Goal: Task Accomplishment & Management: Complete application form

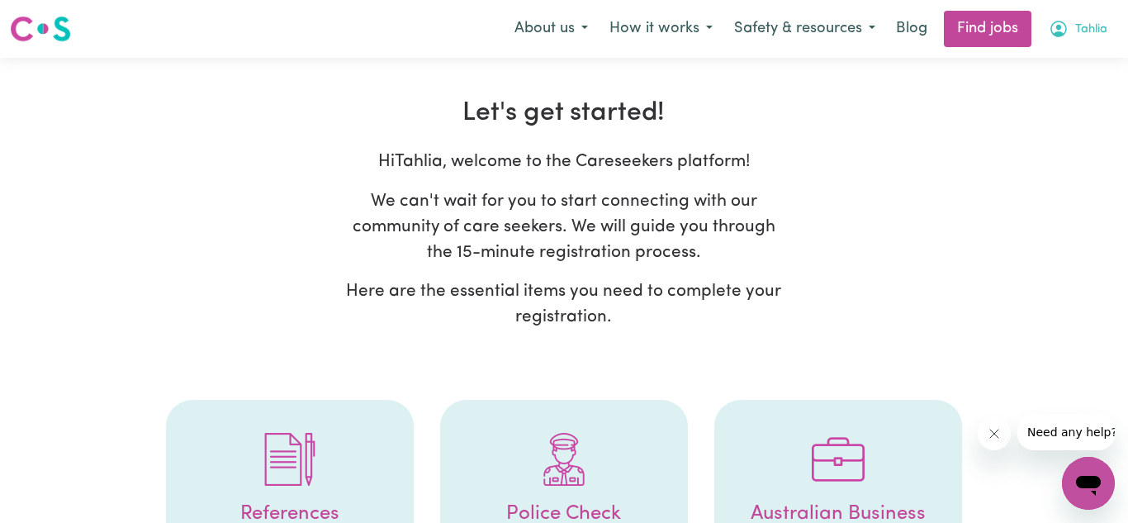
click at [1058, 19] on icon "My Account" at bounding box center [1059, 29] width 20 height 20
click at [617, 322] on p "Here are the essential items you need to complete your registration." at bounding box center [564, 303] width 450 height 51
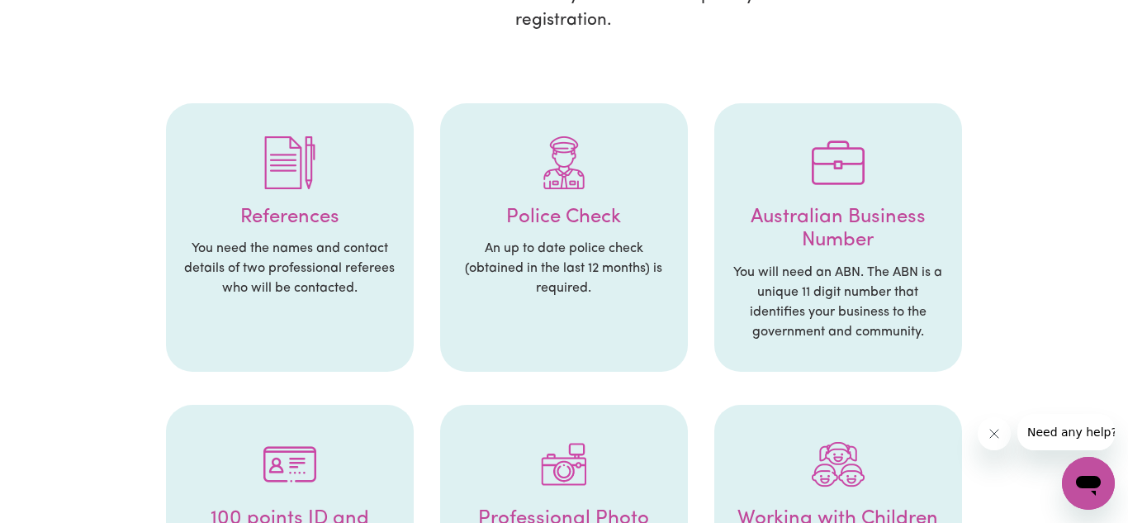
scroll to position [297, 0]
click at [339, 268] on p "You need the names and contact details of two professional referees who will be…" at bounding box center [290, 267] width 215 height 59
click at [304, 207] on h4 "References" at bounding box center [290, 217] width 215 height 24
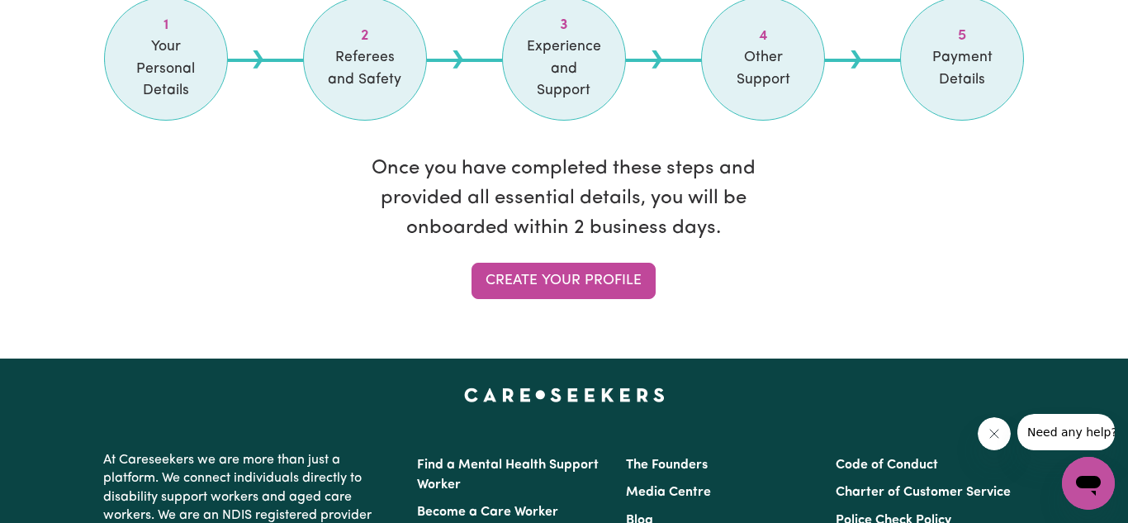
scroll to position [1487, 0]
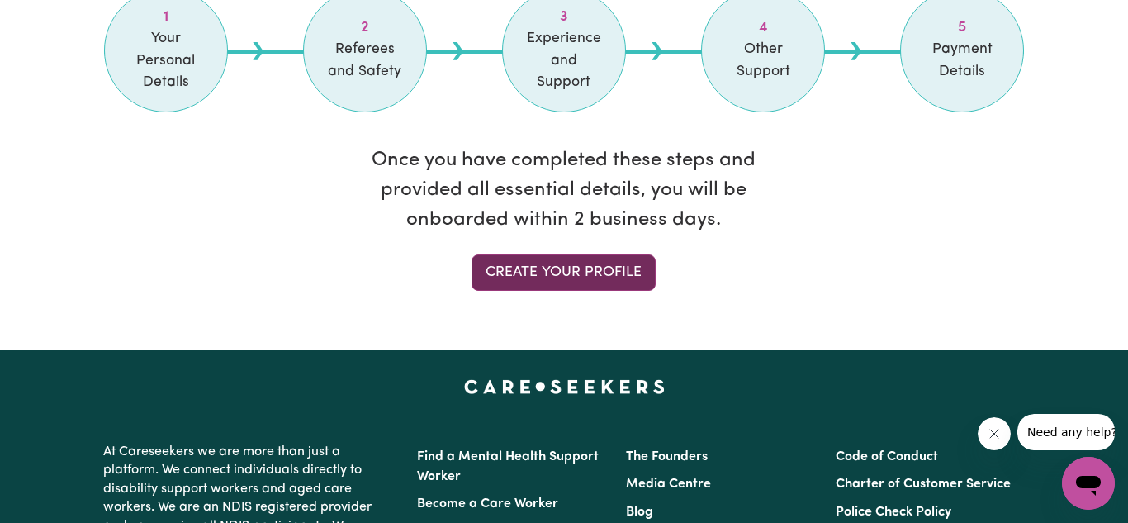
click at [596, 268] on link "Create your profile" at bounding box center [564, 272] width 184 height 36
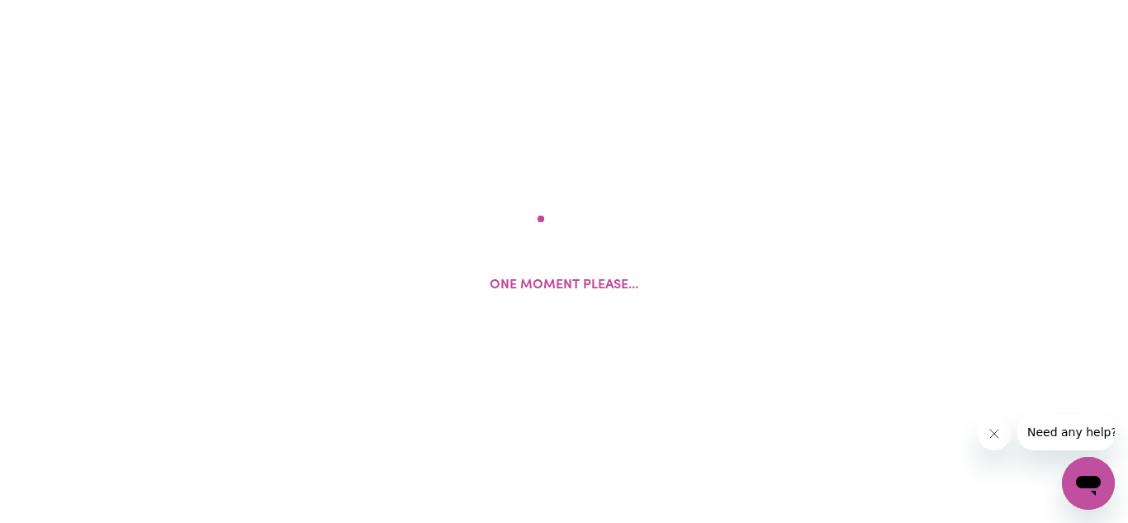
select select "[DEMOGRAPHIC_DATA]"
select select "[DEMOGRAPHIC_DATA] Citizen"
select select "Studying a healthcare related degree or qualification"
select select "45"
select select "55"
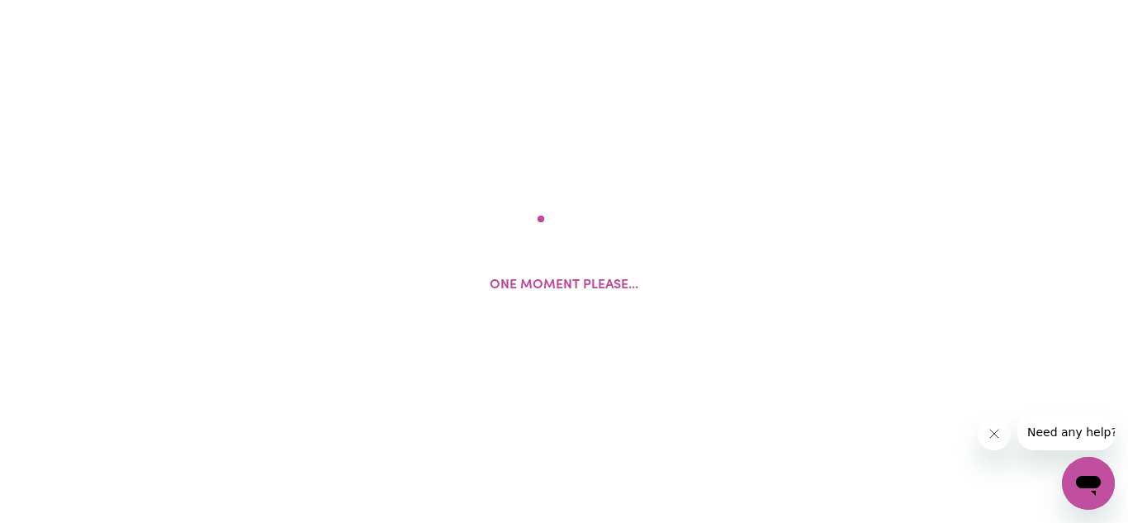
select select "70"
select select "130"
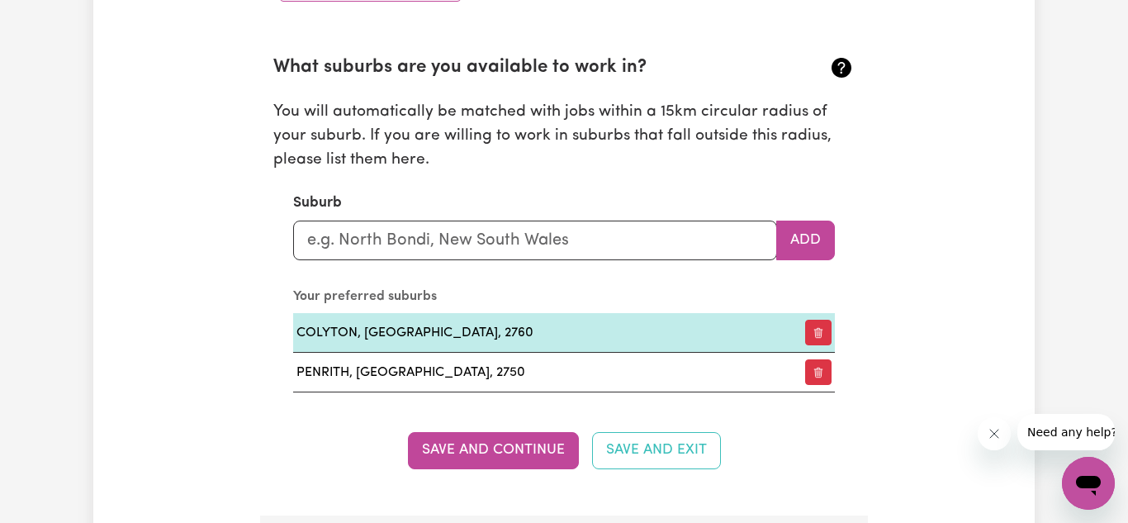
scroll to position [1817, 0]
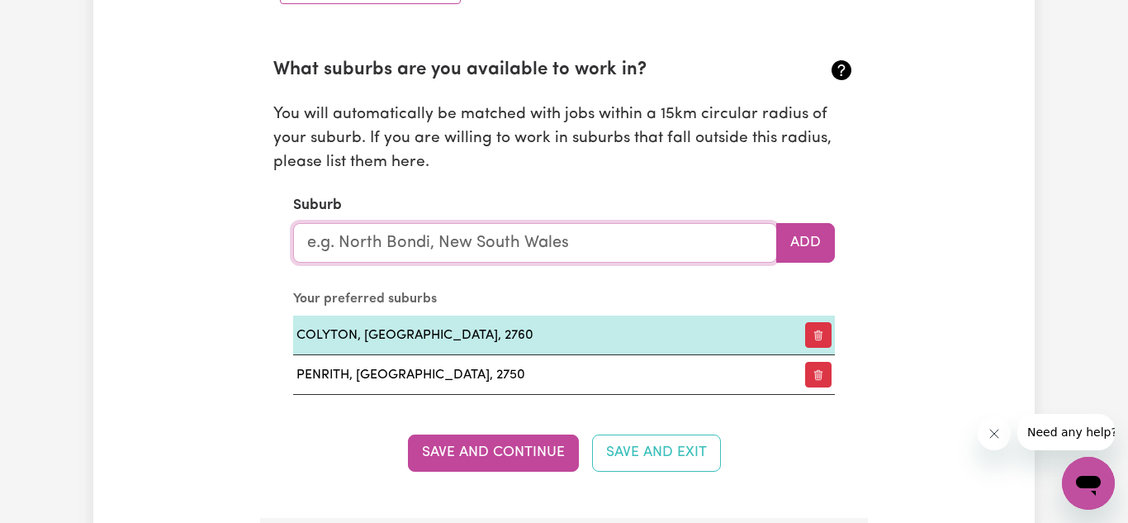
click at [535, 258] on input "text" at bounding box center [535, 243] width 484 height 40
type input "mount"
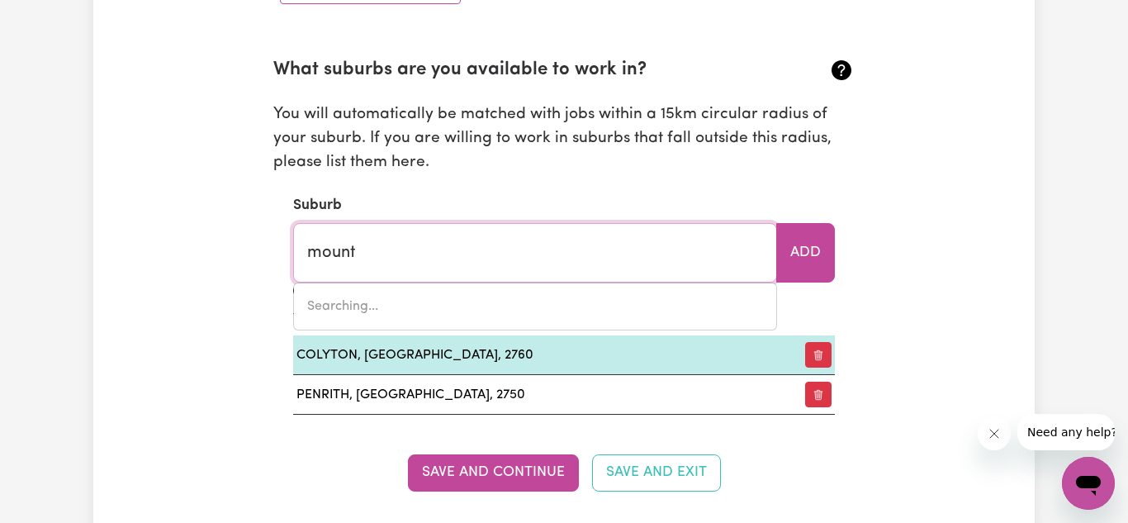
type input "mount ABUNDANCE, [GEOGRAPHIC_DATA], 4455"
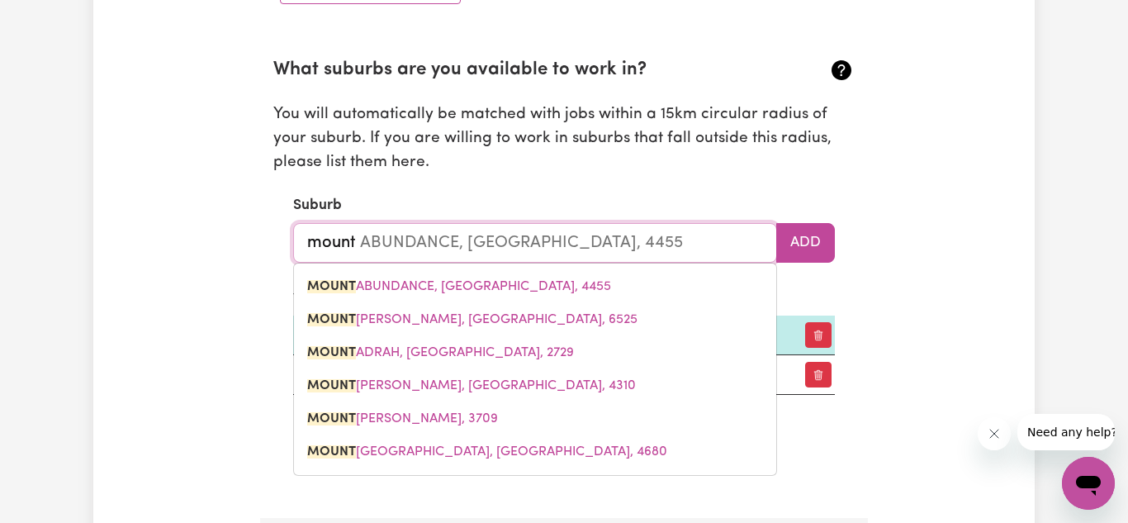
type input "mount d"
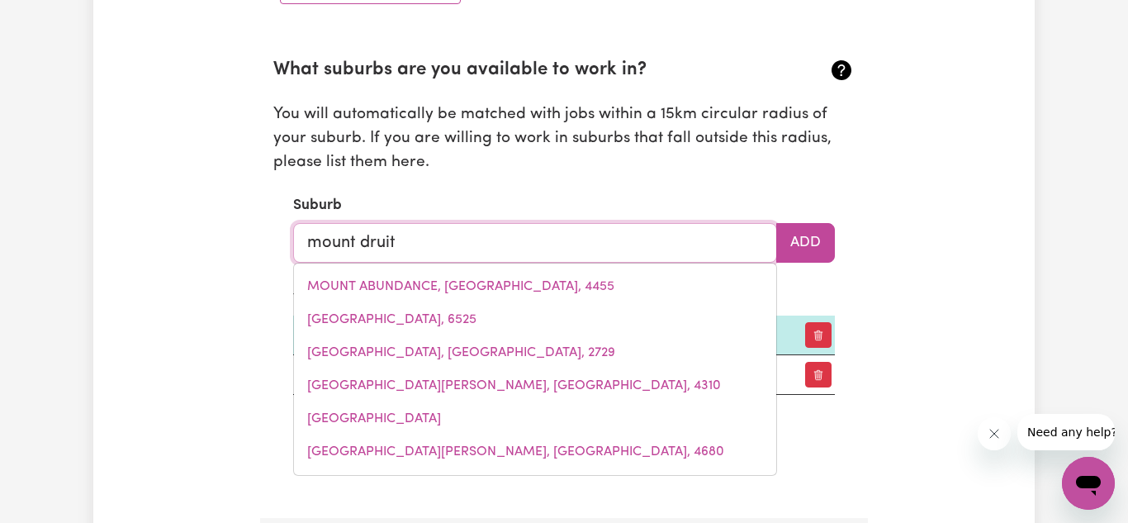
type input "mount druitt"
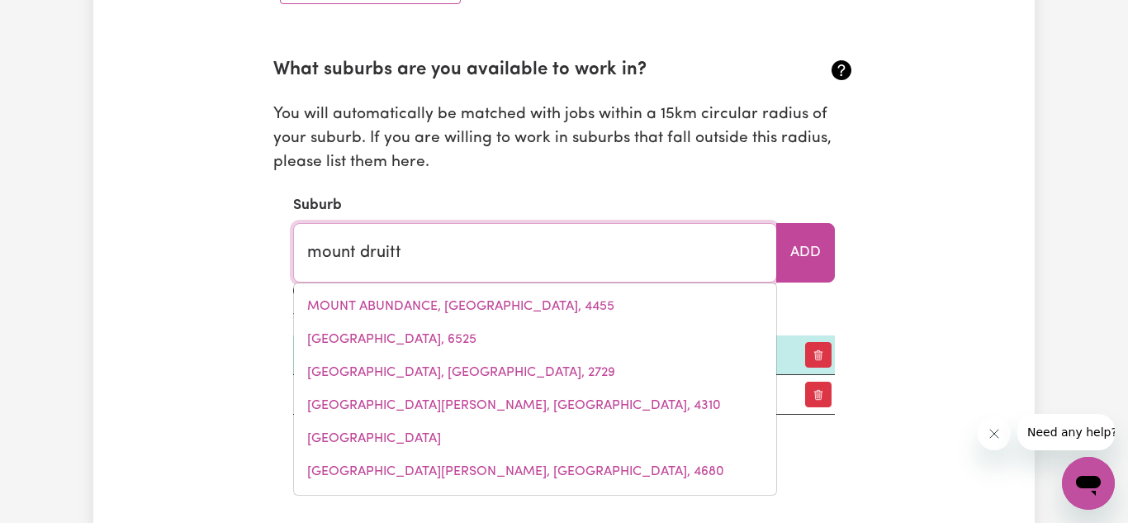
type input "mount druitt, [GEOGRAPHIC_DATA], 2770"
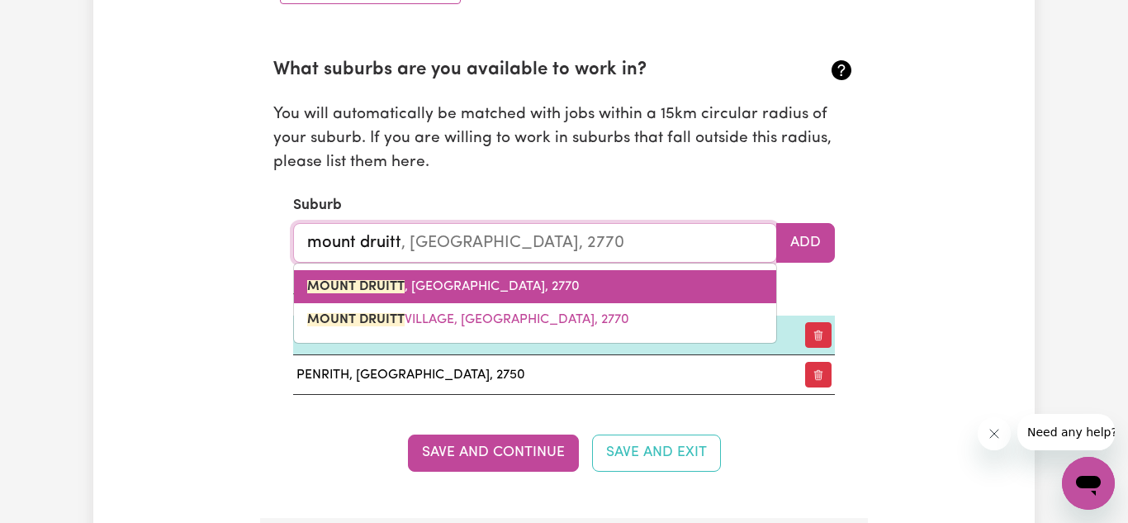
click at [548, 290] on span "[GEOGRAPHIC_DATA] , [GEOGRAPHIC_DATA], 2770" at bounding box center [443, 286] width 273 height 13
type input "[GEOGRAPHIC_DATA], [GEOGRAPHIC_DATA], 2770"
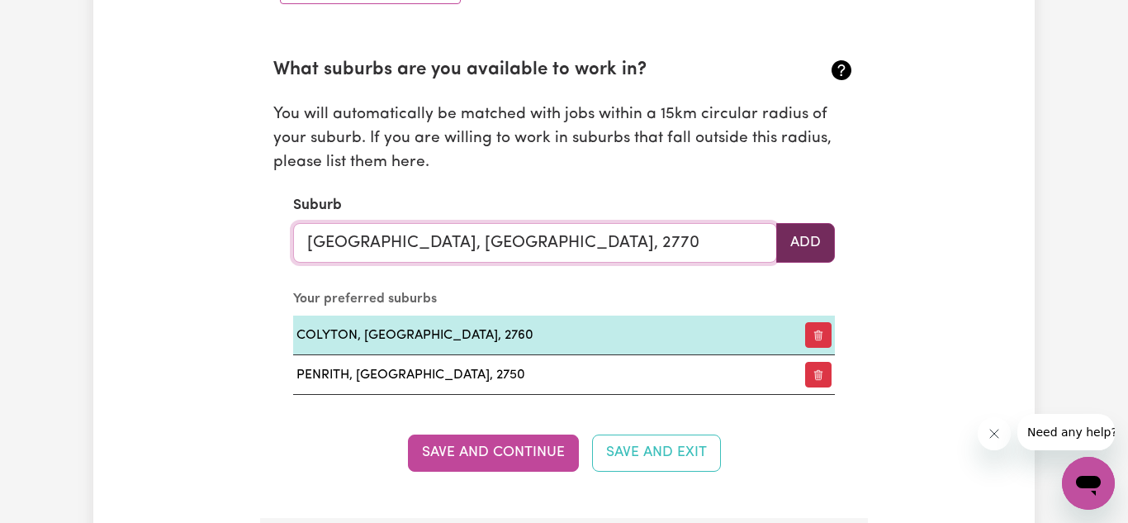
type input "[GEOGRAPHIC_DATA], [GEOGRAPHIC_DATA], 2770"
click at [794, 259] on button "Add" at bounding box center [806, 243] width 59 height 40
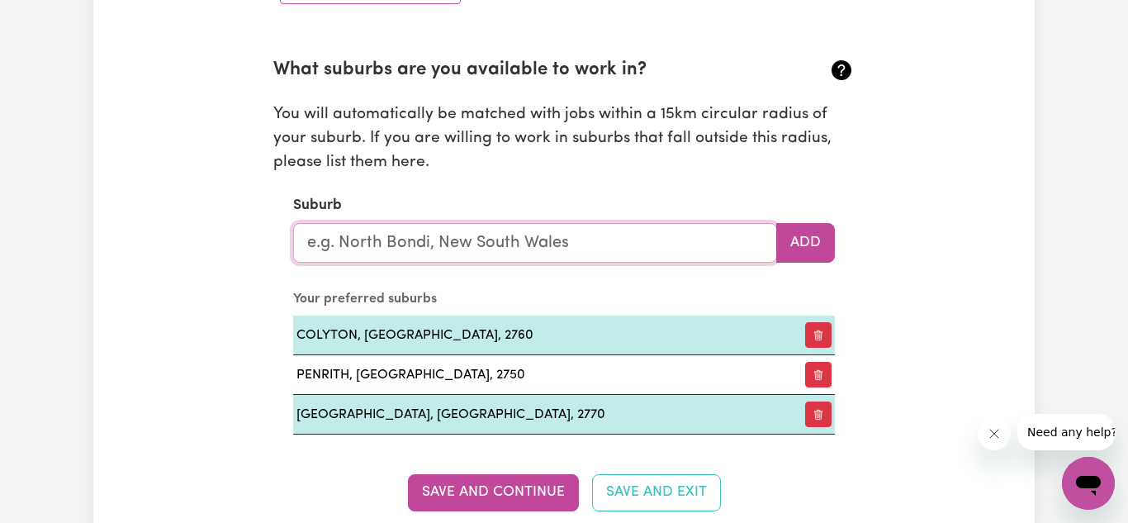
click at [672, 250] on input "text" at bounding box center [535, 243] width 484 height 40
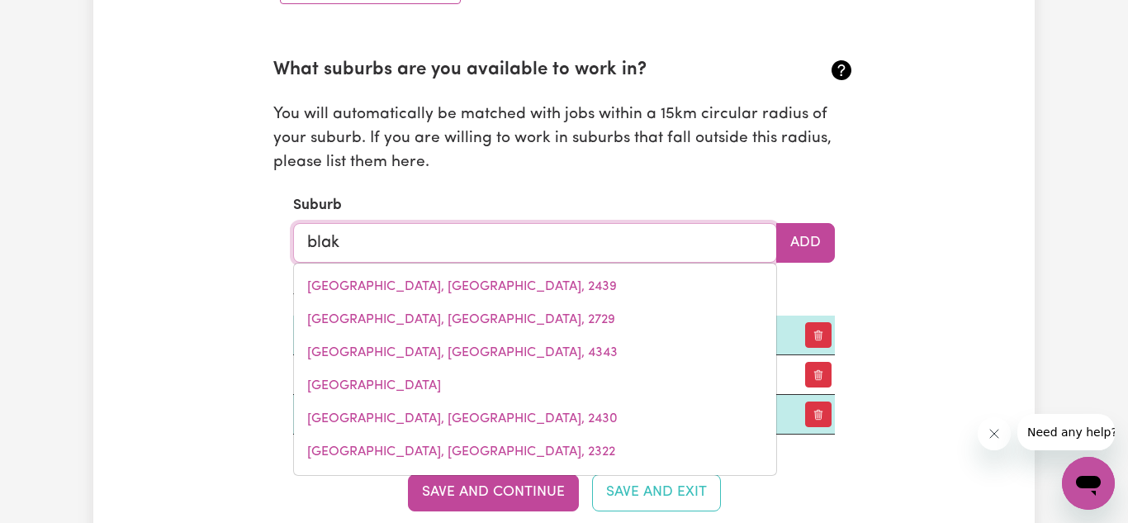
type input "bla"
type input "[GEOGRAPHIC_DATA], [GEOGRAPHIC_DATA], 2439"
type input "blac"
type input "[STREET_ADDRESS]"
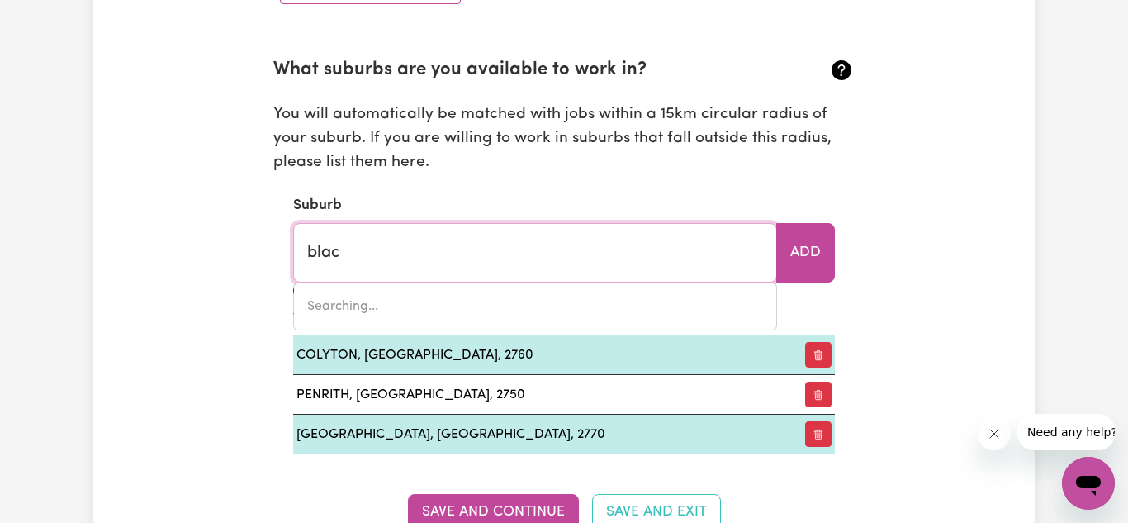
type input "[STREET_ADDRESS]"
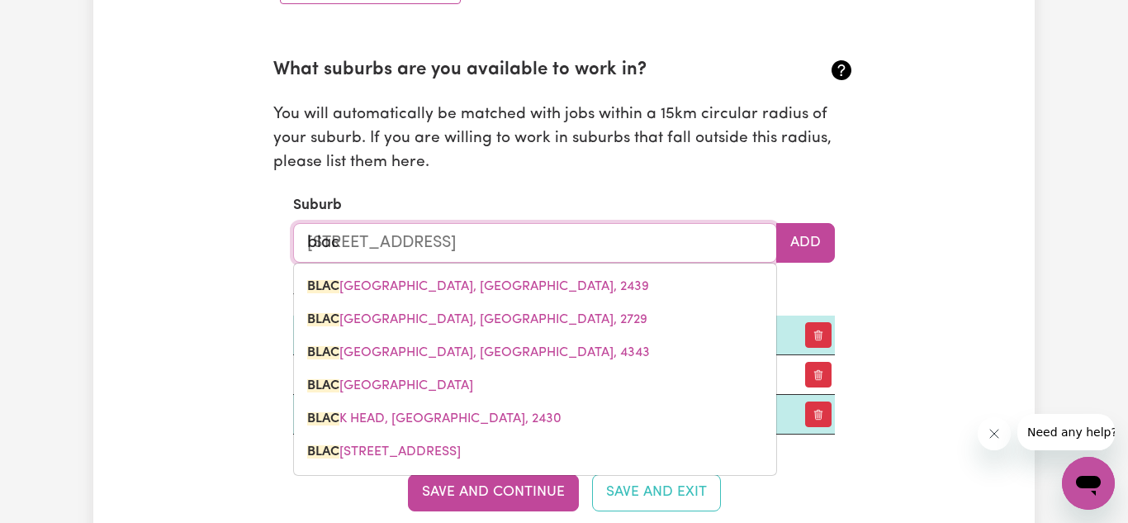
type input "black"
type input "[GEOGRAPHIC_DATA], [GEOGRAPHIC_DATA], 2439"
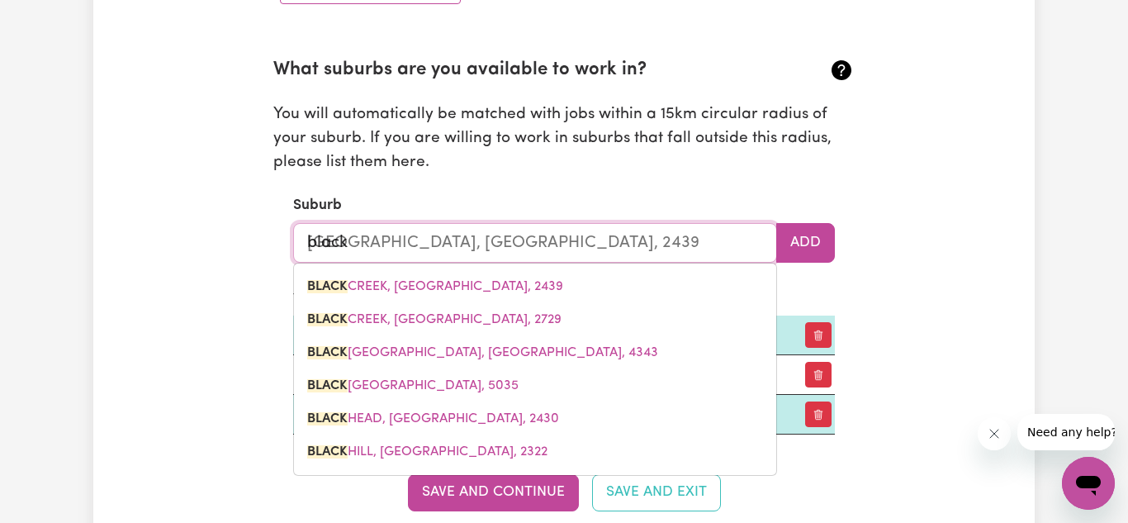
type input "blackt"
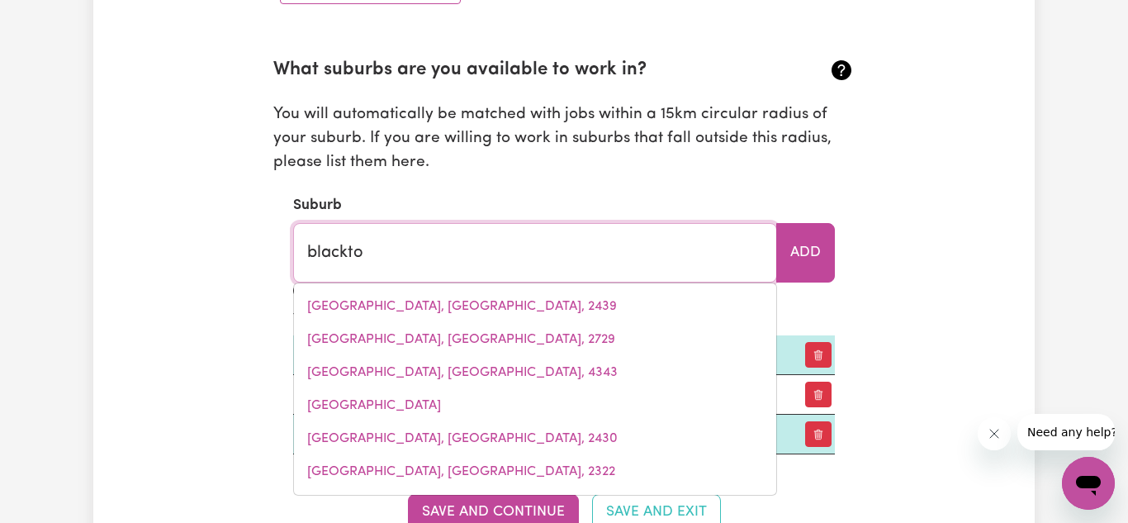
type input "blacktow"
type input "blacktowN, [GEOGRAPHIC_DATA], 2148"
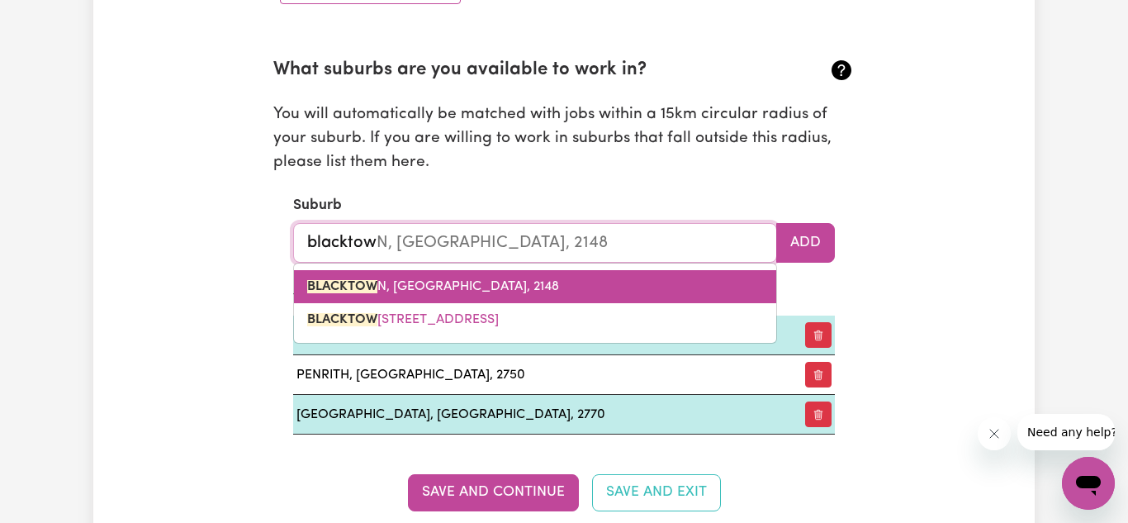
click at [503, 285] on span "BLACKTOW N, [GEOGRAPHIC_DATA], 2148" at bounding box center [433, 286] width 252 height 13
type input "[GEOGRAPHIC_DATA], [GEOGRAPHIC_DATA], 2148"
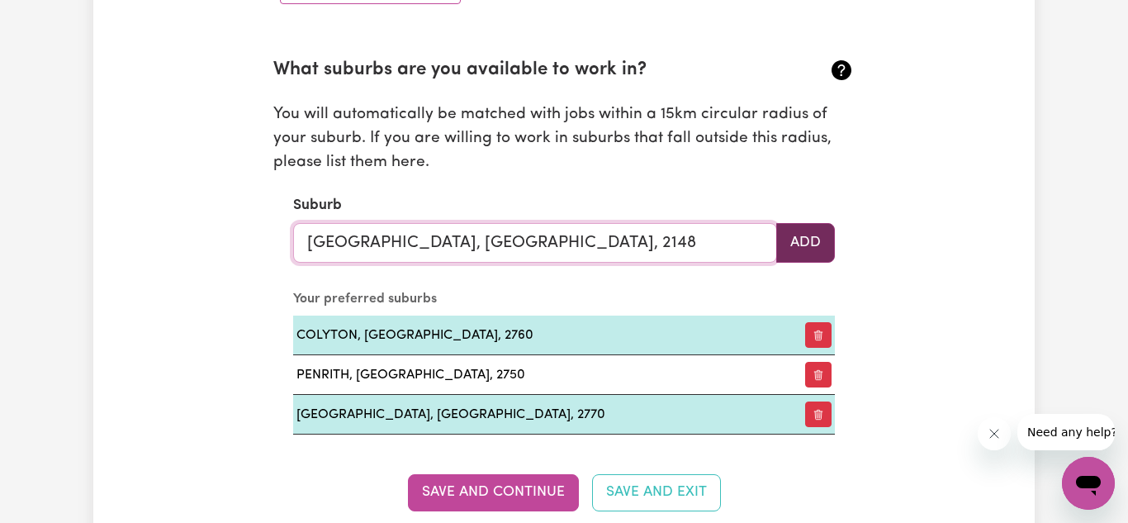
type input "[GEOGRAPHIC_DATA], [GEOGRAPHIC_DATA], 2148"
click at [829, 245] on button "Add" at bounding box center [806, 243] width 59 height 40
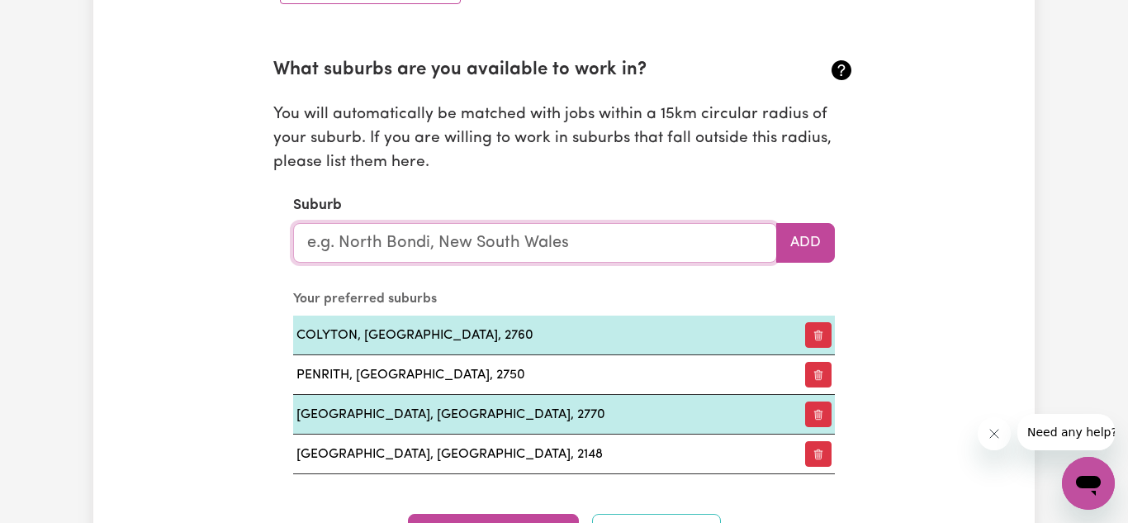
click at [420, 239] on input "text" at bounding box center [535, 243] width 484 height 40
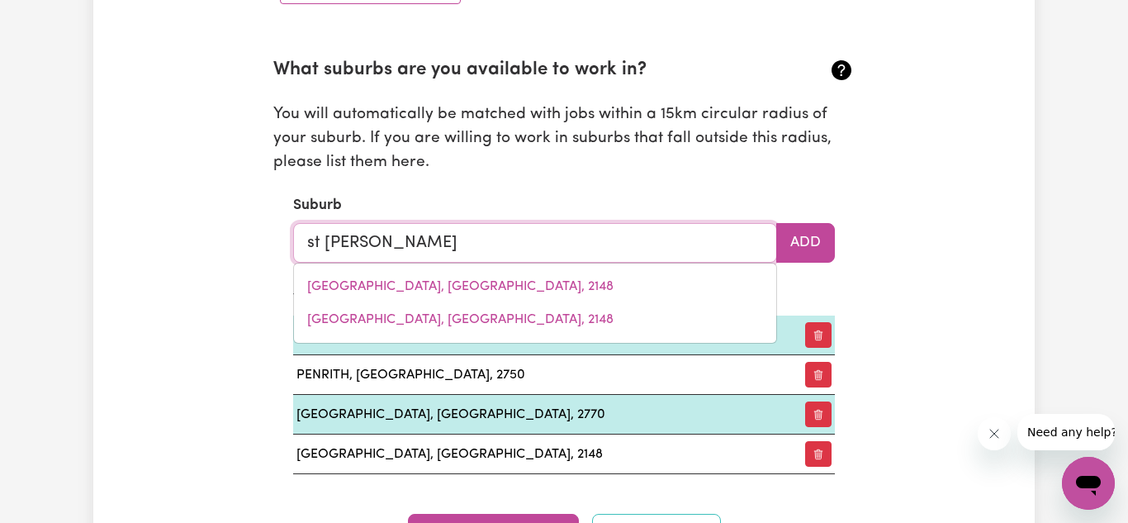
type input "st marys"
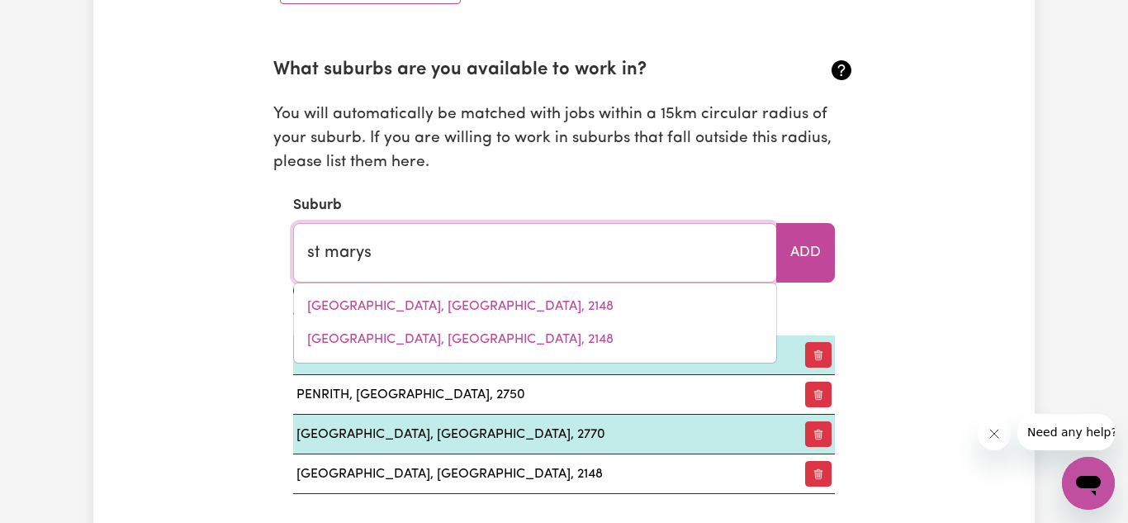
type input "[GEOGRAPHIC_DATA], [GEOGRAPHIC_DATA], 2760"
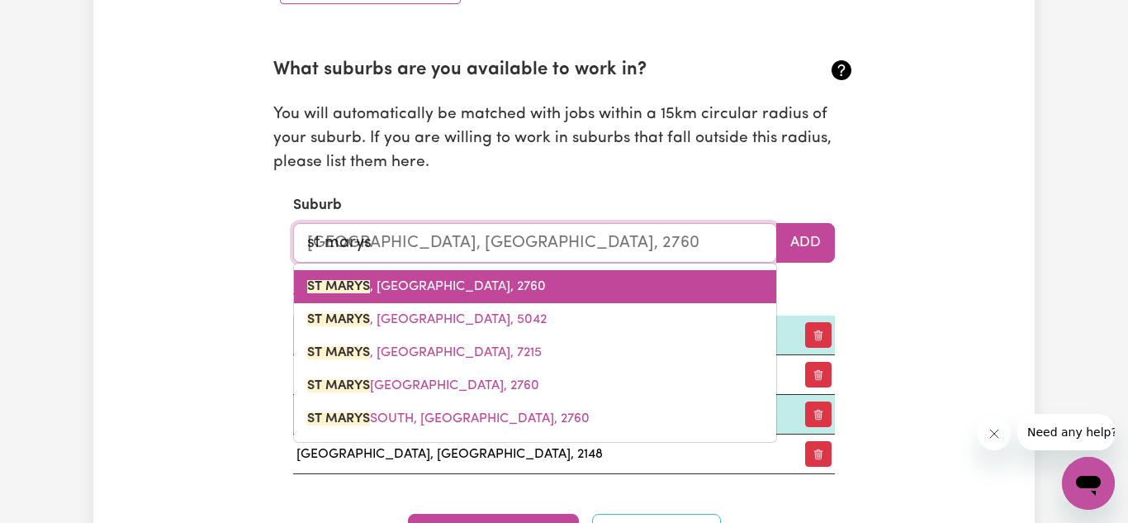
click at [422, 284] on span "[GEOGRAPHIC_DATA] , [GEOGRAPHIC_DATA], 2760" at bounding box center [426, 286] width 239 height 13
type input "[GEOGRAPHIC_DATA], [GEOGRAPHIC_DATA], 2760"
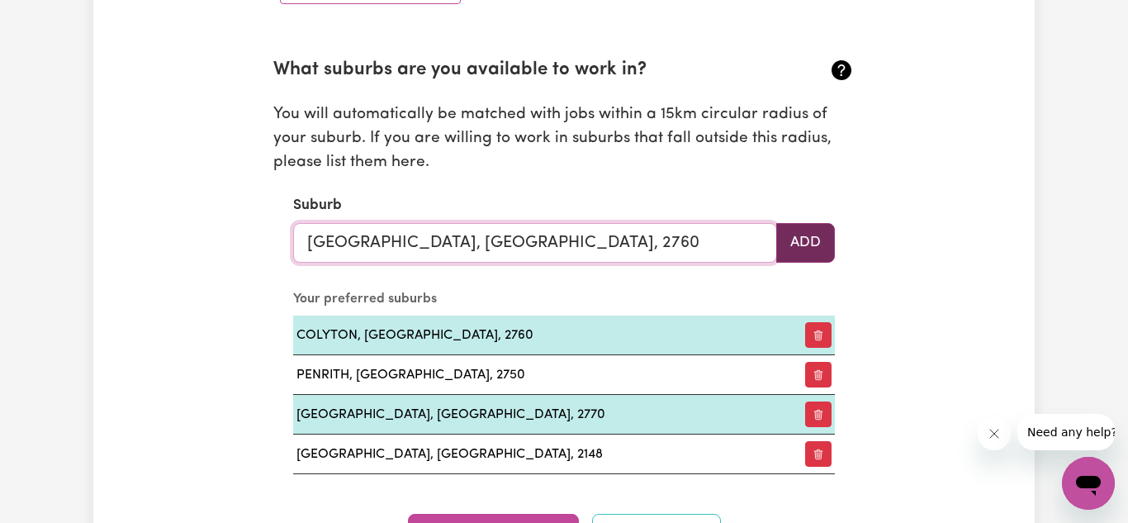
type input "[GEOGRAPHIC_DATA], [GEOGRAPHIC_DATA], 2760"
click at [804, 248] on button "Add" at bounding box center [806, 243] width 59 height 40
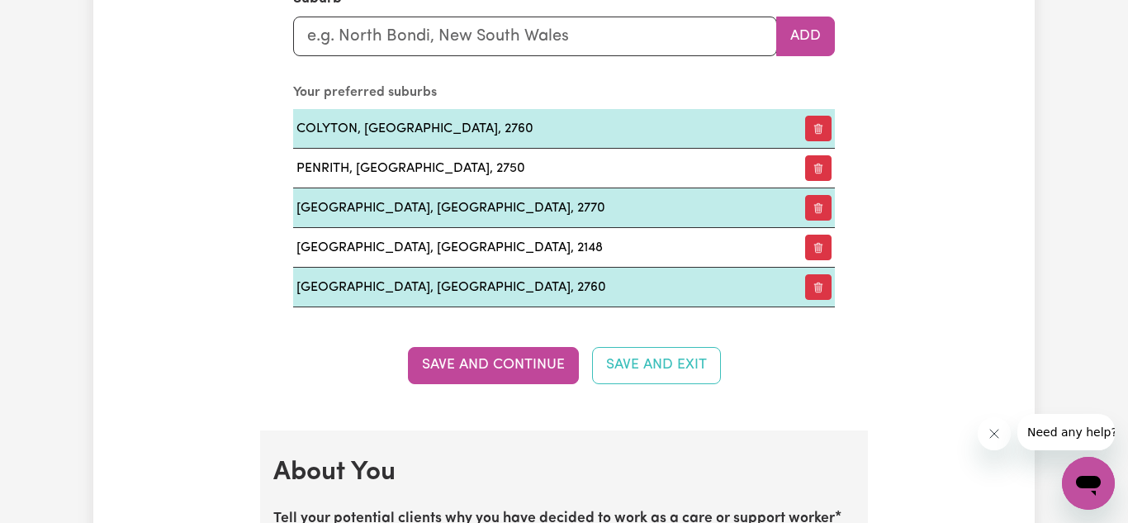
scroll to position [2049, 0]
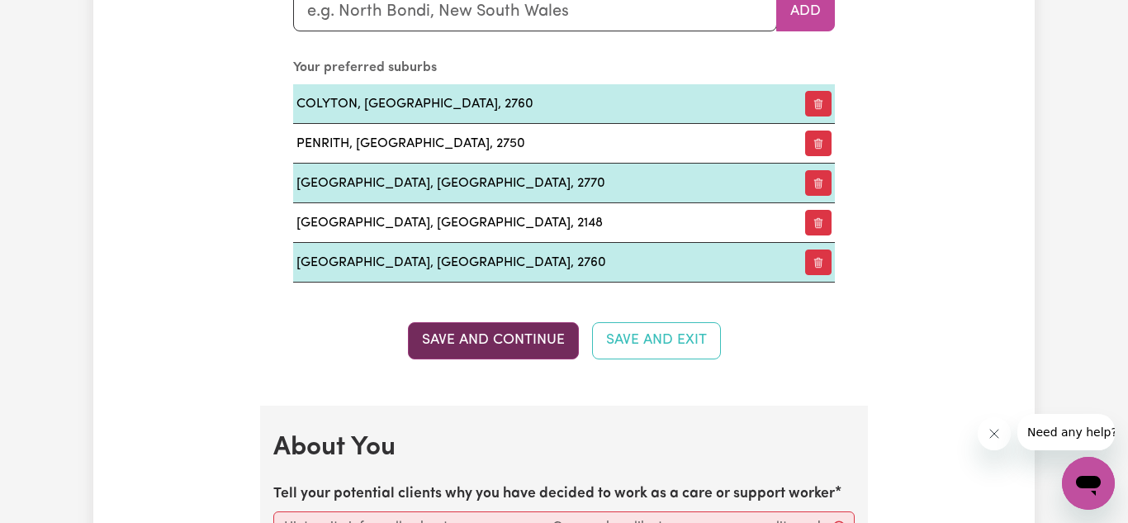
click at [463, 338] on button "Save and Continue" at bounding box center [493, 340] width 171 height 36
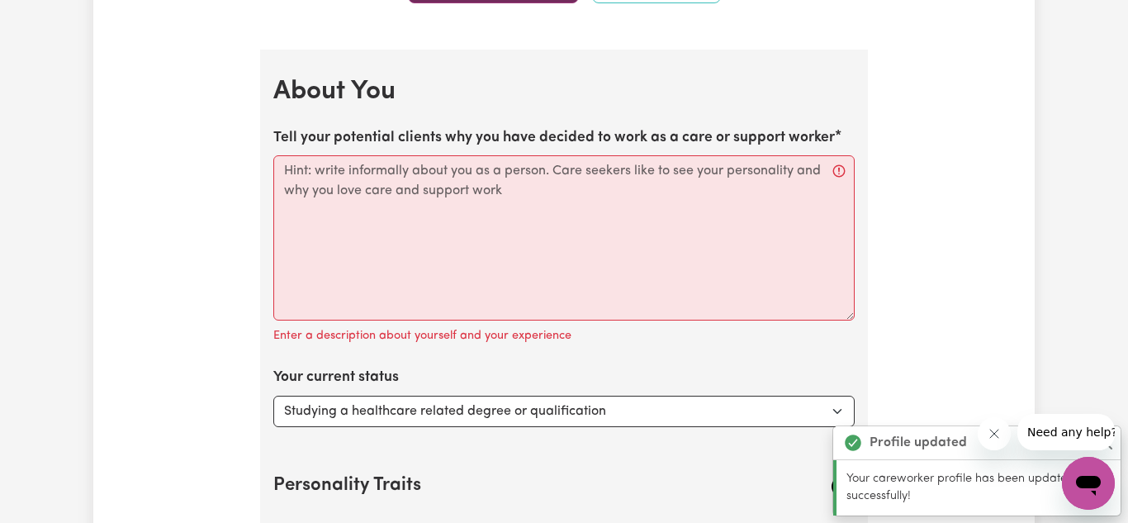
scroll to position [2415, 0]
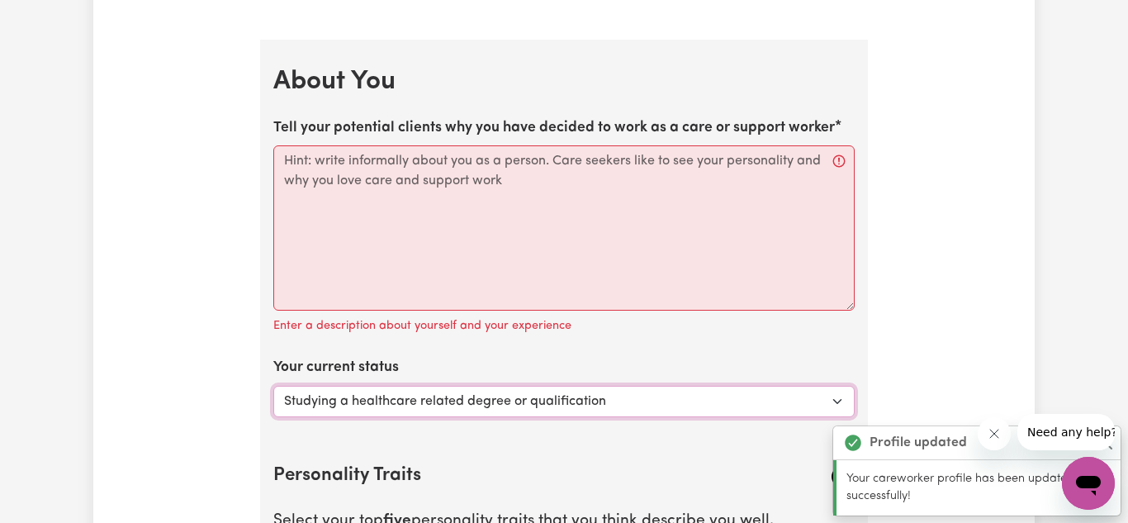
click at [644, 411] on select "Select... Studying a healthcare related degree or qualification Studying a non-…" at bounding box center [564, 401] width 582 height 31
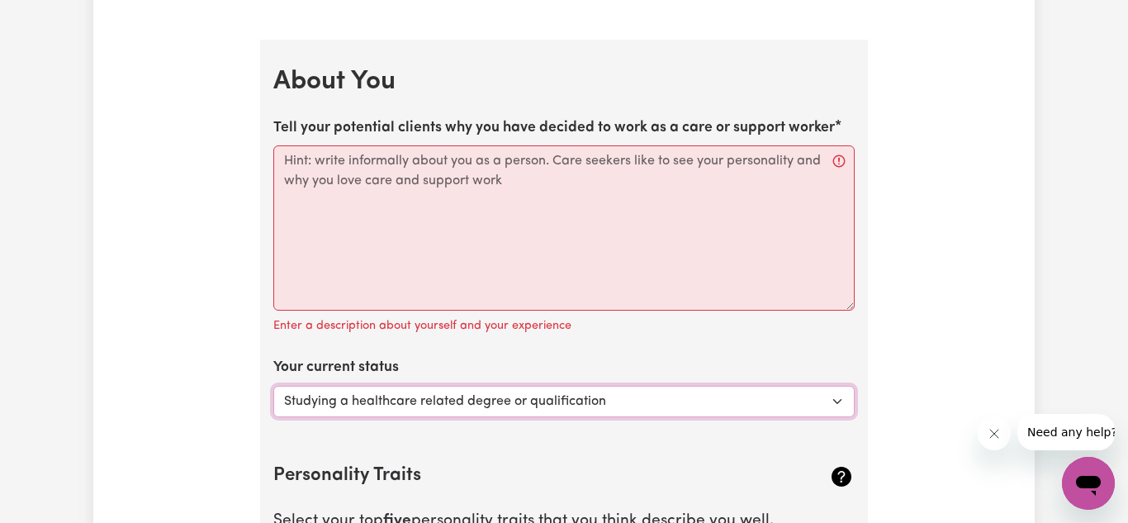
click at [644, 411] on select "Select... Studying a healthcare related degree or qualification Studying a non-…" at bounding box center [564, 401] width 582 height 31
click at [558, 253] on textarea "Tell your potential clients why you have decided to work as a care or support w…" at bounding box center [564, 227] width 582 height 165
click at [627, 211] on textarea "Tell your potential clients why you have decided to work as a care or support w…" at bounding box center [564, 227] width 582 height 165
paste textarea "Dedicated and empathetic support worker with 2 years of experience empowering i…"
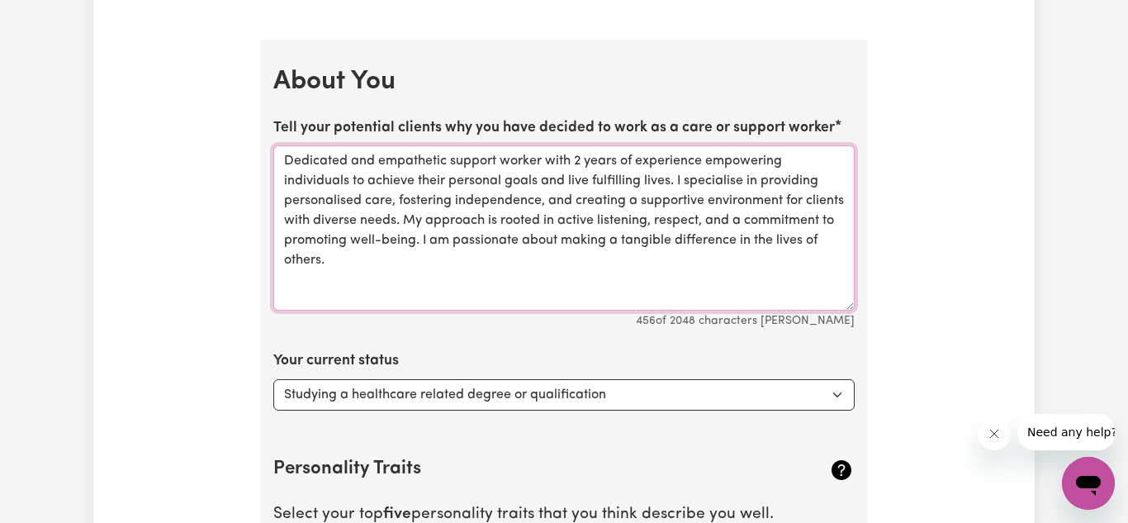
type textarea "Dedicated and empathetic support worker with 2 years of experience empowering i…"
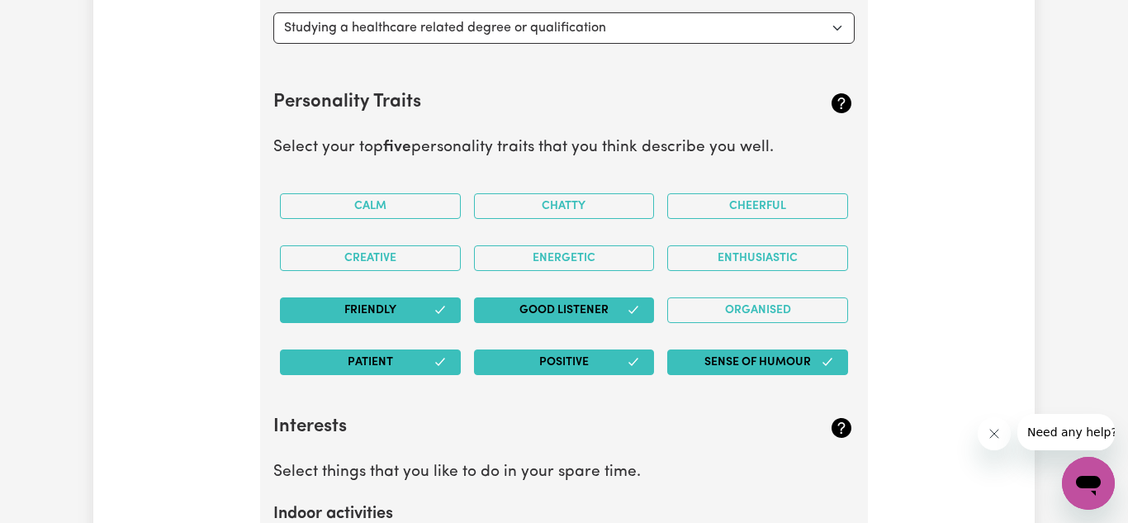
scroll to position [2811, 0]
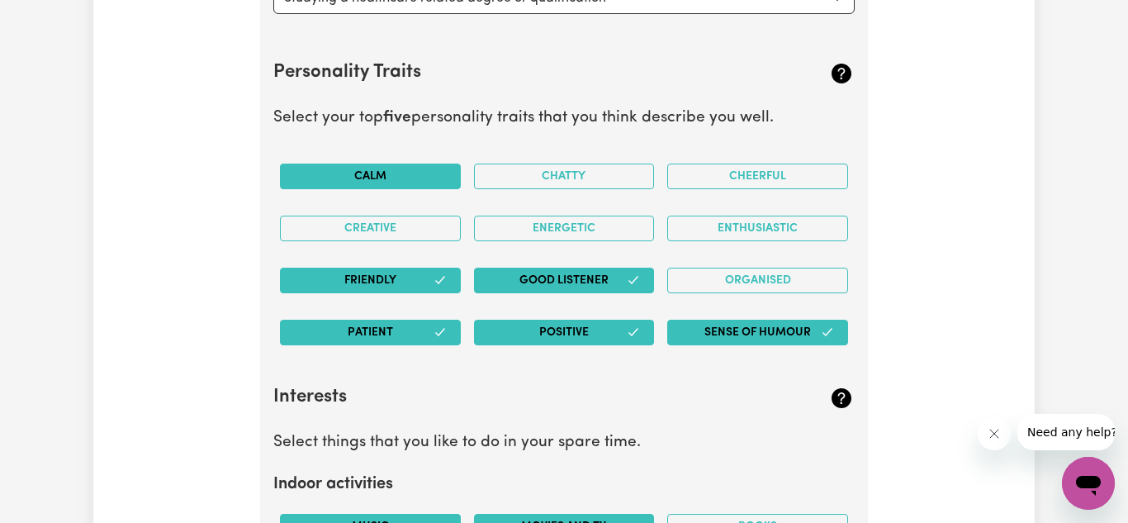
click at [391, 178] on button "Calm" at bounding box center [370, 177] width 181 height 26
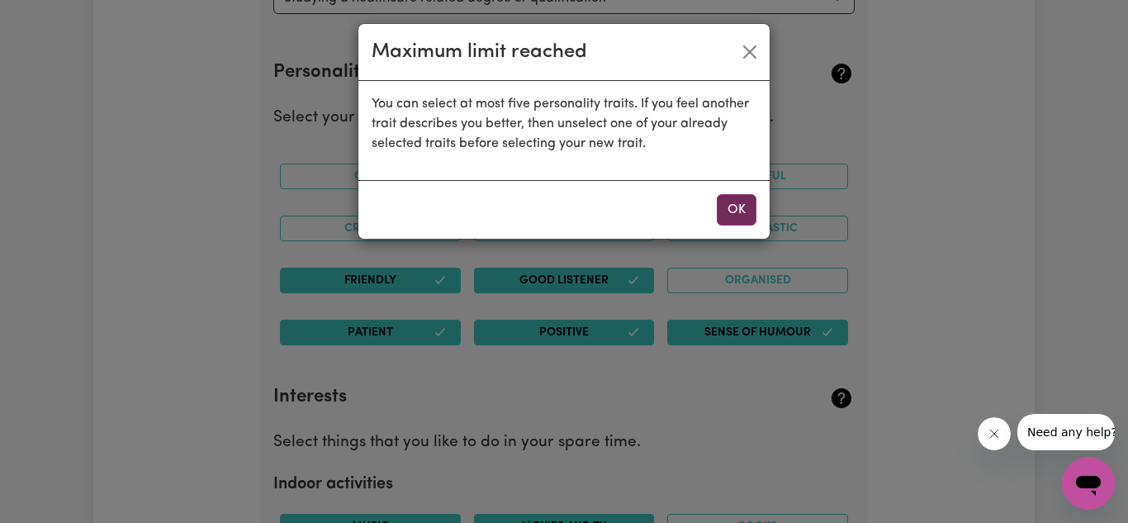
click at [728, 220] on button "OK" at bounding box center [737, 209] width 40 height 31
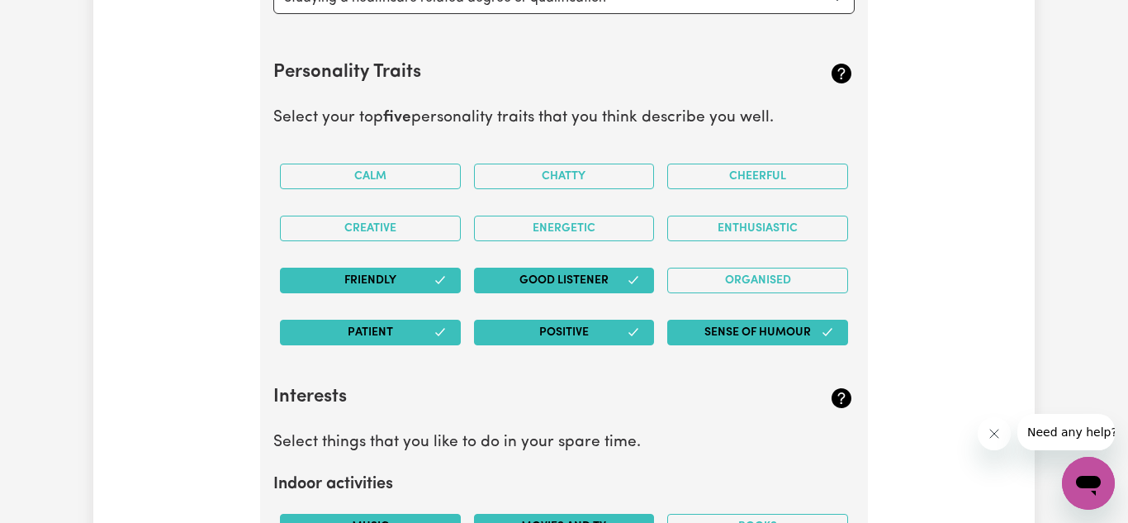
click at [824, 355] on div "Sense of Humour" at bounding box center [758, 332] width 194 height 52
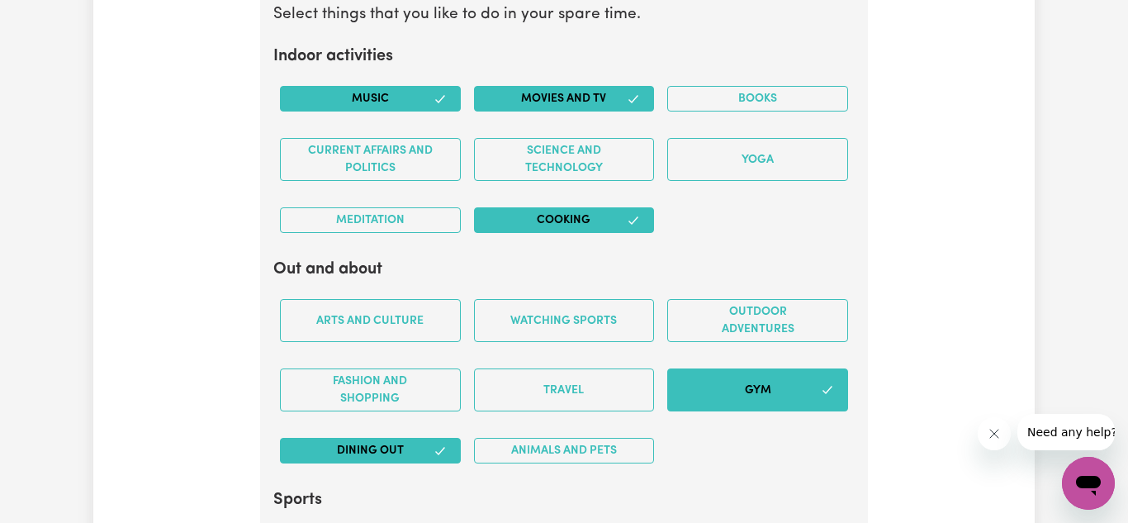
scroll to position [3241, 0]
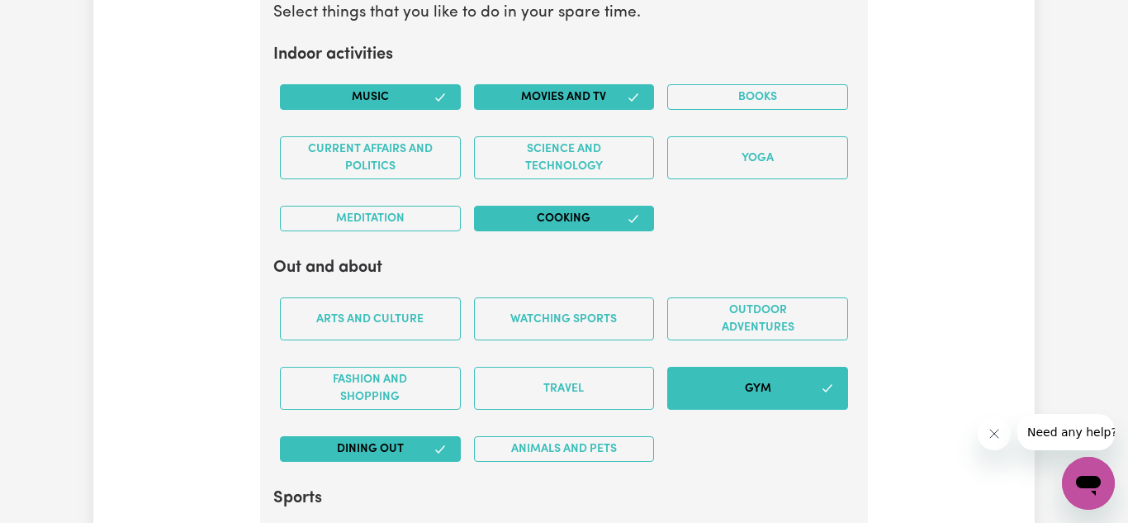
click at [793, 295] on div "Outdoor adventures" at bounding box center [758, 318] width 194 height 69
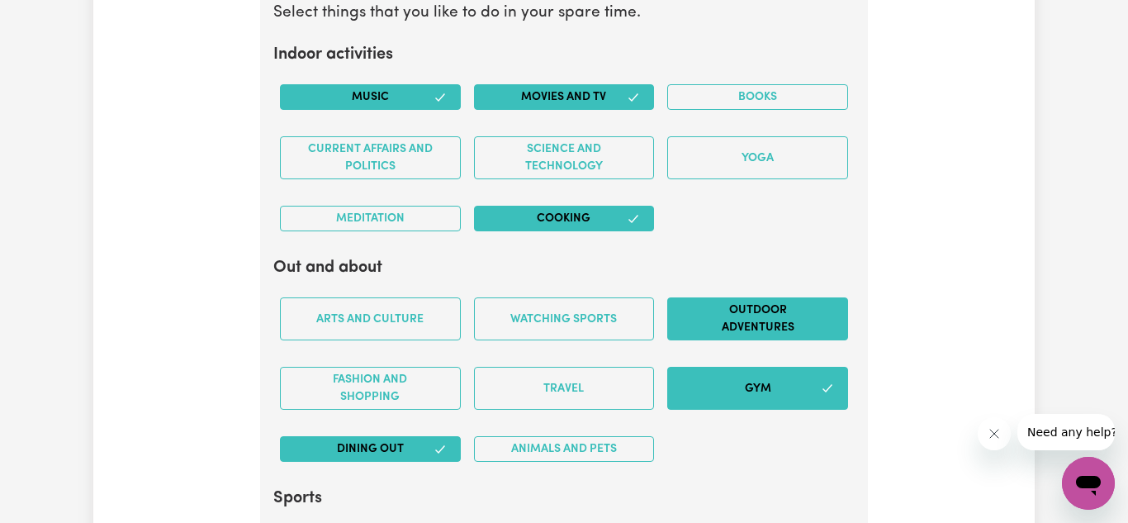
click at [788, 306] on button "Outdoor adventures" at bounding box center [757, 318] width 181 height 43
click at [558, 459] on button "Animals and pets" at bounding box center [564, 449] width 181 height 26
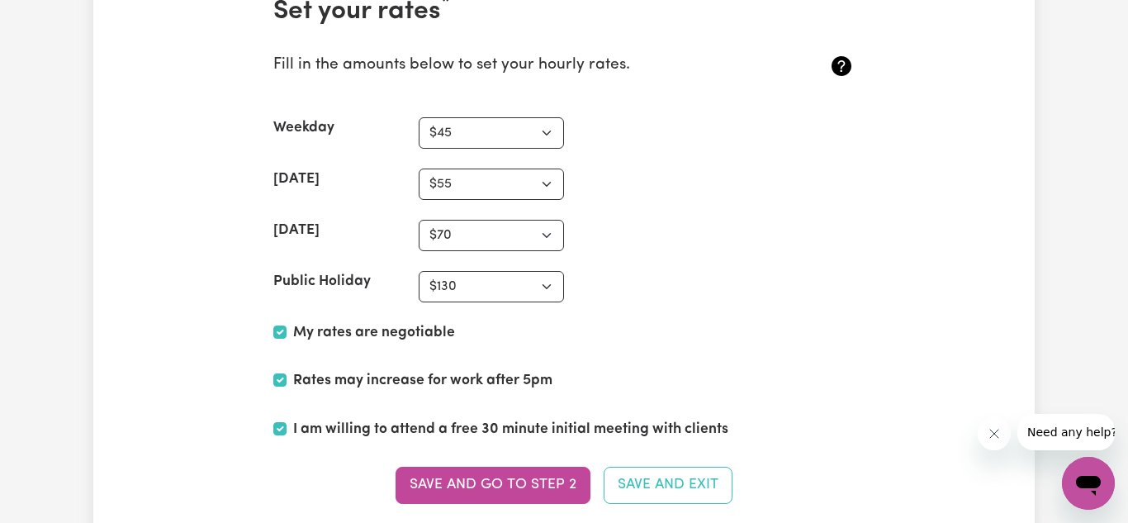
scroll to position [4100, 0]
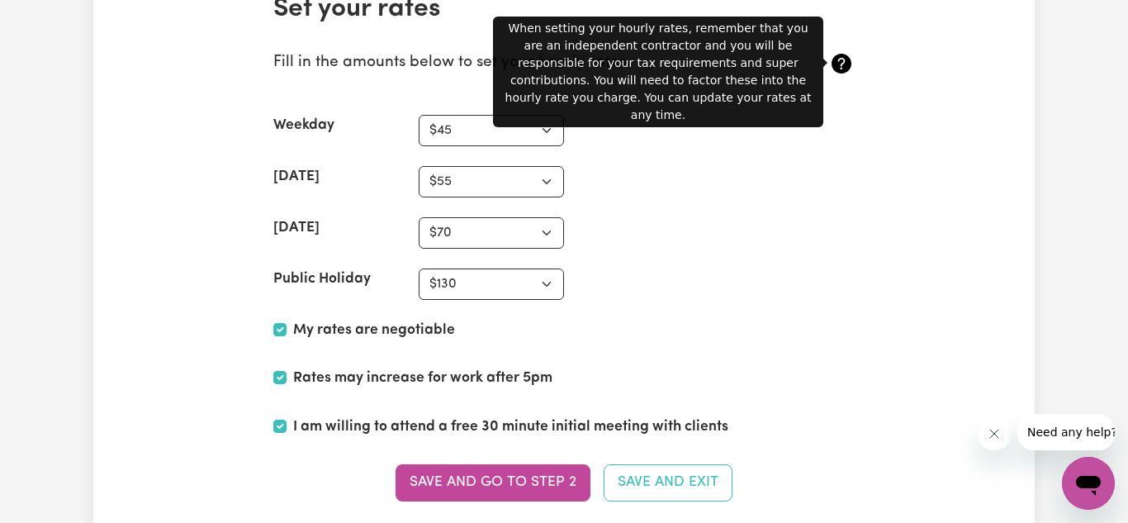
click at [843, 72] on icon at bounding box center [842, 64] width 20 height 20
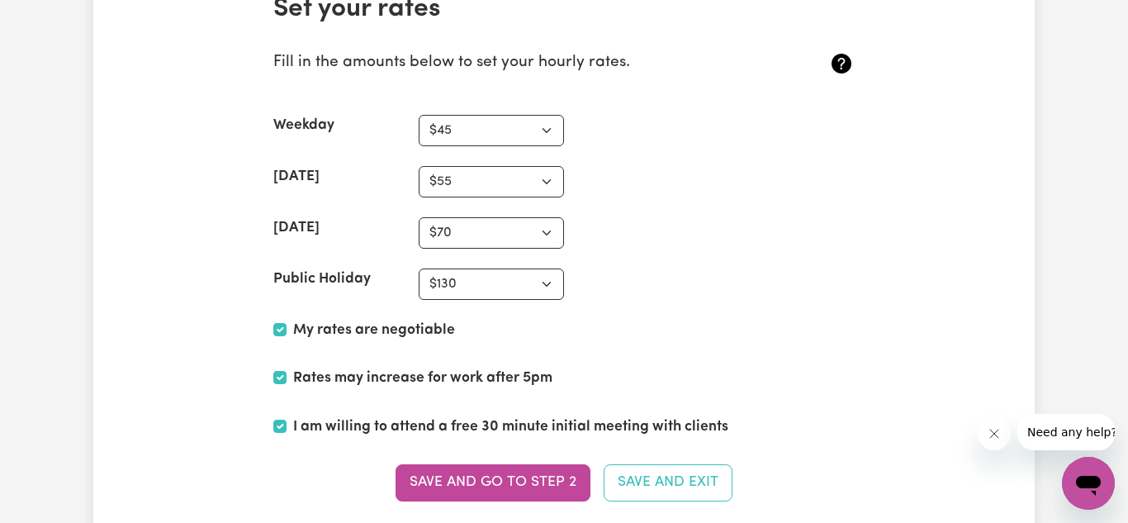
click at [843, 72] on icon at bounding box center [842, 64] width 20 height 20
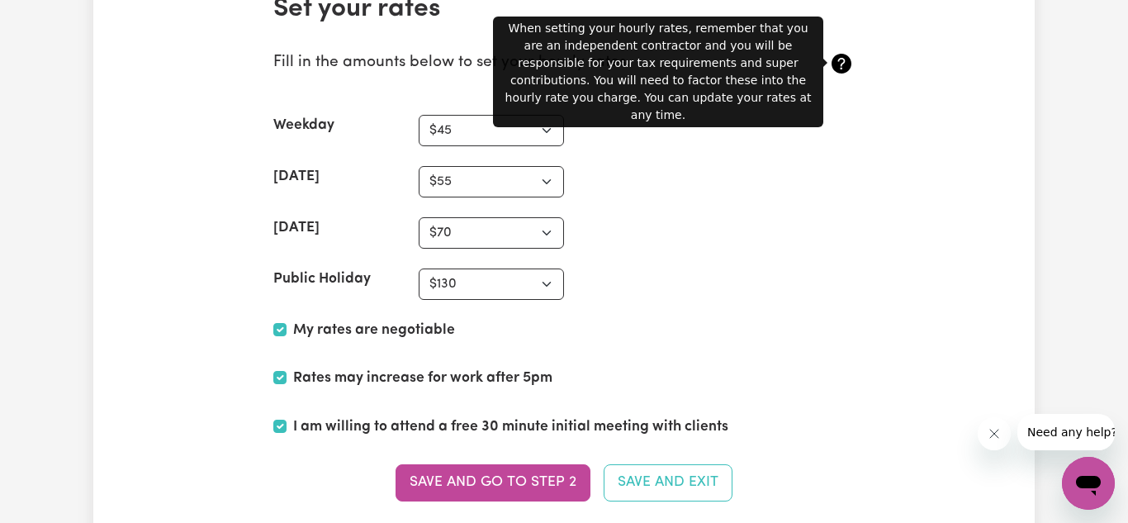
scroll to position [4067, 0]
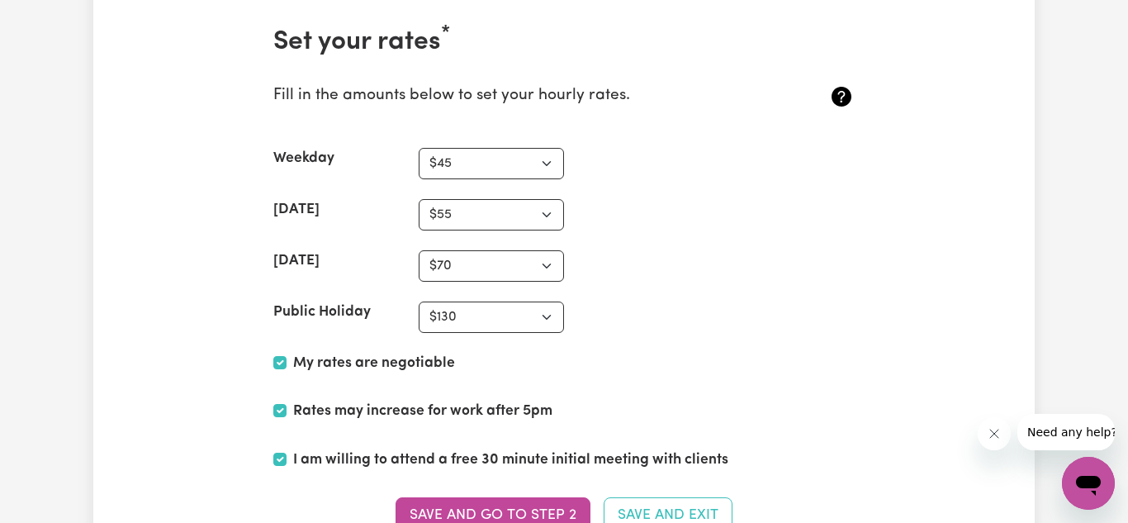
click at [530, 167] on select "N/A $37 $38 $39 $40 $41 $42 $43 $44 $45 $46 $47 $48 $49 $50 $51 $52 $53 $54 $55…" at bounding box center [491, 163] width 145 height 31
select select "70"
click at [419, 148] on select "N/A $37 $38 $39 $40 $41 $42 $43 $44 $45 $46 $47 $48 $49 $50 $51 $52 $53 $54 $55…" at bounding box center [491, 163] width 145 height 31
click at [496, 264] on select "N/A $37 $38 $39 $40 $41 $42 $43 $44 $45 $46 $47 $48 $49 $50 $51 $52 $53 $54 $55…" at bounding box center [491, 265] width 145 height 31
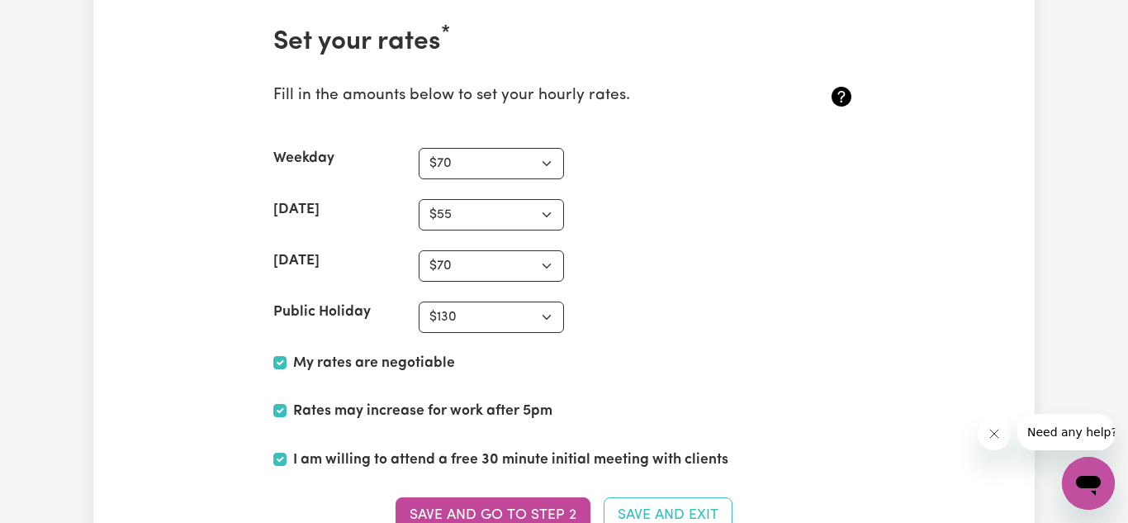
click at [654, 97] on p "Fill in the amounts below to set your hourly rates." at bounding box center [515, 96] width 485 height 24
click at [517, 227] on select "N/A $37 $38 $39 $40 $41 $42 $43 $44 $45 $46 $47 $48 $49 $50 $51 $52 $53 $54 $55…" at bounding box center [491, 214] width 145 height 31
select select "98"
click at [419, 199] on select "N/A $37 $38 $39 $40 $41 $42 $43 $44 $45 $46 $47 $48 $49 $50 $51 $52 $53 $54 $55…" at bounding box center [491, 214] width 145 height 31
click at [501, 280] on select "N/A $37 $38 $39 $40 $41 $42 $43 $44 $45 $46 $47 $48 $49 $50 $51 $52 $53 $54 $55…" at bounding box center [491, 265] width 145 height 31
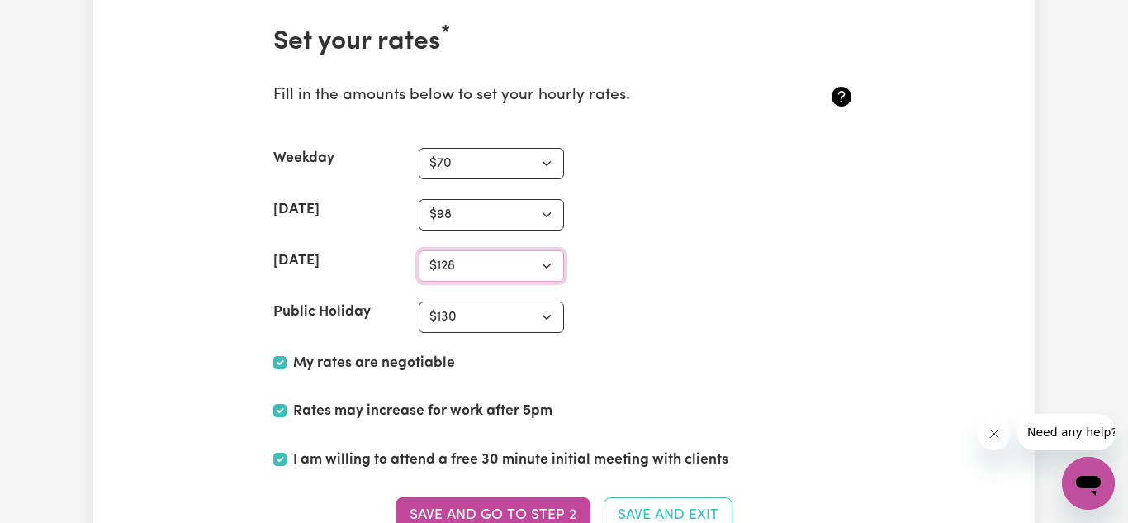
click at [419, 250] on select "N/A $37 $38 $39 $40 $41 $42 $43 $44 $45 $46 $47 $48 $49 $50 $51 $52 $53 $54 $55…" at bounding box center [491, 265] width 145 height 31
click at [520, 272] on select "N/A $37 $38 $39 $40 $41 $42 $43 $44 $45 $46 $47 $48 $49 $50 $51 $52 $53 $54 $55…" at bounding box center [491, 265] width 145 height 31
select select "127"
click at [419, 250] on select "N/A $37 $38 $39 $40 $41 $42 $43 $44 $45 $46 $47 $48 $49 $50 $51 $52 $53 $54 $55…" at bounding box center [491, 265] width 145 height 31
click at [495, 321] on select "N/A $37 $38 $39 $40 $41 $42 $43 $44 $45 $46 $47 $48 $49 $50 $51 $52 $53 $54 $55…" at bounding box center [491, 317] width 145 height 31
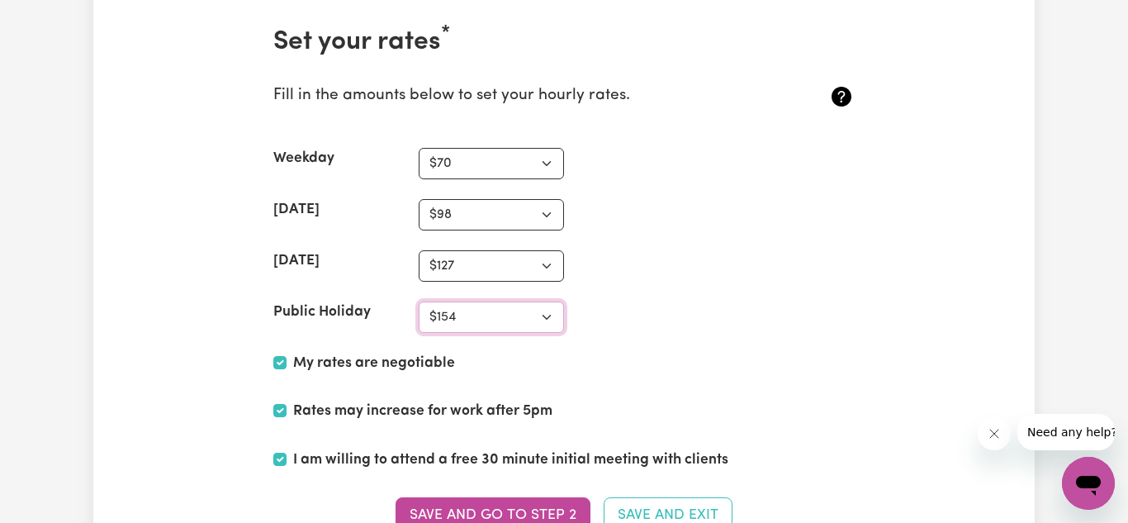
click at [419, 302] on select "N/A $37 $38 $39 $40 $41 $42 $43 $44 $45 $46 $47 $48 $49 $50 $51 $52 $53 $54 $55…" at bounding box center [491, 317] width 145 height 31
click at [696, 321] on div "Public Holiday N/A $37 $38 $39 $40 $41 $42 $43 $44 $45 $46 $47 $48 $49 $50 $51 …" at bounding box center [564, 317] width 582 height 31
click at [500, 328] on select "N/A $37 $38 $39 $40 $41 $42 $43 $44 $45 $46 $47 $48 $49 $50 $51 $52 $53 $54 $55…" at bounding box center [491, 317] width 145 height 31
select select "156"
click at [419, 302] on select "N/A $37 $38 $39 $40 $41 $42 $43 $44 $45 $46 $47 $48 $49 $50 $51 $52 $53 $54 $55…" at bounding box center [491, 317] width 145 height 31
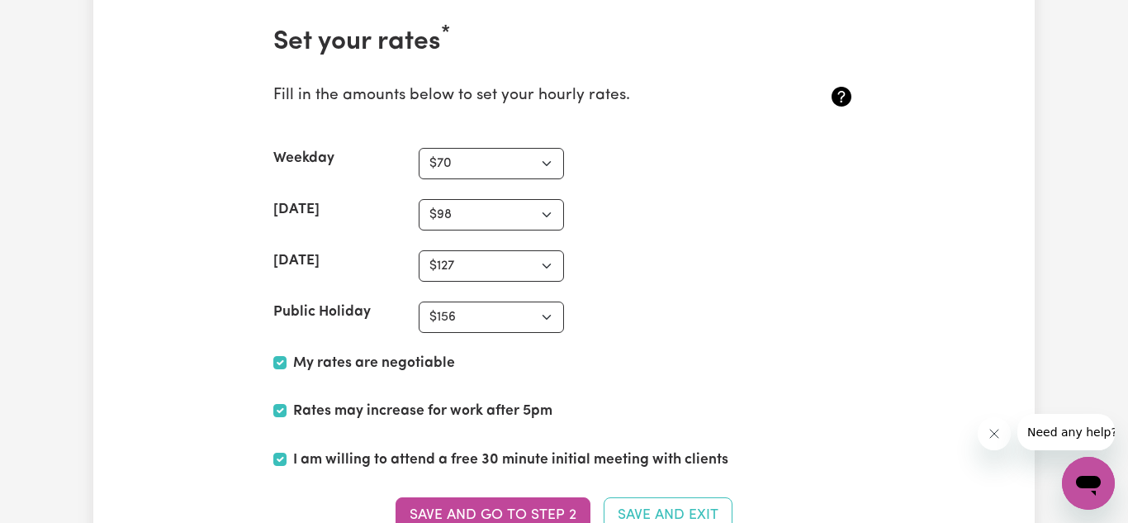
click at [818, 251] on div "[DATE] N/A $37 $38 $39 $40 $41 $42 $43 $44 $45 $46 $47 $48 $49 $50 $51 $52 $53 …" at bounding box center [564, 265] width 582 height 31
click at [440, 515] on button "Save and go to Step 2" at bounding box center [493, 515] width 195 height 36
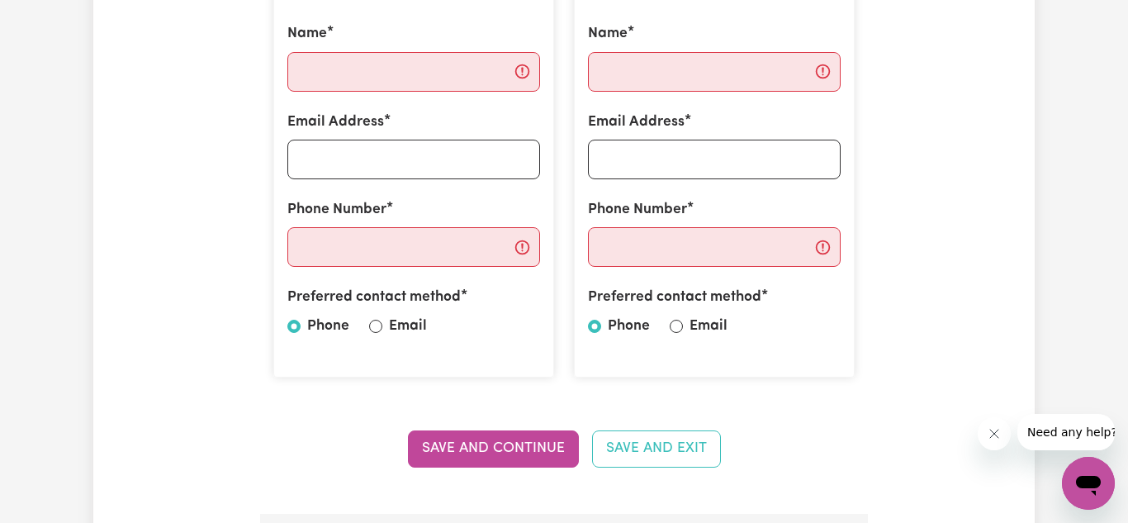
scroll to position [562, 0]
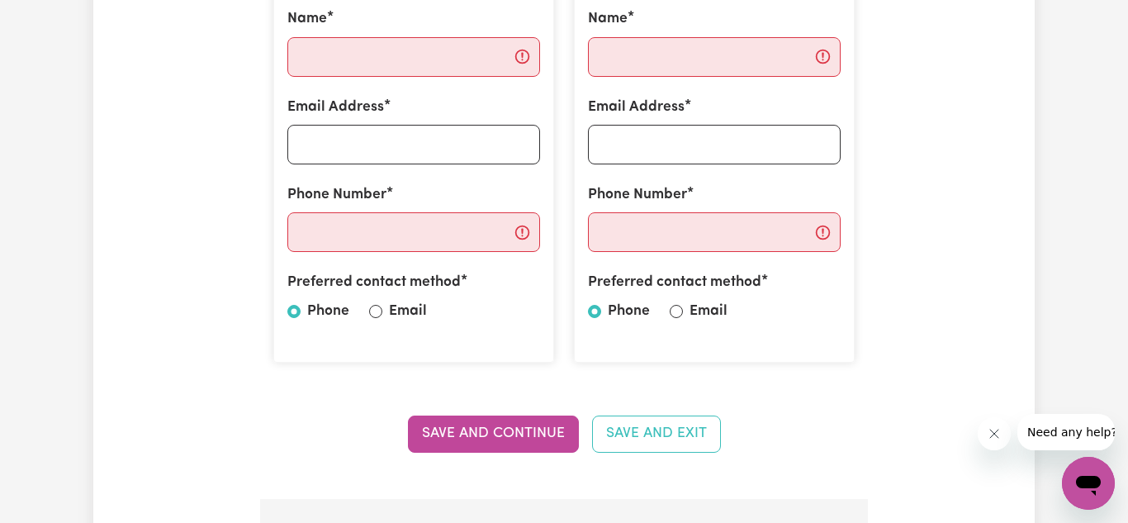
click at [410, 316] on label "Email" at bounding box center [408, 311] width 38 height 21
click at [382, 316] on input "Email" at bounding box center [375, 311] width 13 height 13
radio input "true"
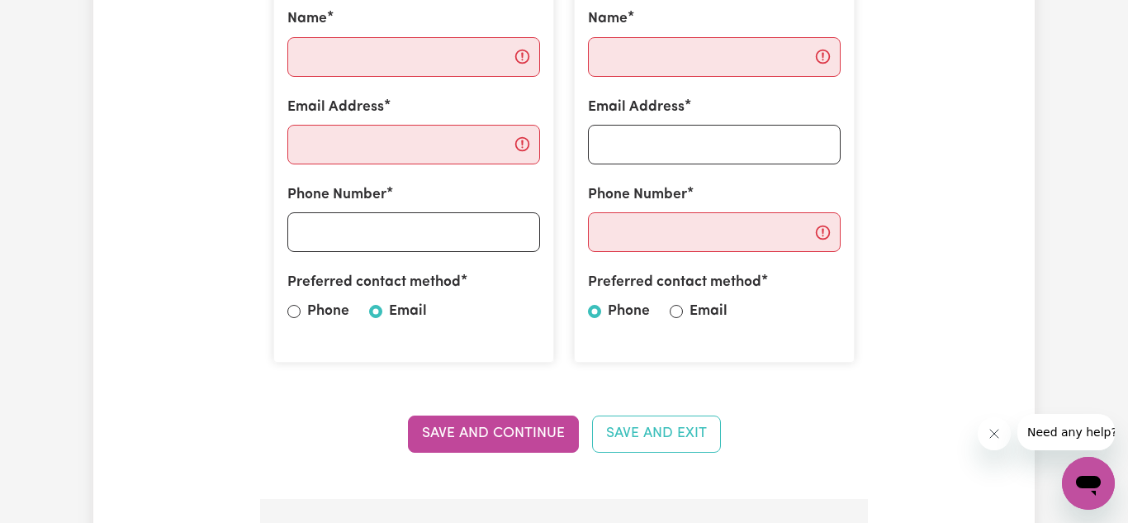
click at [690, 305] on label "Email" at bounding box center [709, 311] width 38 height 21
click at [683, 305] on input "Email" at bounding box center [676, 311] width 13 height 13
radio input "true"
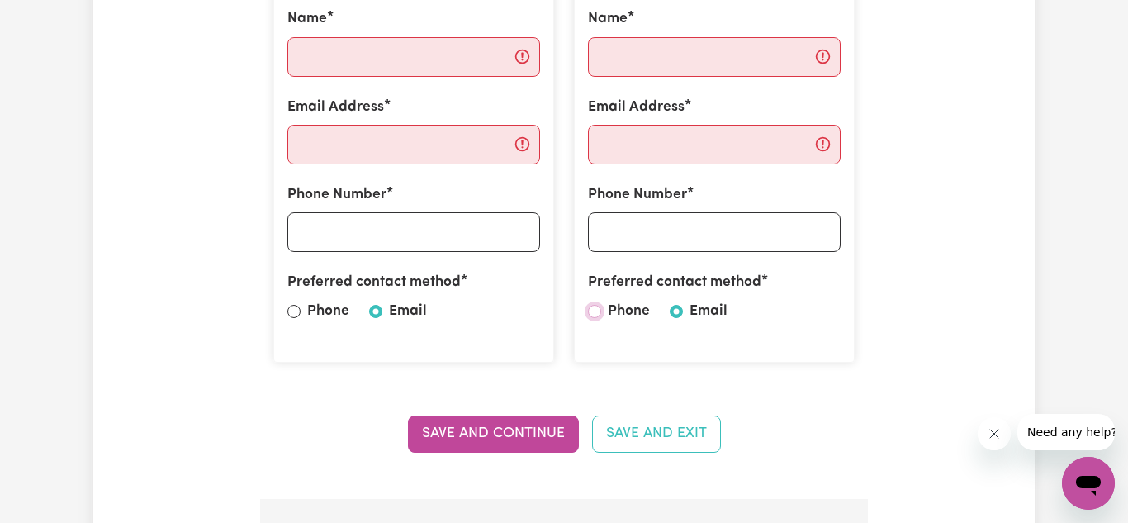
click at [588, 305] on input "Phone" at bounding box center [594, 311] width 13 height 13
radio input "true"
click at [670, 305] on input "Email" at bounding box center [676, 311] width 13 height 13
radio input "true"
click at [588, 305] on input "Phone" at bounding box center [594, 311] width 13 height 13
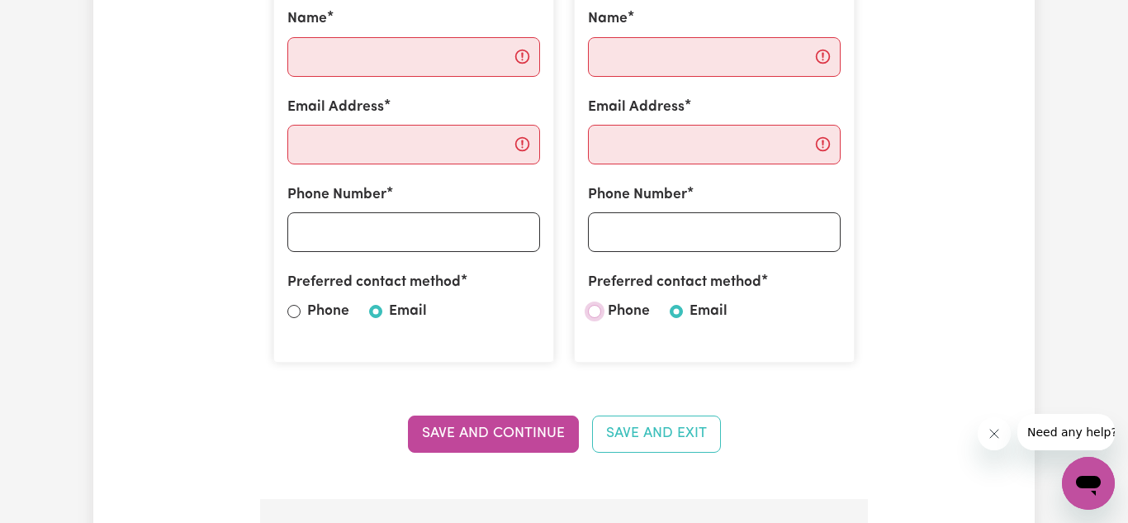
radio input "true"
click at [670, 305] on input "Email" at bounding box center [676, 311] width 13 height 13
radio input "true"
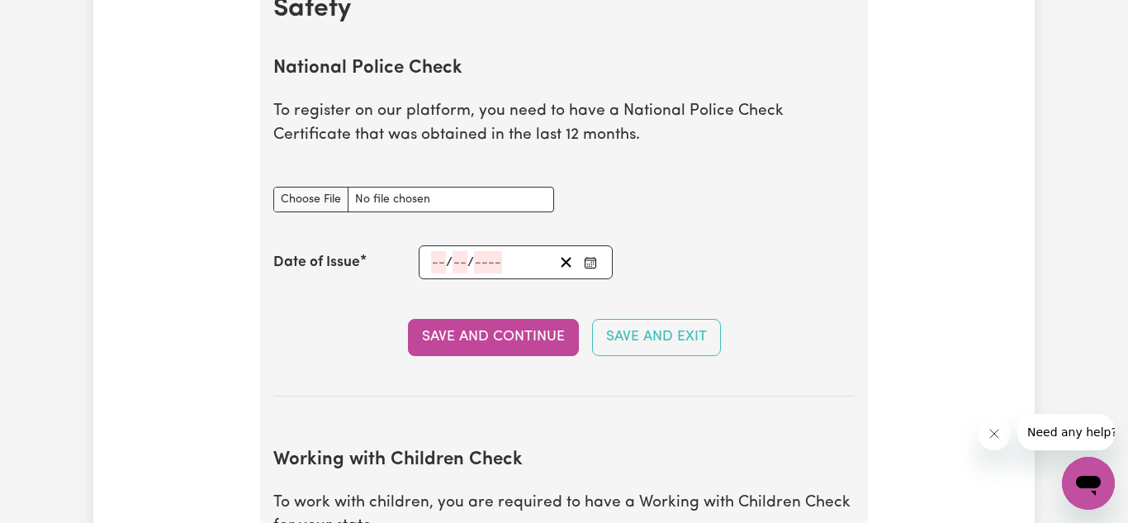
scroll to position [1123, 0]
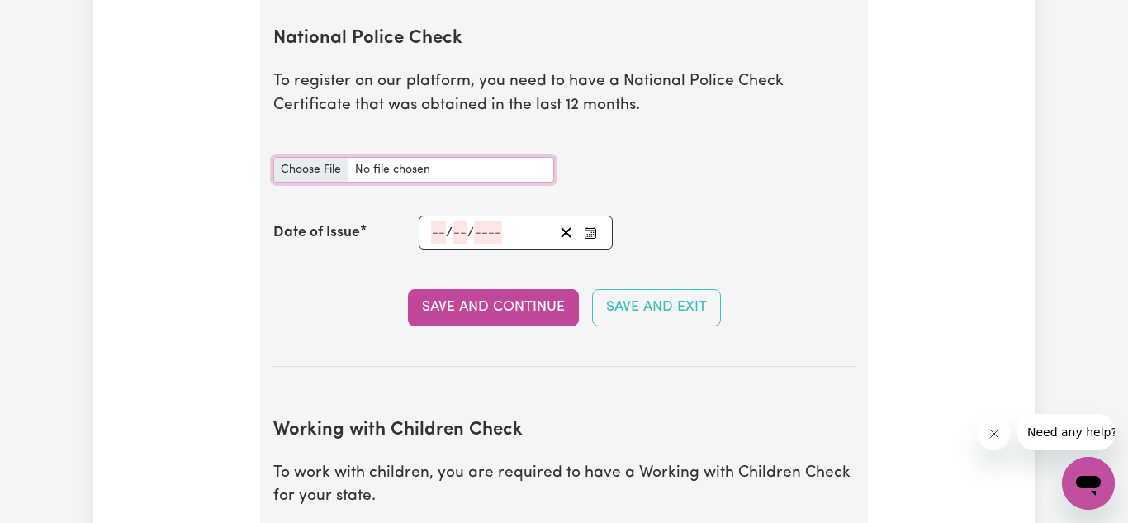
click at [302, 164] on input "National Police Check document" at bounding box center [413, 170] width 281 height 26
type input "C:\fakepath\entitlement_work_10635871_miller.pdf"
click at [438, 235] on input "number" at bounding box center [438, 232] width 15 height 22
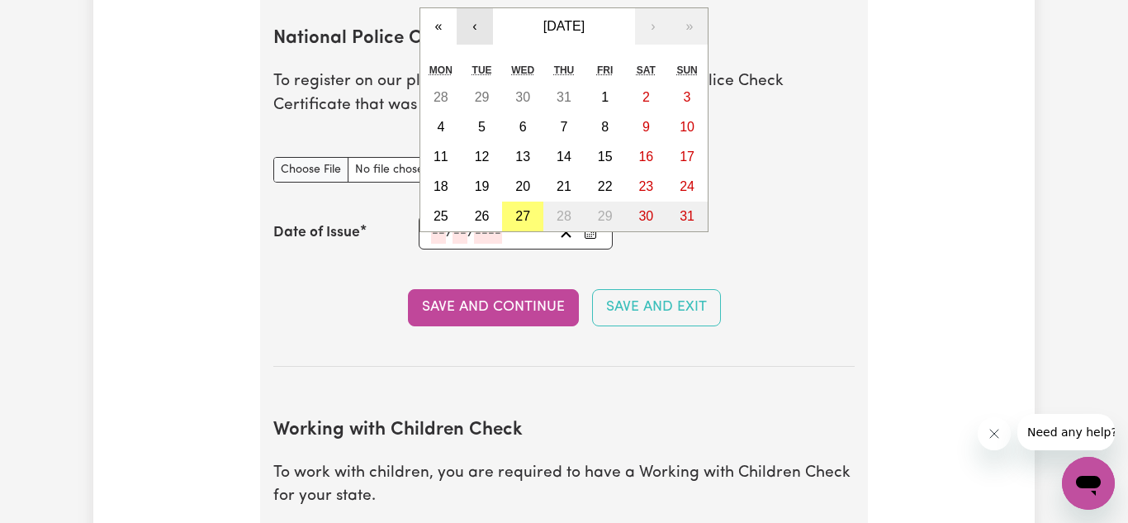
click at [468, 28] on button "‹" at bounding box center [475, 26] width 36 height 36
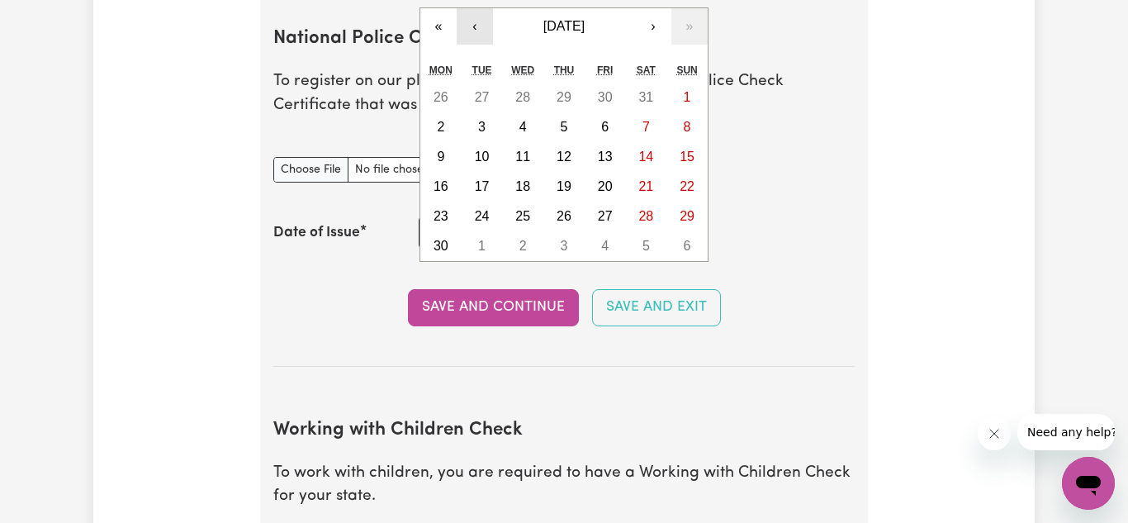
click at [468, 28] on button "‹" at bounding box center [475, 26] width 36 height 36
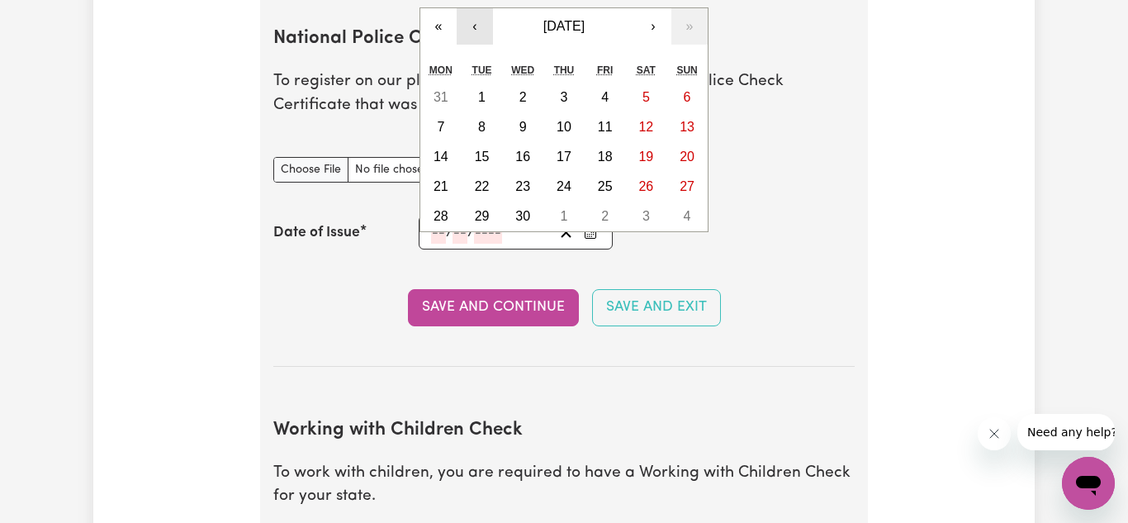
click at [468, 28] on button "‹" at bounding box center [475, 26] width 36 height 36
click at [633, 109] on button "1" at bounding box center [646, 98] width 41 height 30
type input "[DATE]"
type input "1"
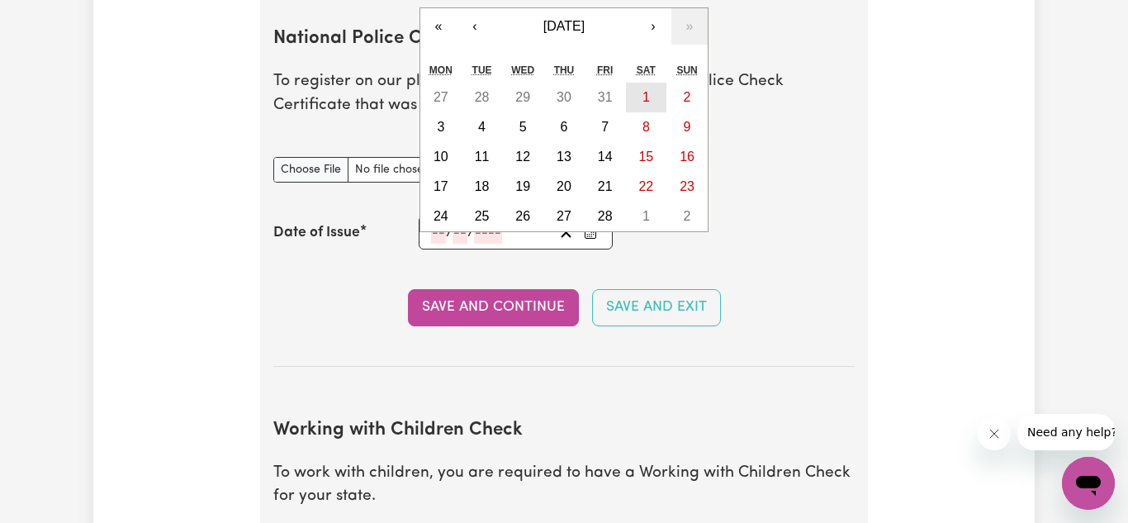
type input "2"
type input "2025"
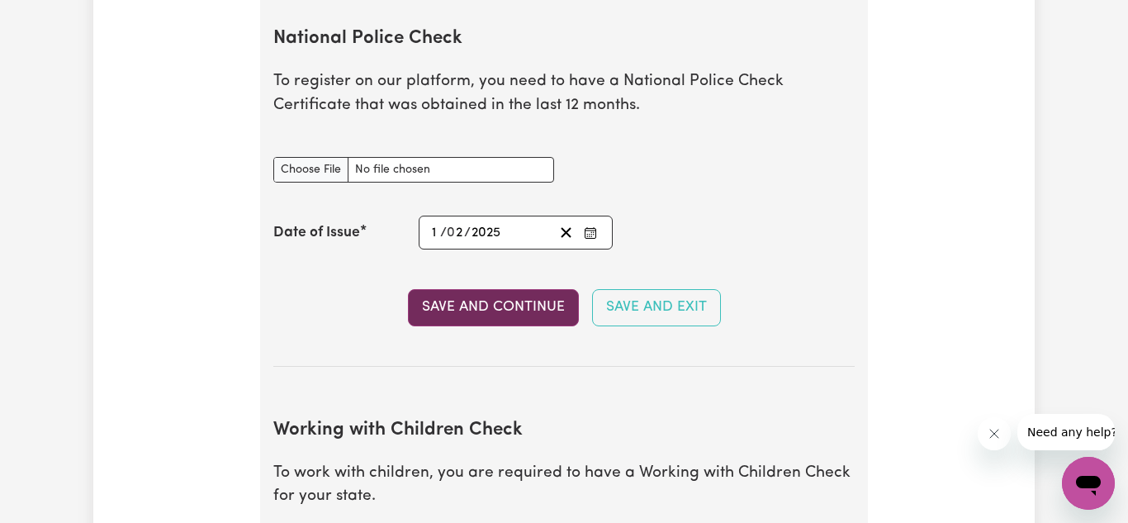
click at [503, 311] on button "Save and Continue" at bounding box center [493, 307] width 171 height 36
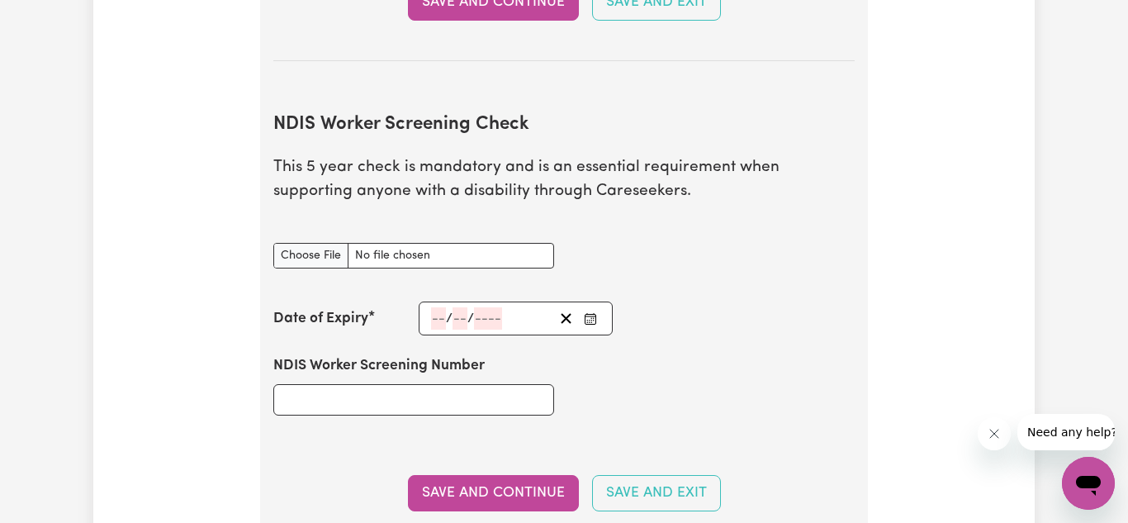
scroll to position [2016, 0]
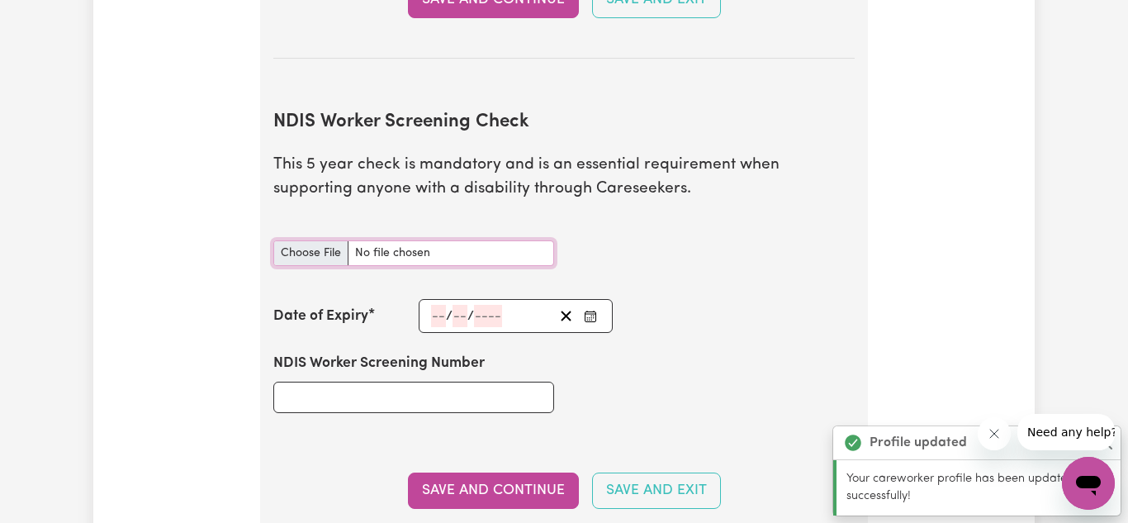
click at [307, 255] on input "NDIS Worker Screening Check document" at bounding box center [413, 253] width 281 height 26
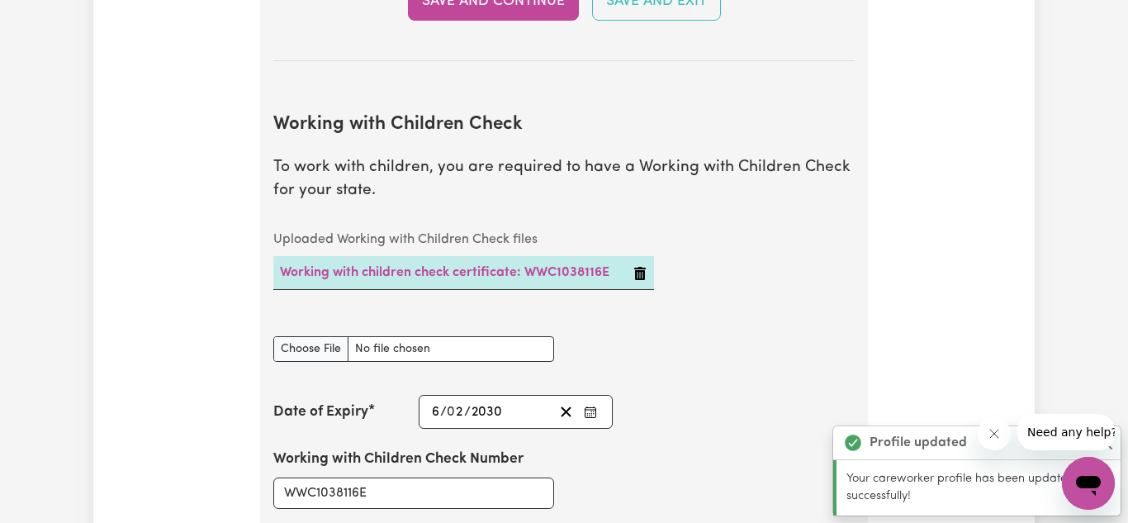
scroll to position [1517, 0]
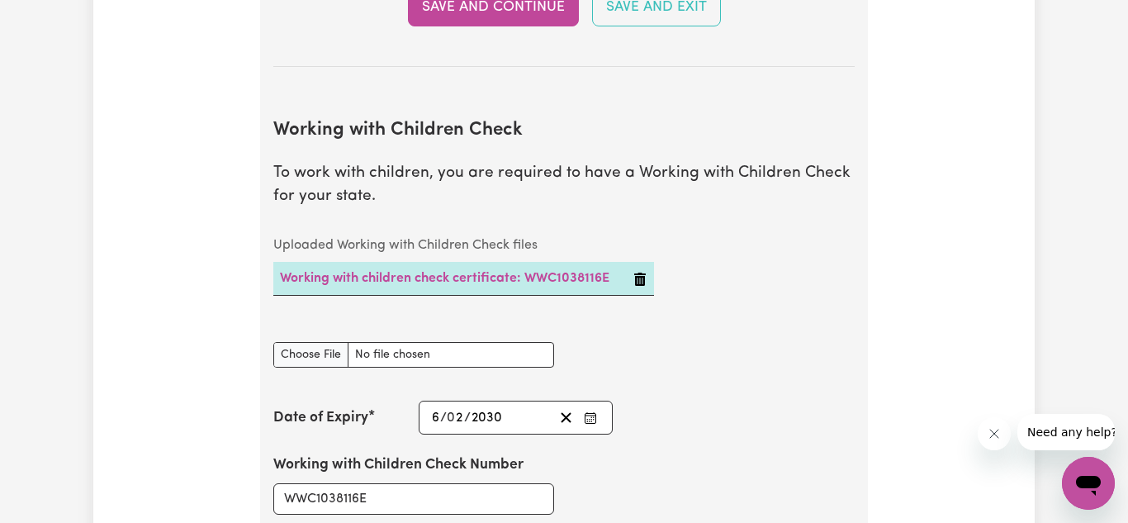
type input "C:\fakepath\certificate_3468283 2.pdf"
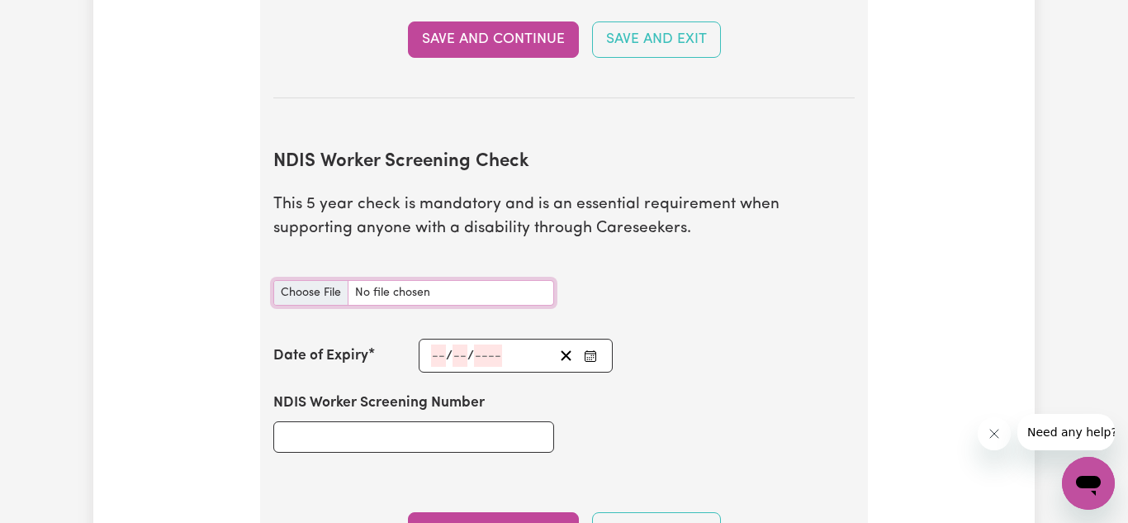
scroll to position [2078, 0]
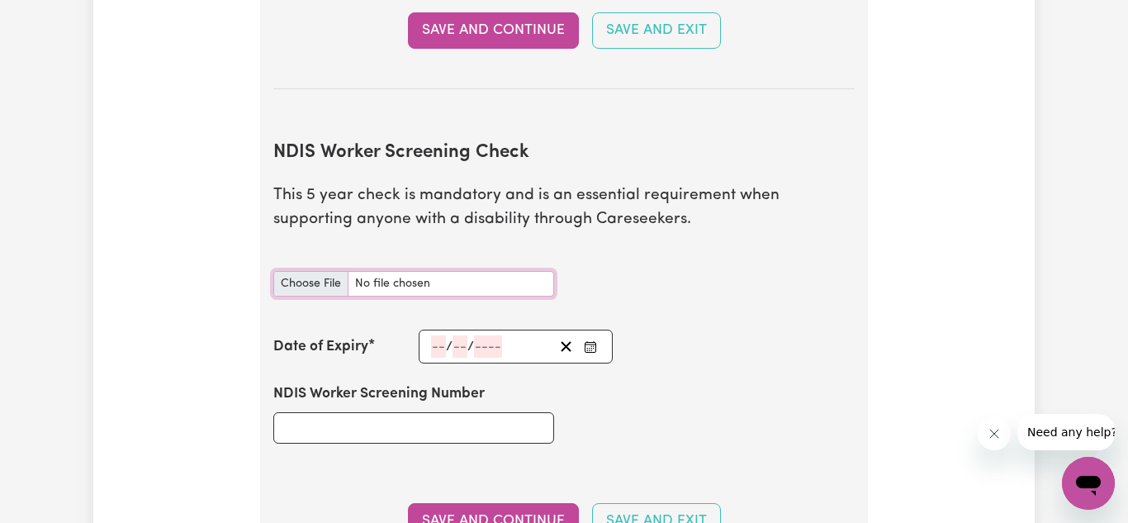
click at [514, 277] on input "NDIS Worker Screening Check document" at bounding box center [413, 284] width 281 height 26
click at [313, 286] on input "NDIS Worker Screening Check document" at bounding box center [413, 284] width 281 height 26
type input "C:\fakepath\IMG_6258.JPG"
click at [621, 355] on div "Date of Expiry / /" at bounding box center [564, 347] width 582 height 34
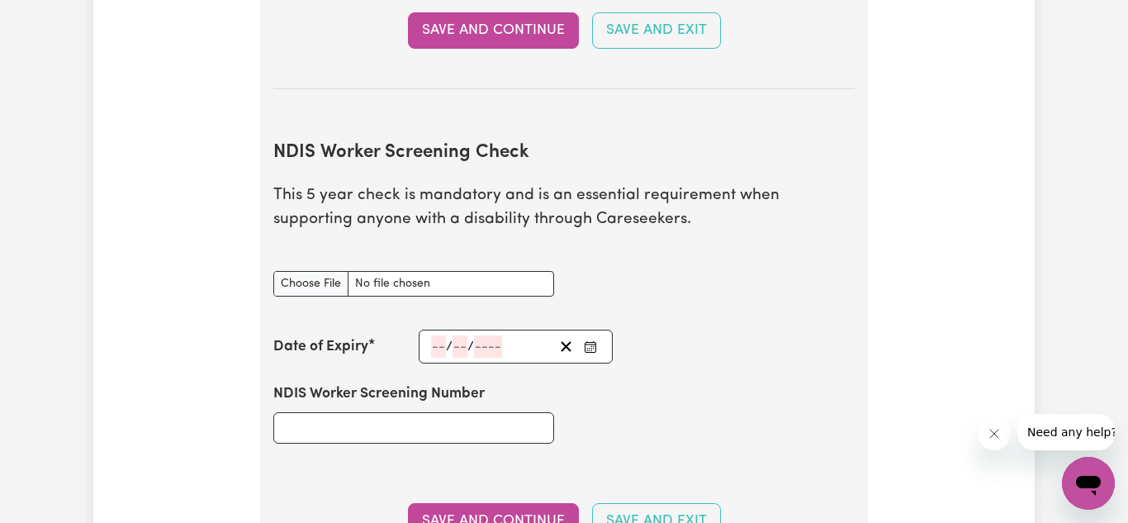
click at [443, 344] on input "number" at bounding box center [438, 346] width 15 height 22
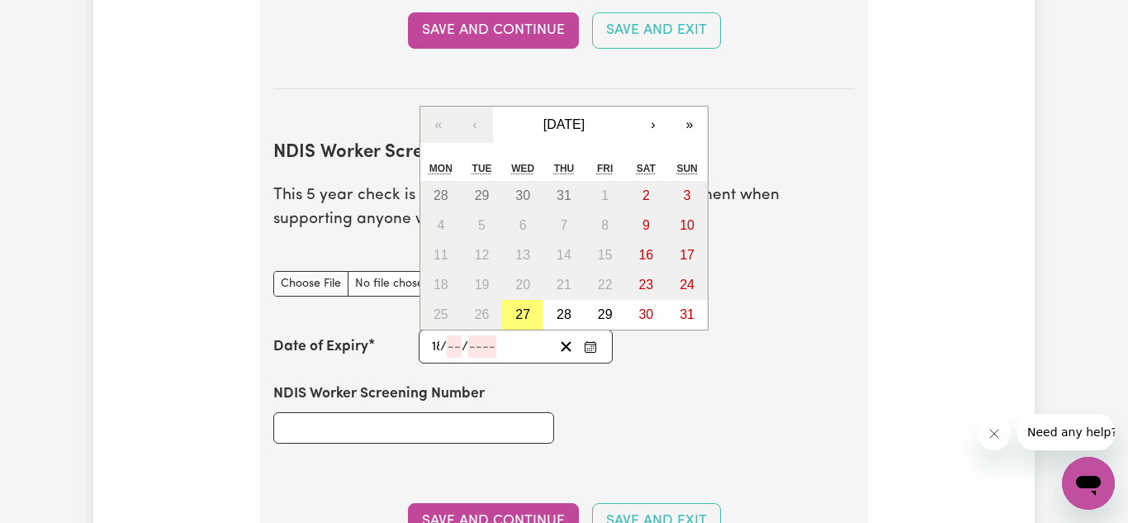
type input "18"
type input "02"
type input "203"
type input "[DATE]"
type input "2"
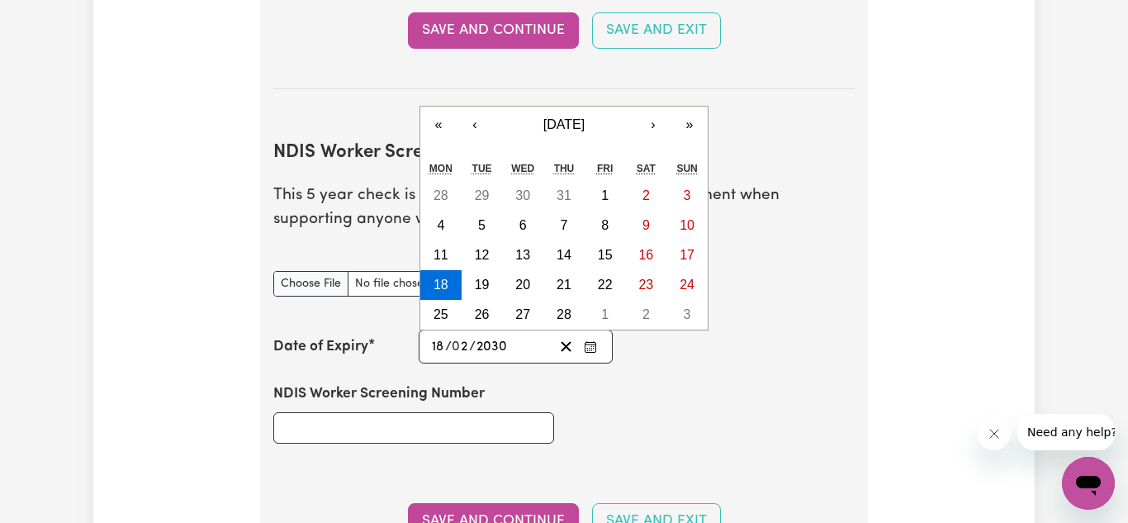
type input "2030"
click at [363, 438] on input "NDIS Worker Screening Number" at bounding box center [413, 427] width 281 height 31
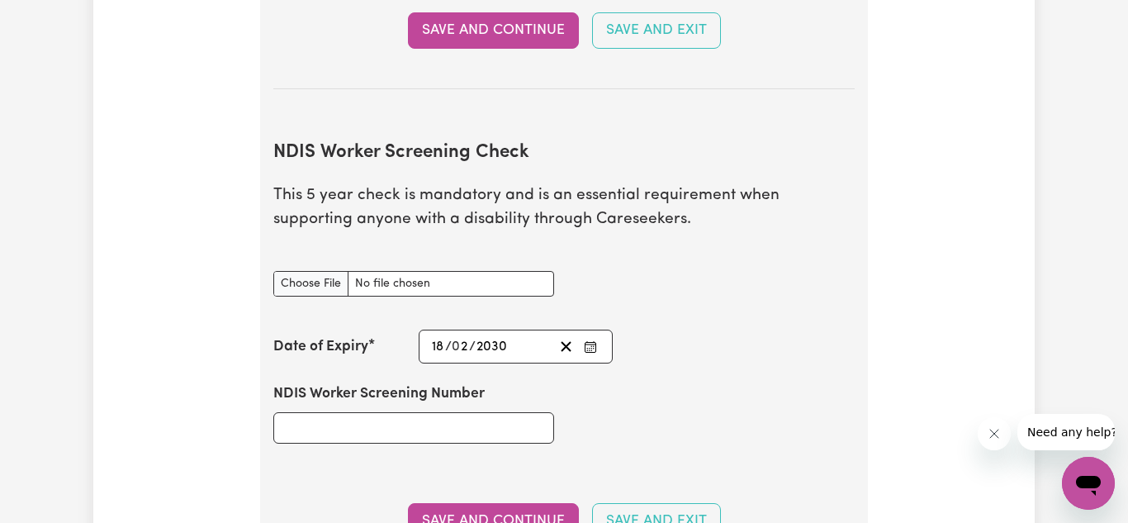
click at [460, 430] on input "NDIS Worker Screening Number" at bounding box center [413, 427] width 281 height 31
type input "54211998"
click at [552, 511] on button "Save and Continue" at bounding box center [493, 521] width 171 height 36
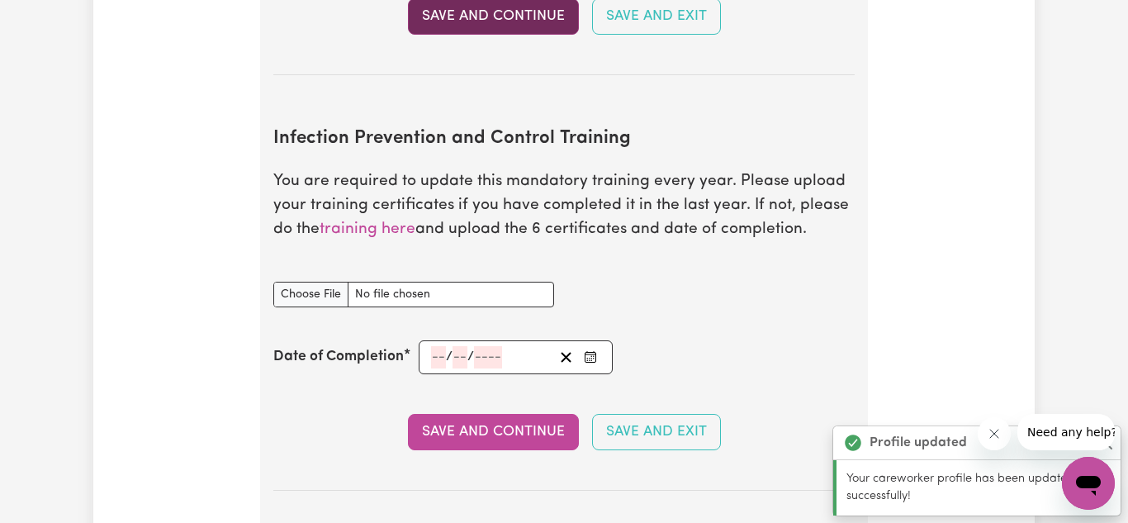
scroll to position [2685, 0]
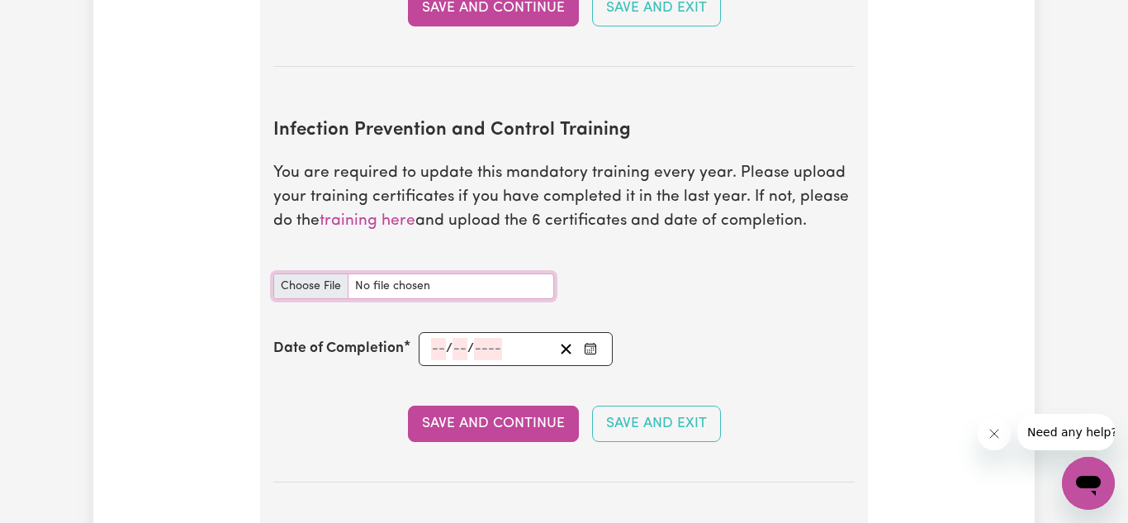
click at [308, 292] on input "Infection Prevention and Control Training document" at bounding box center [413, 286] width 281 height 26
type input "C:\fakepath\infection cert.pdf"
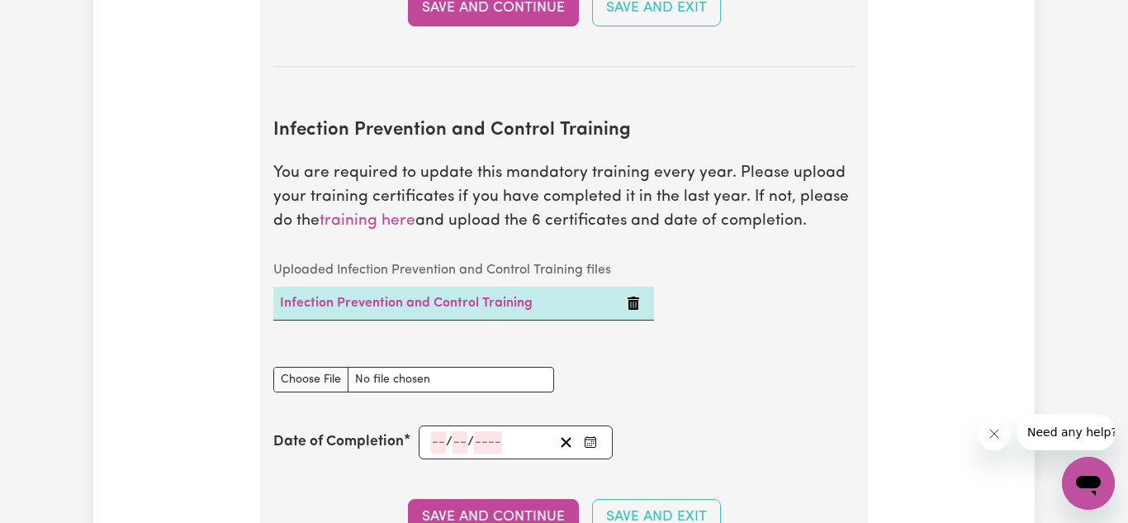
click at [434, 439] on input "number" at bounding box center [438, 442] width 15 height 22
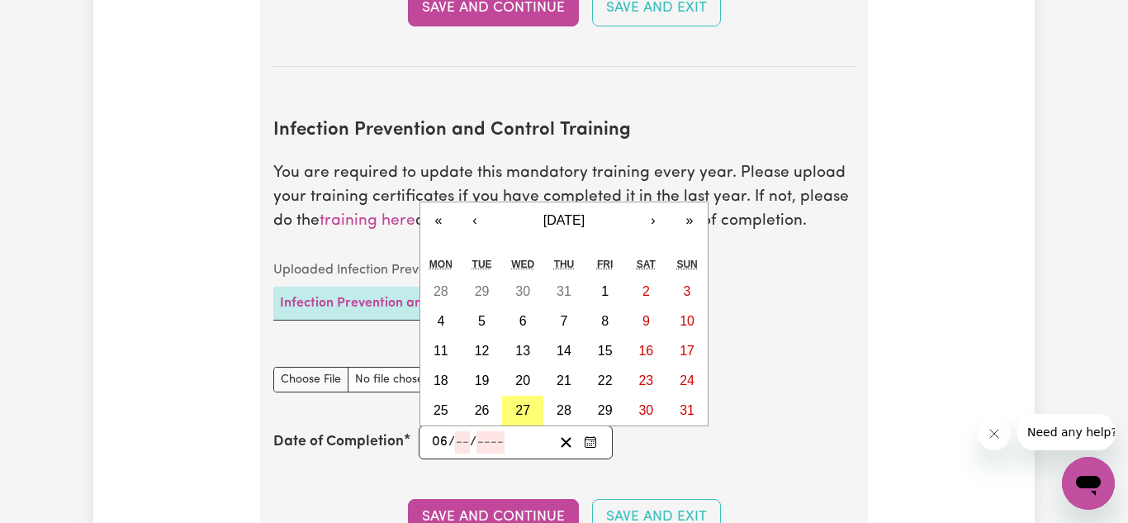
type input "06"
type input "02"
type input "0002-02-06"
type input "6"
type input "2"
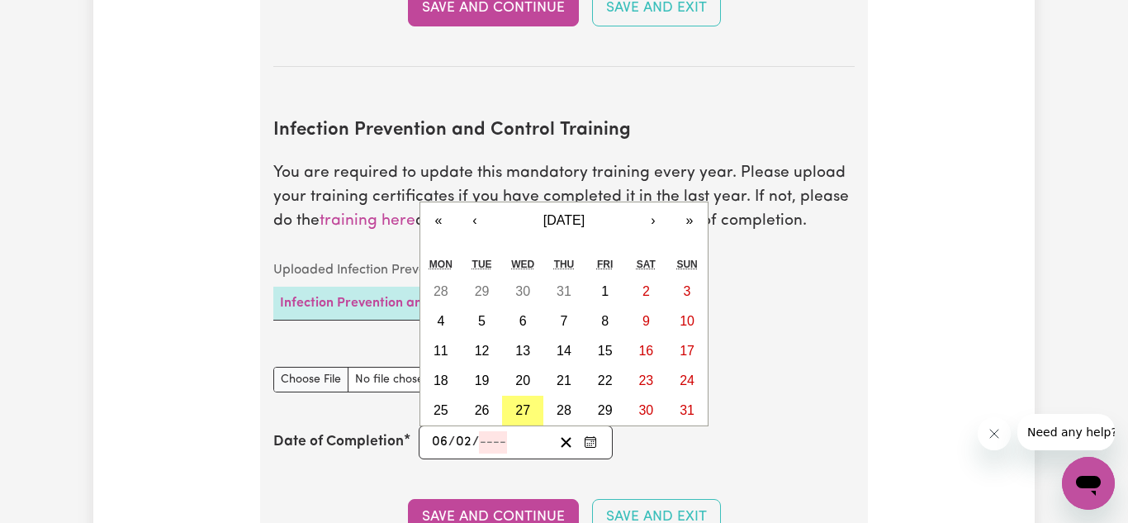
type input "2"
type input "0020-02-06"
type input "20"
type input "0202-02-06"
type input "202"
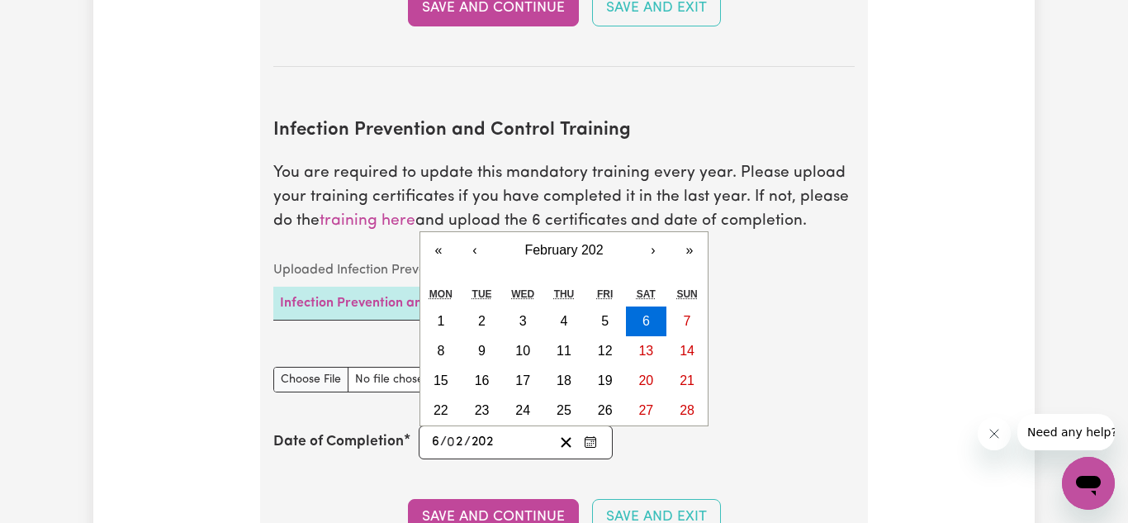
type input "[DATE]"
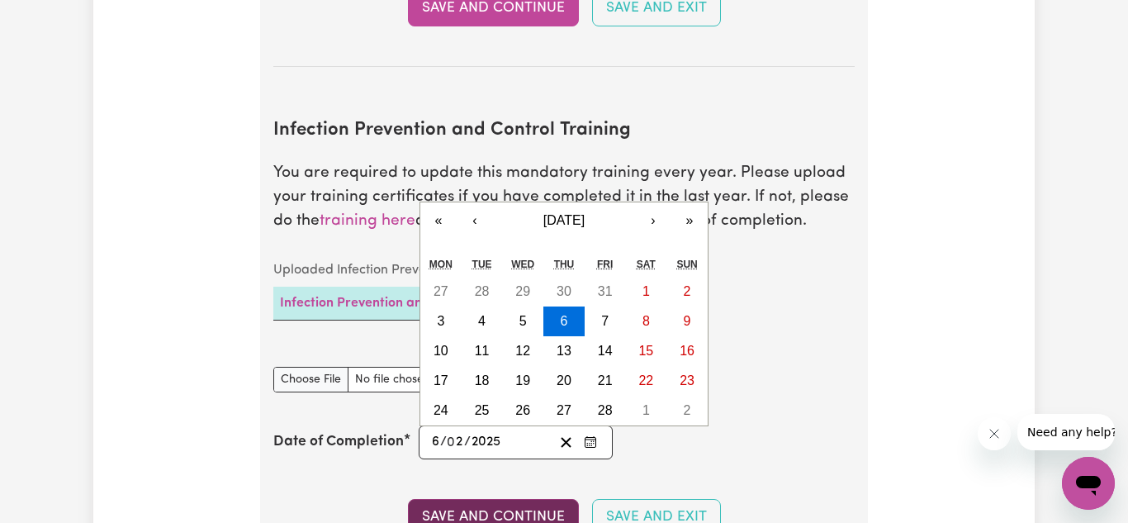
type input "2025"
click at [513, 505] on button "Save and Continue" at bounding box center [493, 517] width 171 height 36
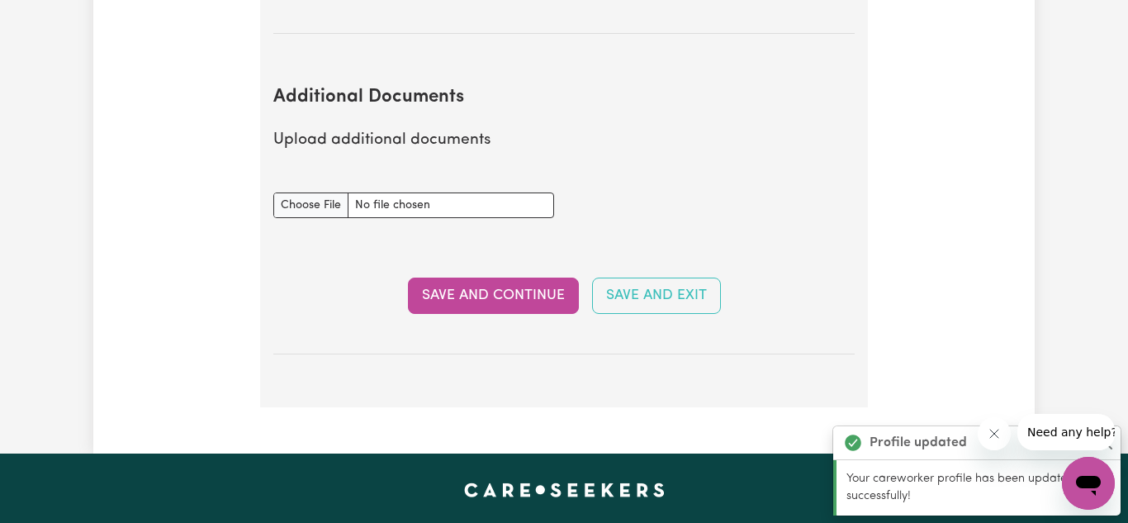
scroll to position [3227, 0]
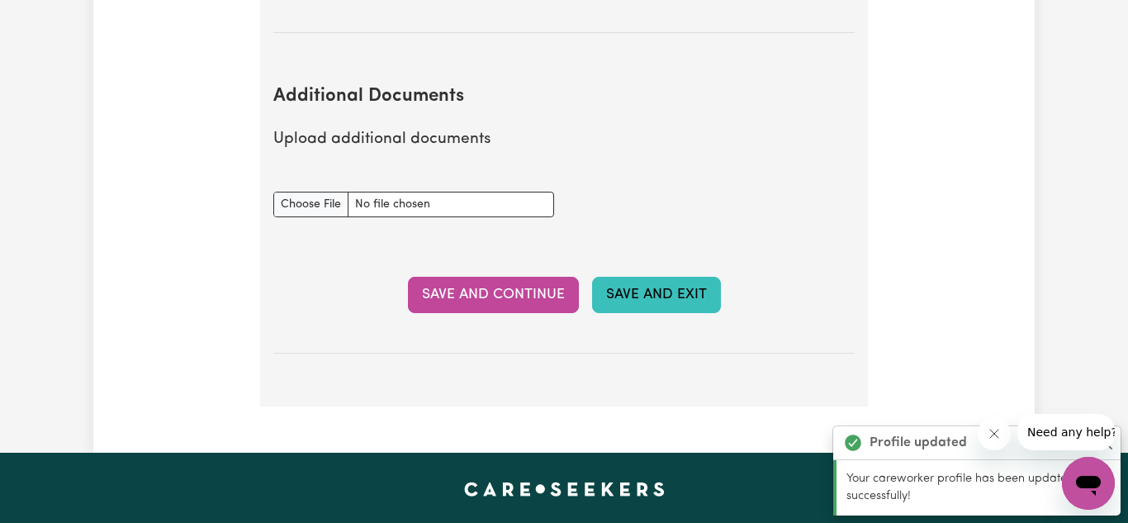
click at [620, 288] on button "Save and Exit" at bounding box center [656, 295] width 129 height 36
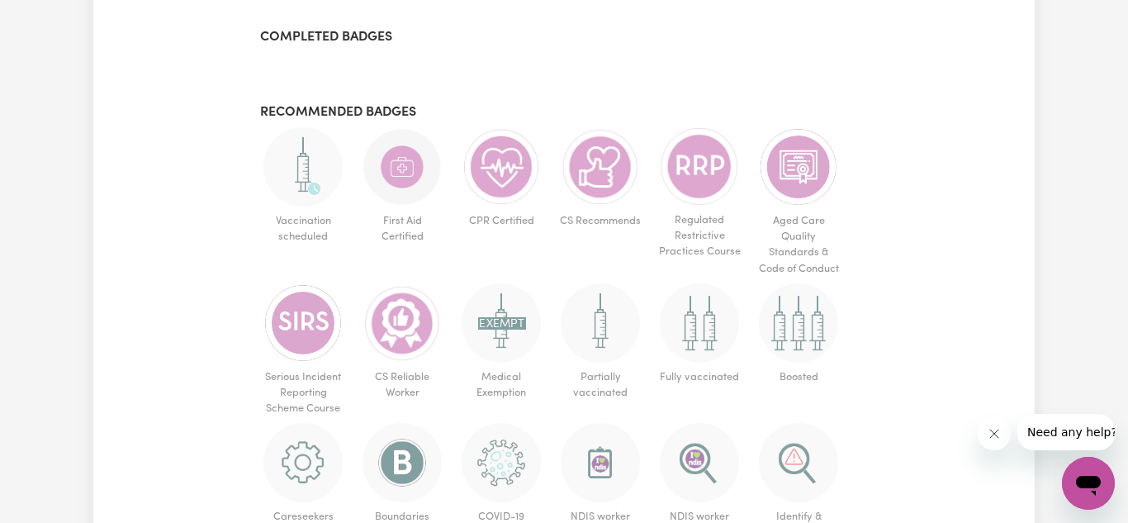
scroll to position [1024, 0]
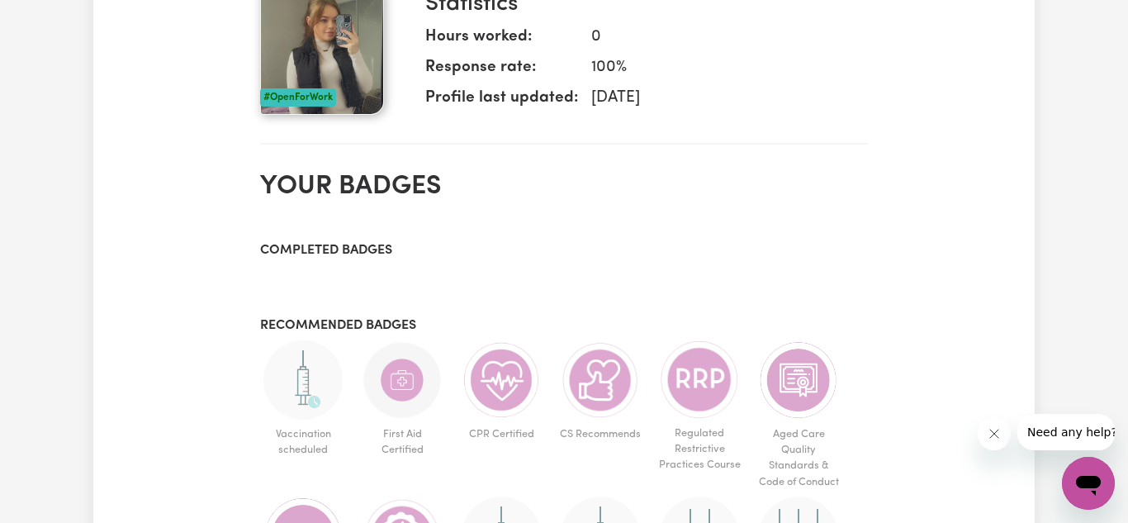
scroll to position [793, 0]
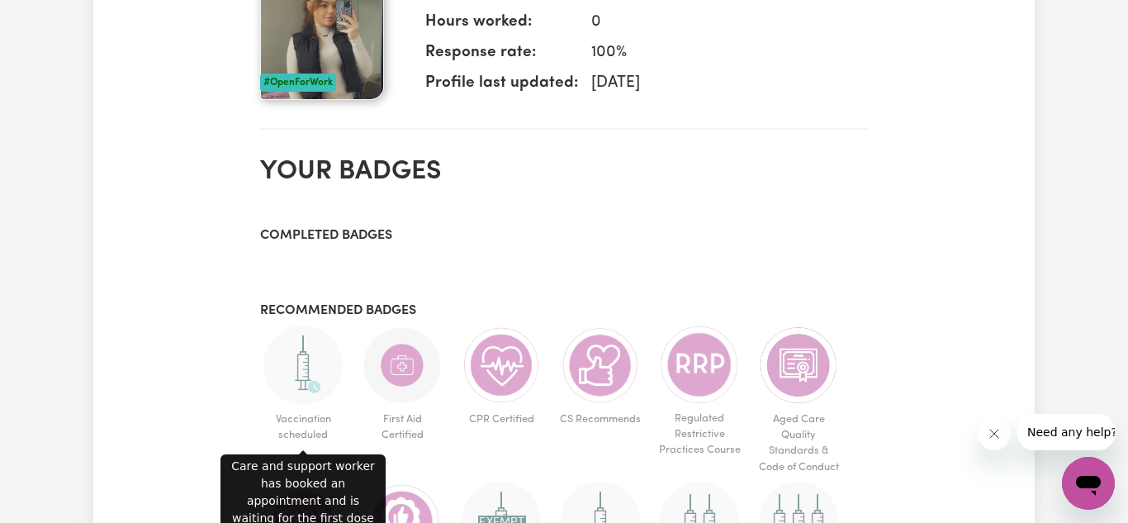
click at [297, 376] on img at bounding box center [303, 364] width 79 height 79
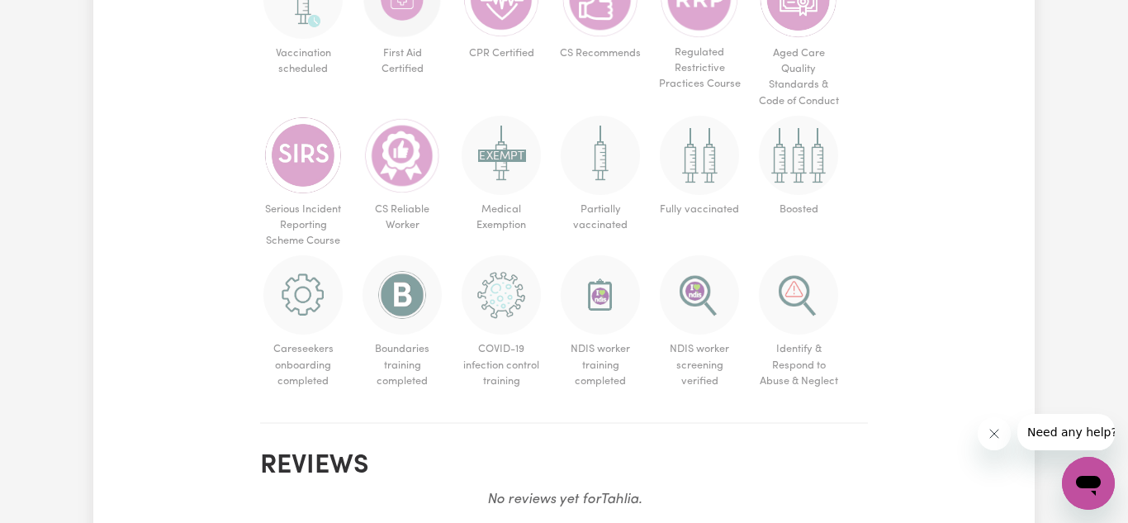
scroll to position [1157, 0]
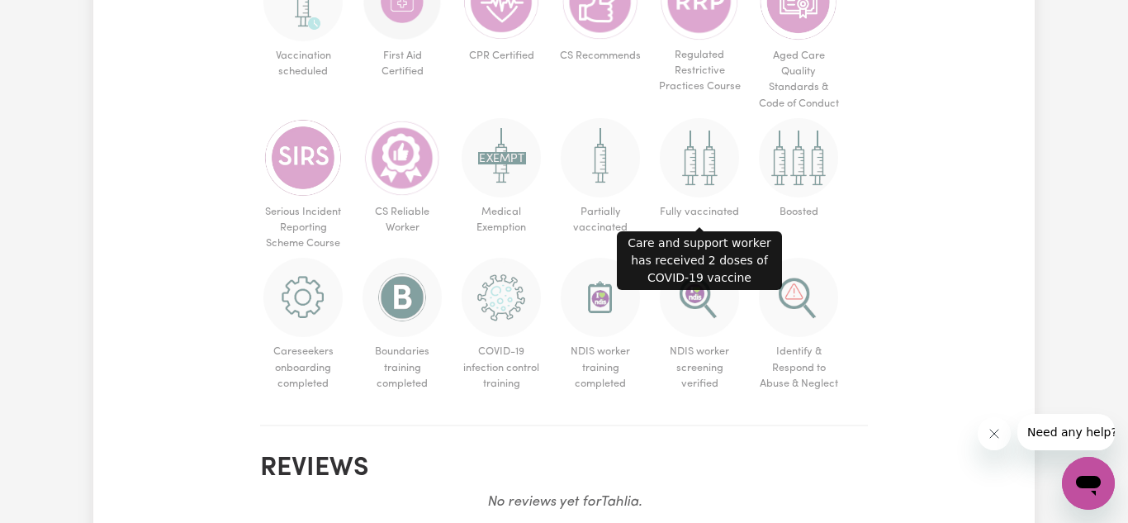
click at [726, 182] on img at bounding box center [699, 157] width 79 height 79
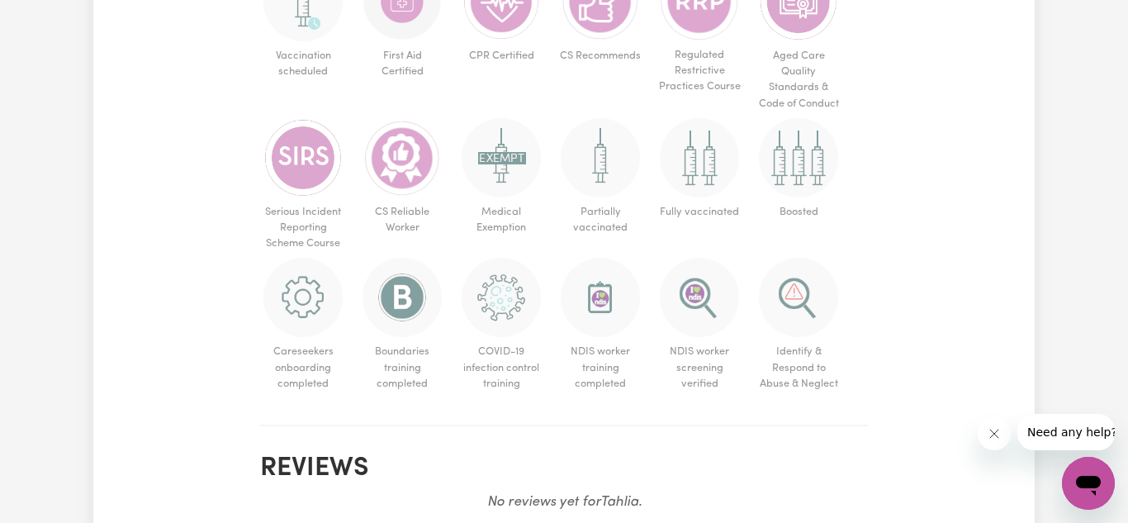
click at [699, 164] on img at bounding box center [699, 157] width 79 height 79
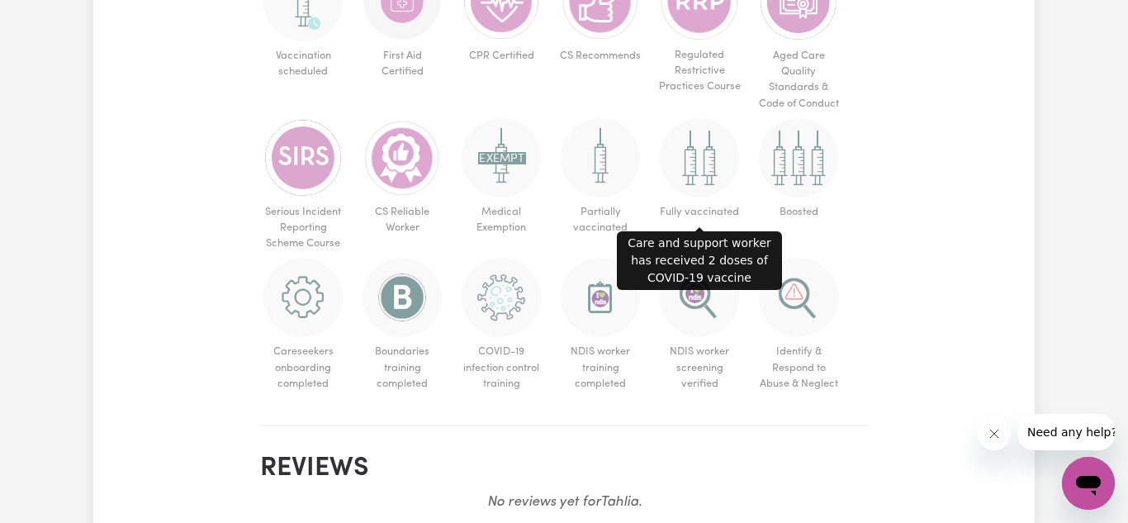
click at [699, 164] on img at bounding box center [699, 157] width 79 height 79
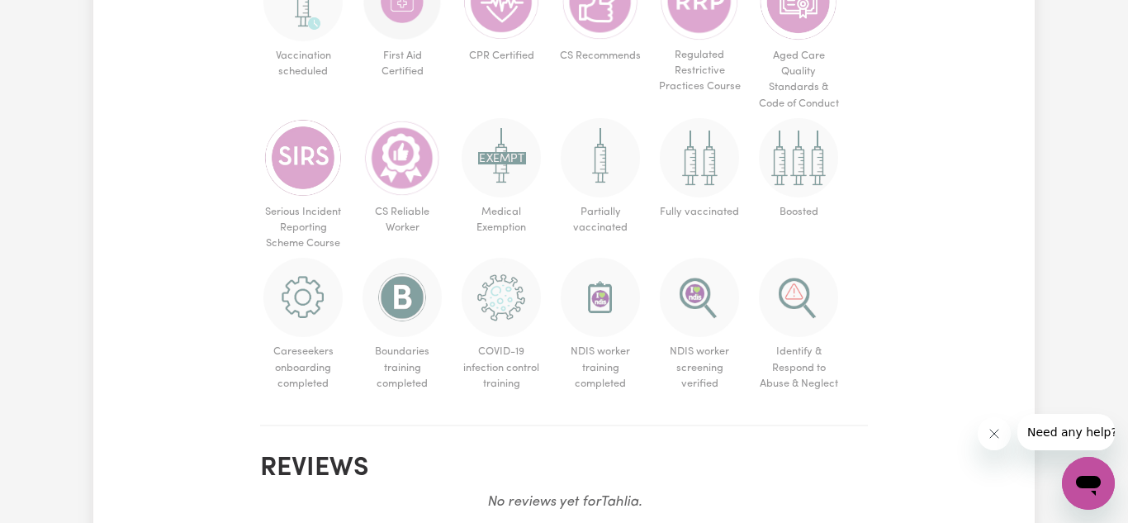
click at [699, 164] on img at bounding box center [699, 157] width 79 height 79
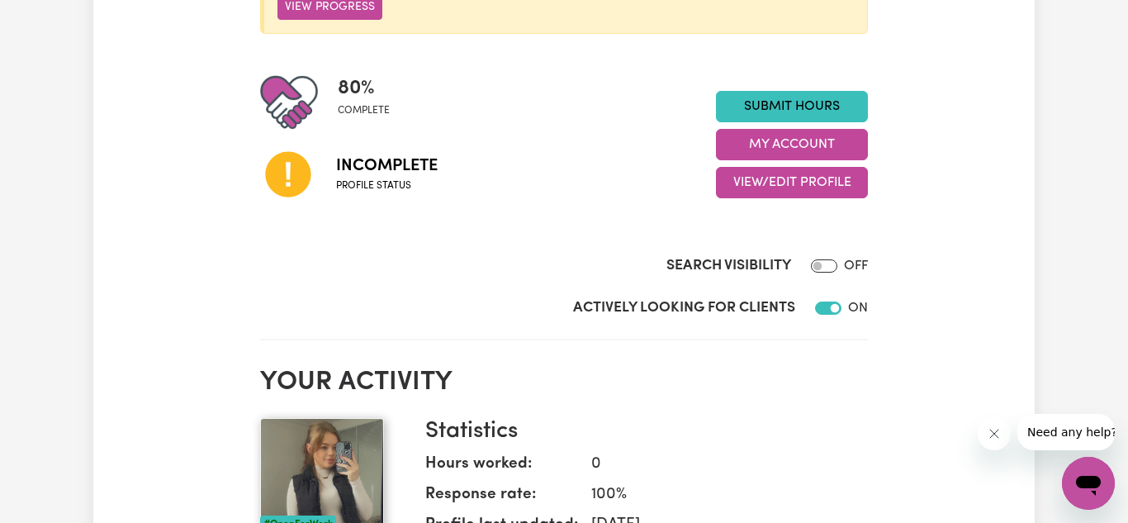
scroll to position [330, 0]
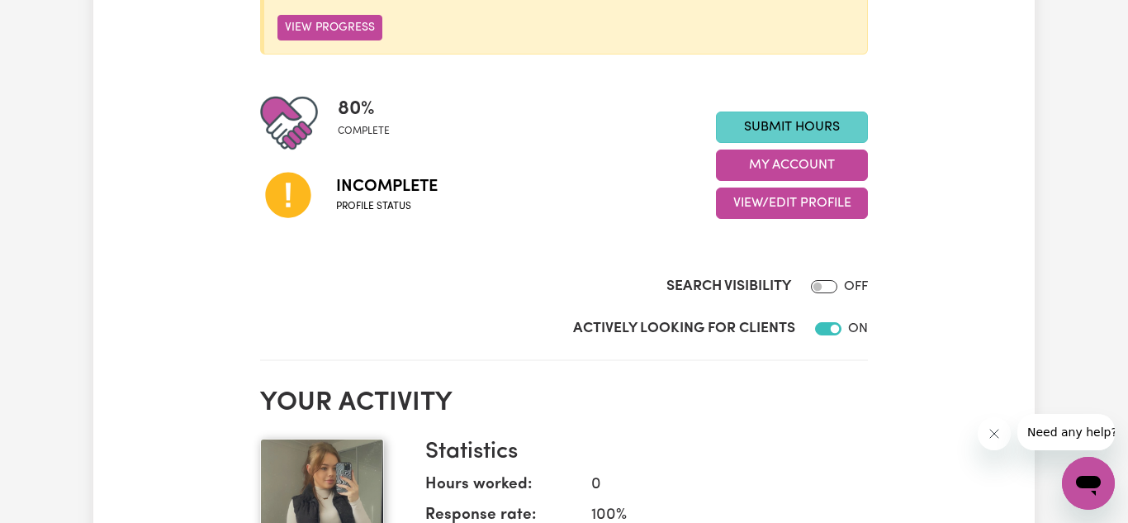
click at [781, 118] on link "Submit Hours" at bounding box center [792, 127] width 152 height 31
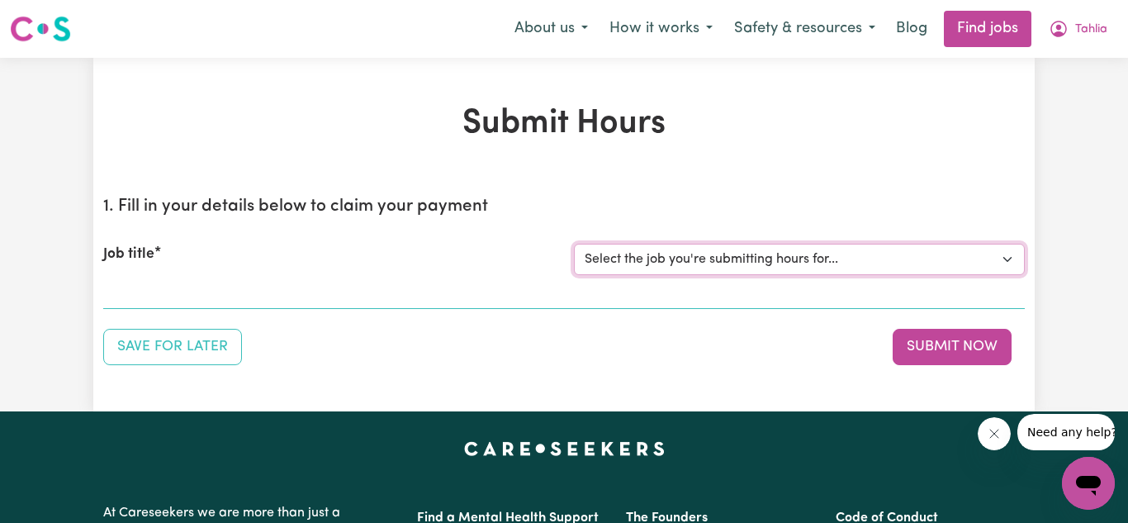
click at [764, 250] on select "Select the job you're submitting hours for..." at bounding box center [799, 259] width 451 height 31
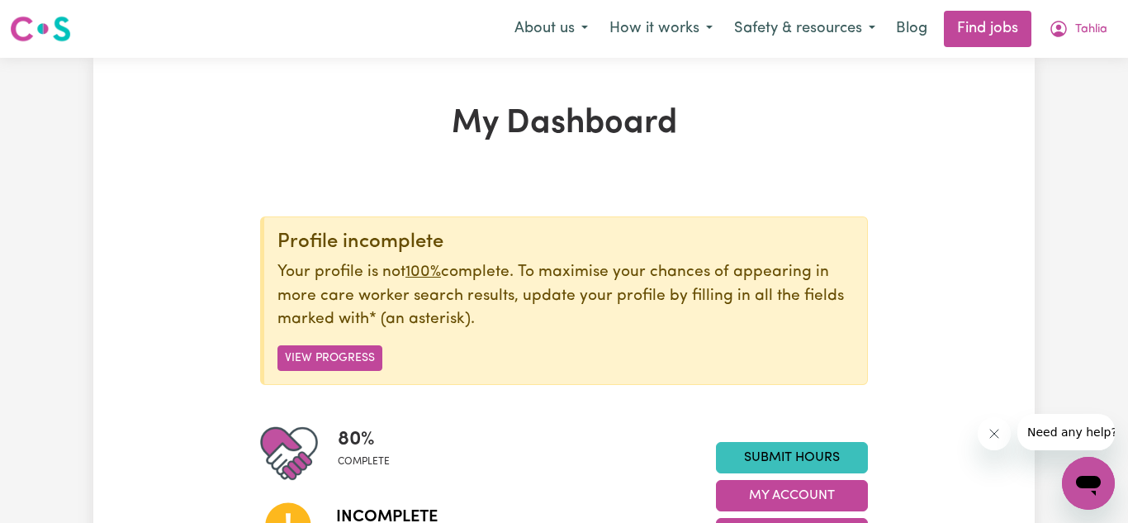
scroll to position [2, 0]
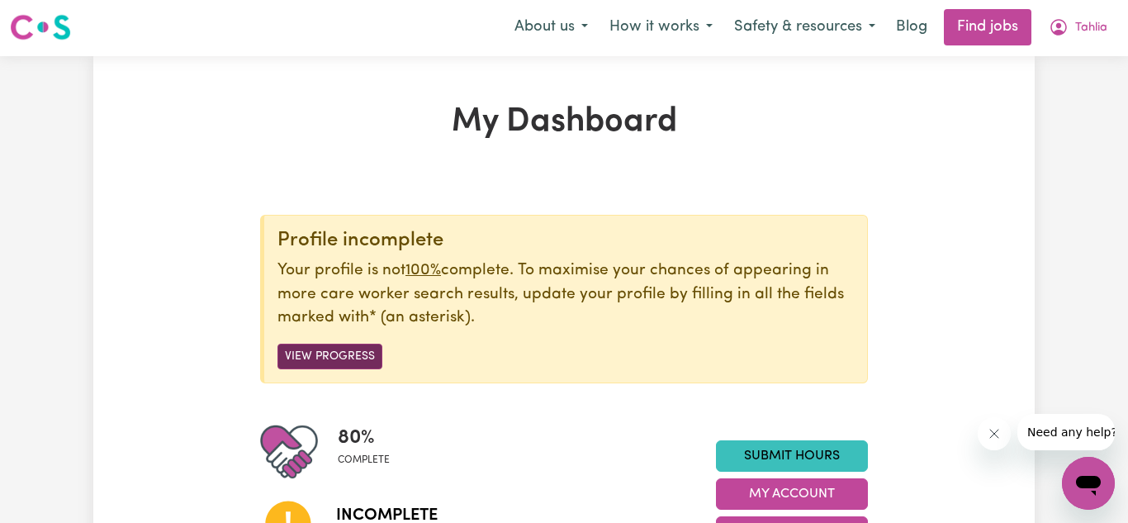
click at [342, 354] on button "View Progress" at bounding box center [330, 357] width 105 height 26
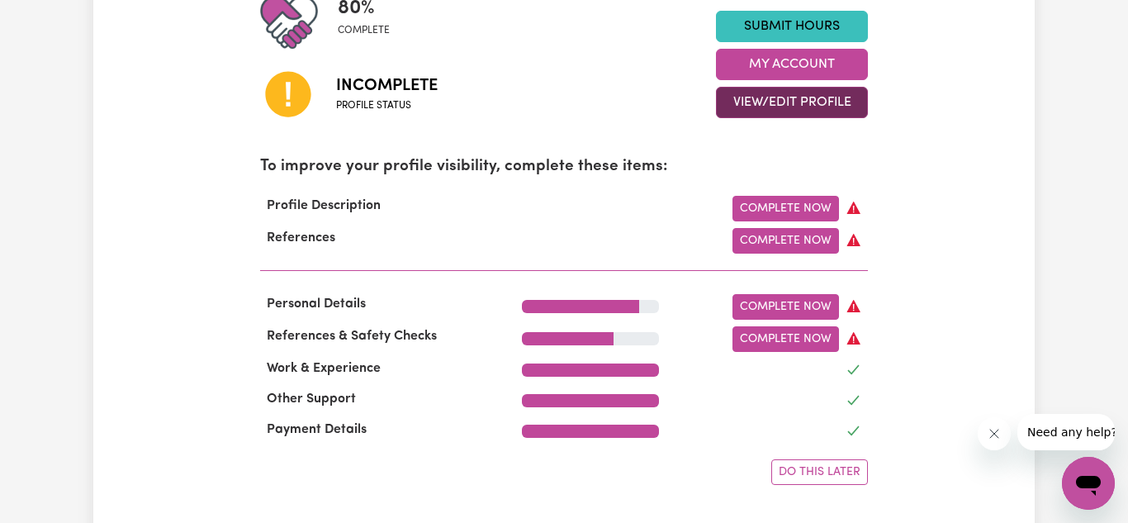
scroll to position [464, 0]
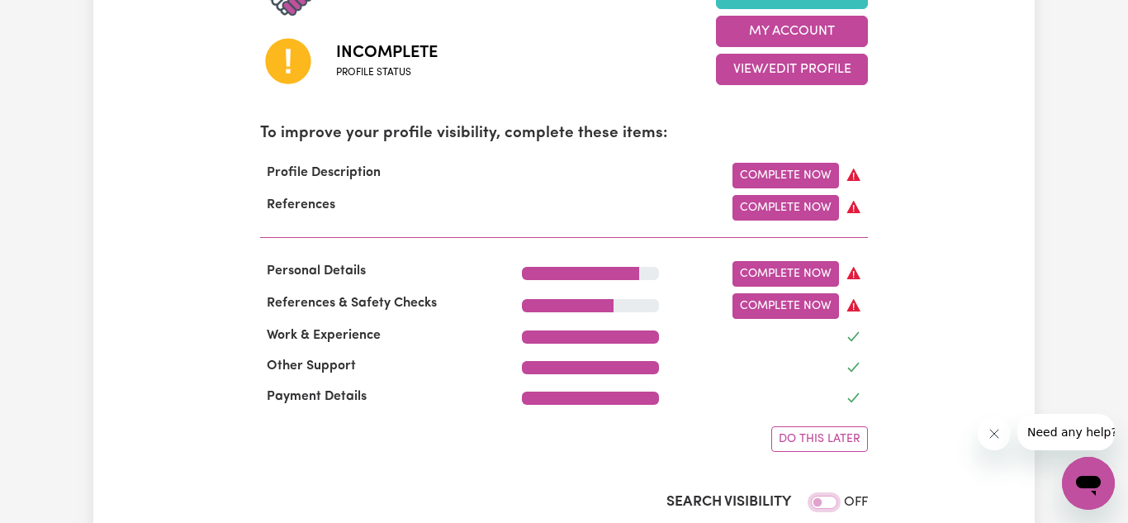
click at [823, 497] on input "Search Visibility" at bounding box center [824, 502] width 26 height 13
checkbox input "true"
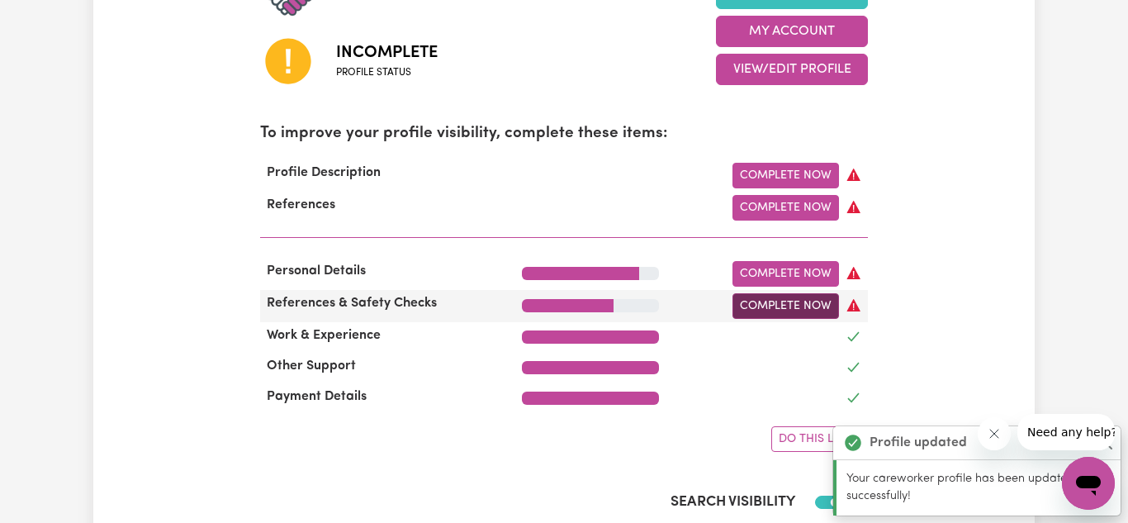
click at [810, 315] on link "Complete Now" at bounding box center [786, 306] width 107 height 26
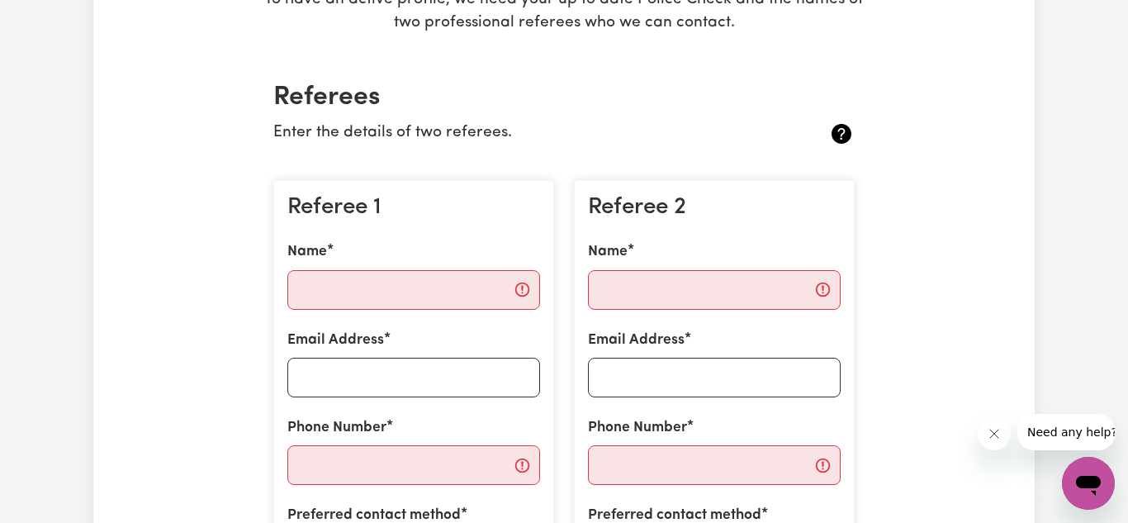
scroll to position [330, 0]
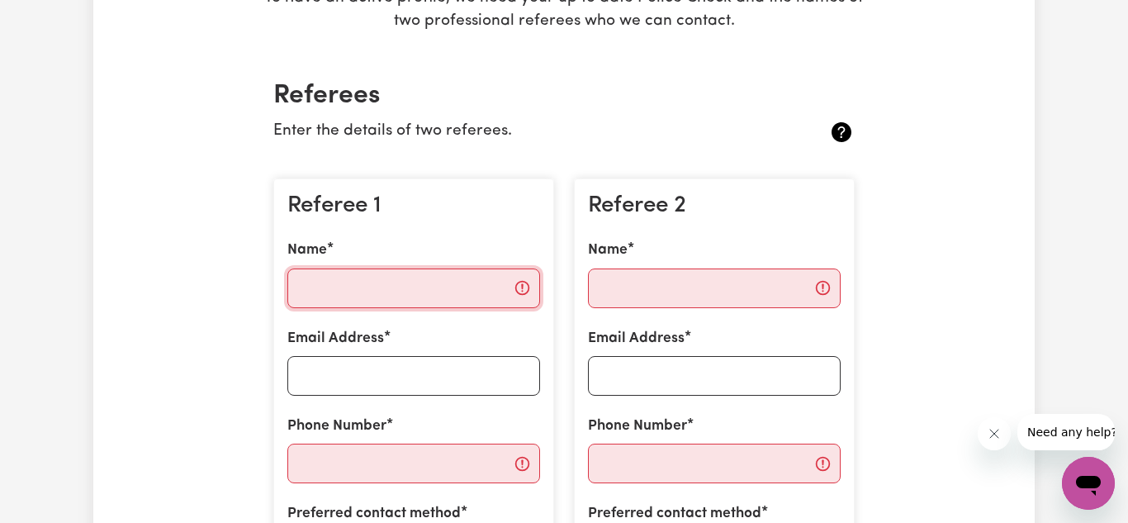
click at [430, 292] on input "Name" at bounding box center [413, 288] width 253 height 40
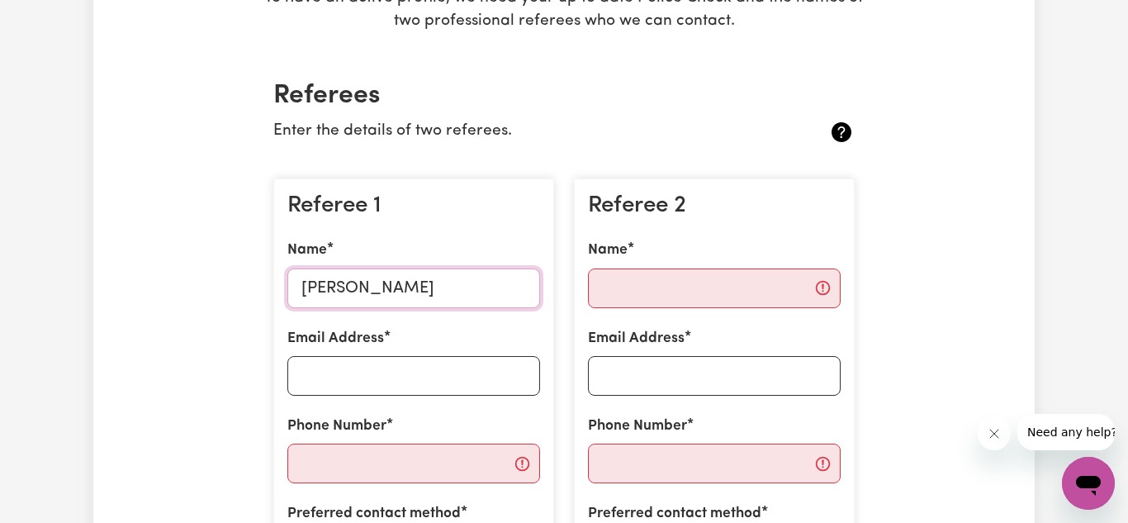
type input "[PERSON_NAME]"
click at [311, 461] on input "Phone Number" at bounding box center [413, 464] width 253 height 40
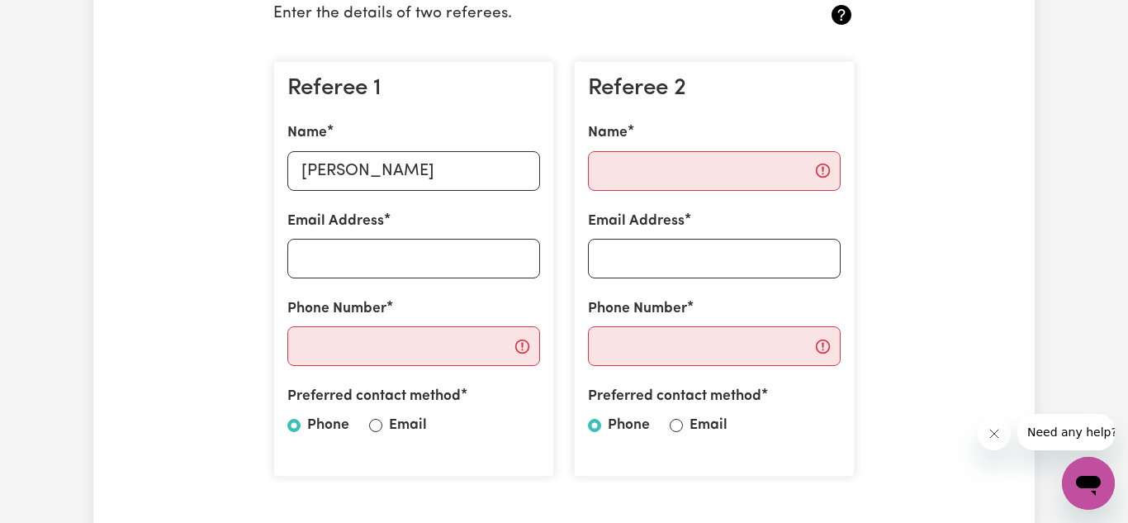
scroll to position [463, 0]
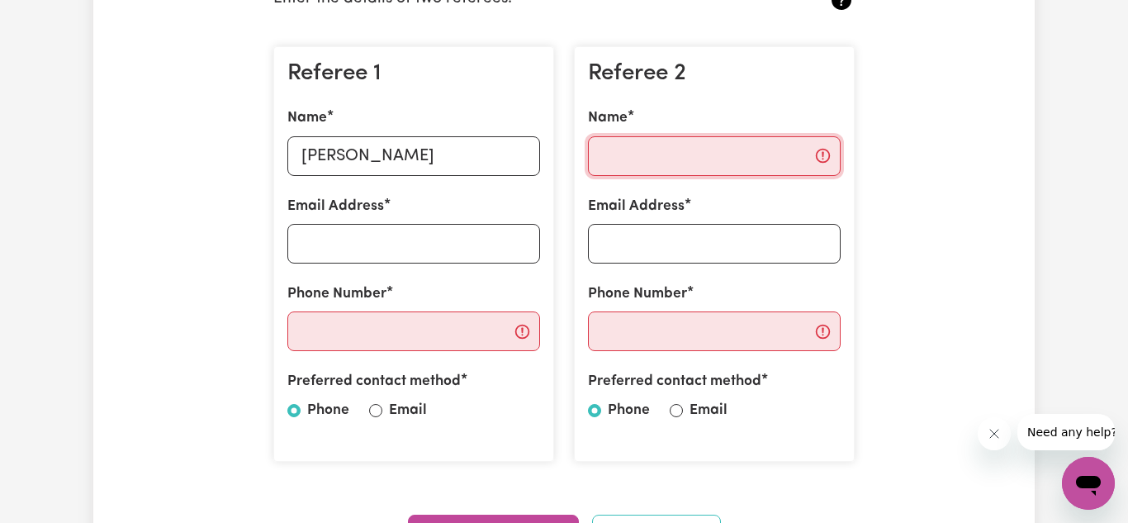
click at [793, 145] on input "Name" at bounding box center [714, 156] width 253 height 40
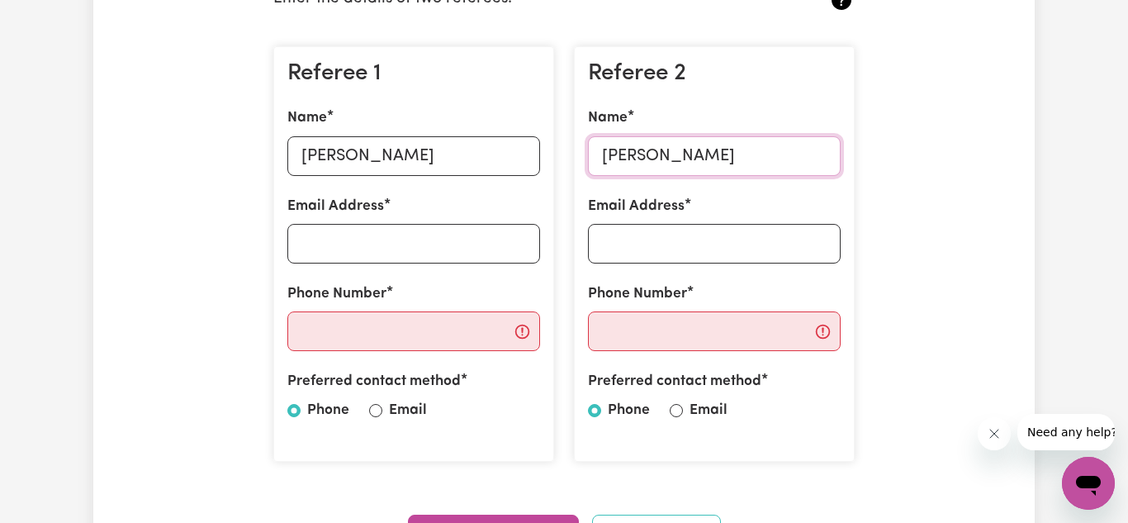
type input "[PERSON_NAME]"
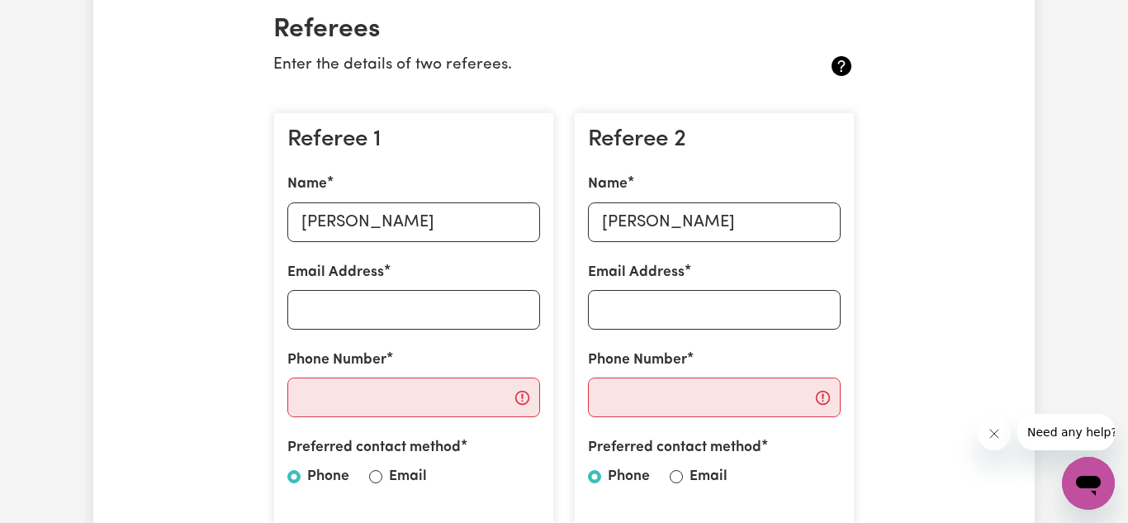
scroll to position [430, 0]
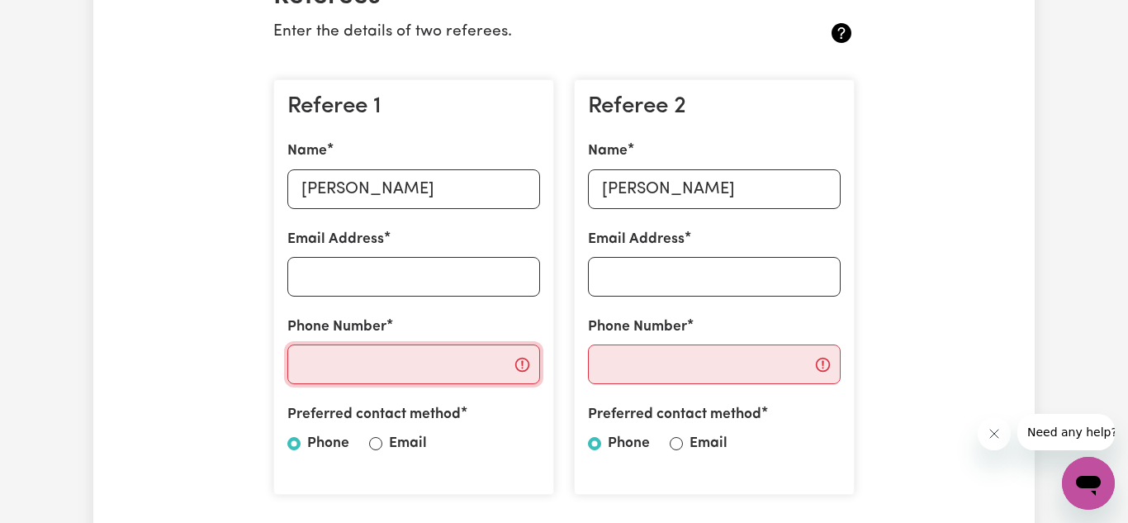
click at [371, 368] on input "Phone Number" at bounding box center [413, 364] width 253 height 40
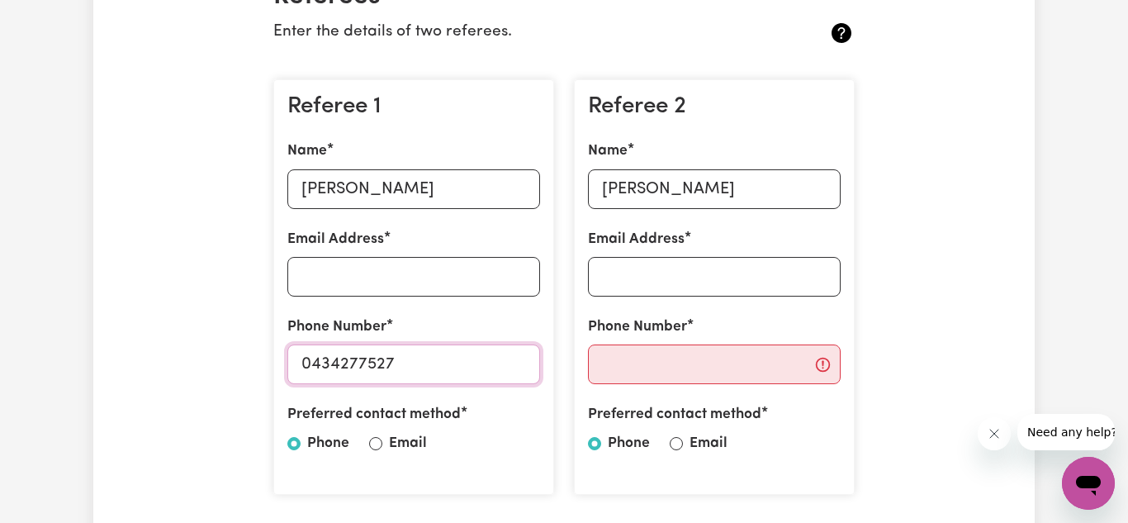
type input "0434277527"
click at [325, 272] on input "Email Address" at bounding box center [413, 277] width 253 height 40
type input "[EMAIL_ADDRESS][DOMAIN_NAME]"
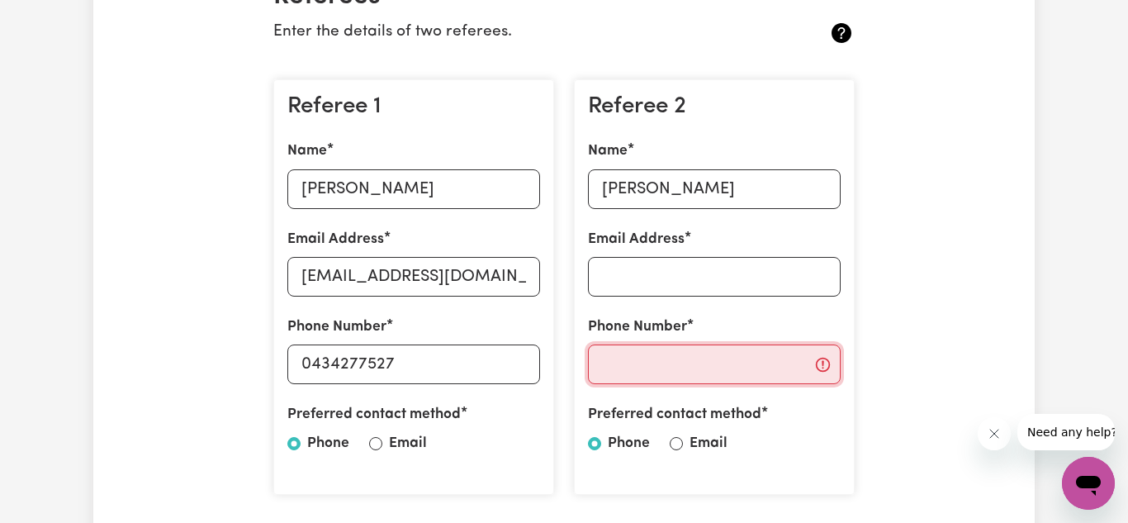
click at [694, 369] on input "Phone Number" at bounding box center [714, 364] width 253 height 40
click at [862, 267] on div "Referee 2 Name [PERSON_NAME] Email Address Phone Number Preferred contact metho…" at bounding box center [714, 287] width 301 height 443
click at [710, 362] on input "Phone Number" at bounding box center [714, 364] width 253 height 40
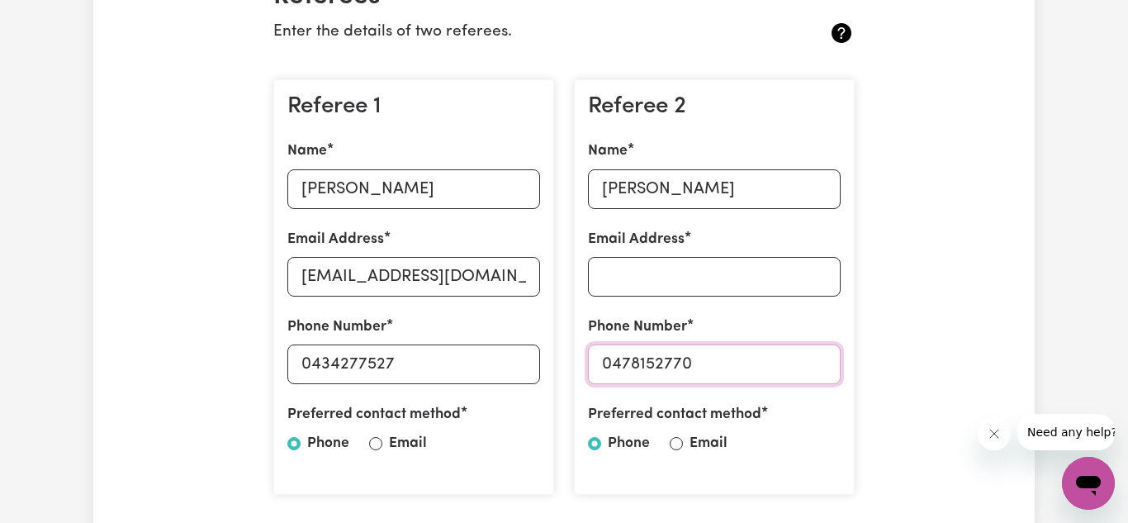
type input "0478152770"
click at [794, 273] on input "Email Address" at bounding box center [714, 277] width 253 height 40
type input "[EMAIL_ADDRESS][DOMAIN_NAME]"
click at [860, 458] on div "Referee 2 Name [PERSON_NAME] Email Address [EMAIL_ADDRESS][DOMAIN_NAME] Phone N…" at bounding box center [714, 287] width 301 height 443
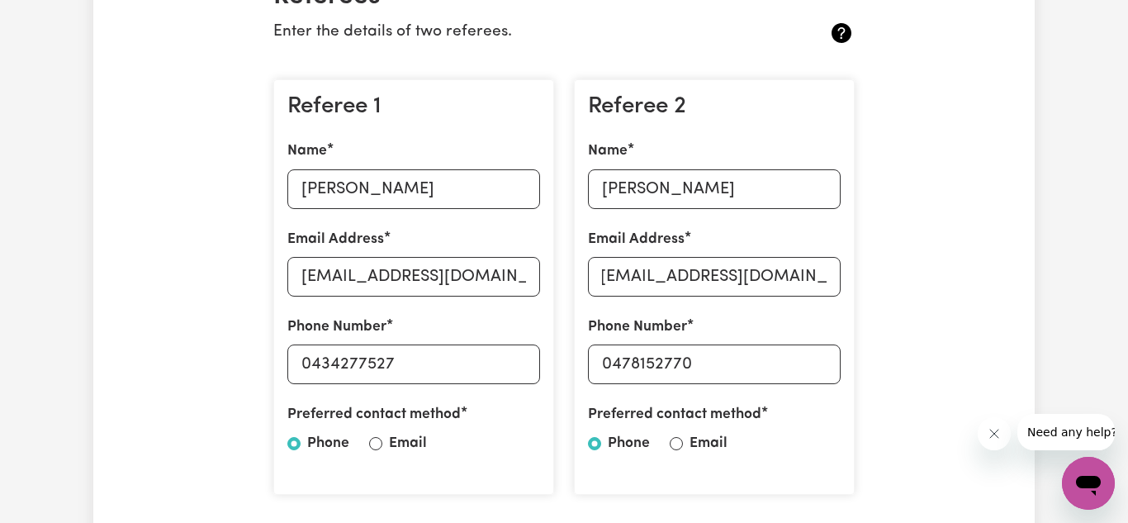
scroll to position [0, 0]
click at [860, 458] on div "Referee 2 Name [PERSON_NAME] Email Address [EMAIL_ADDRESS][DOMAIN_NAME] Phone N…" at bounding box center [714, 287] width 301 height 443
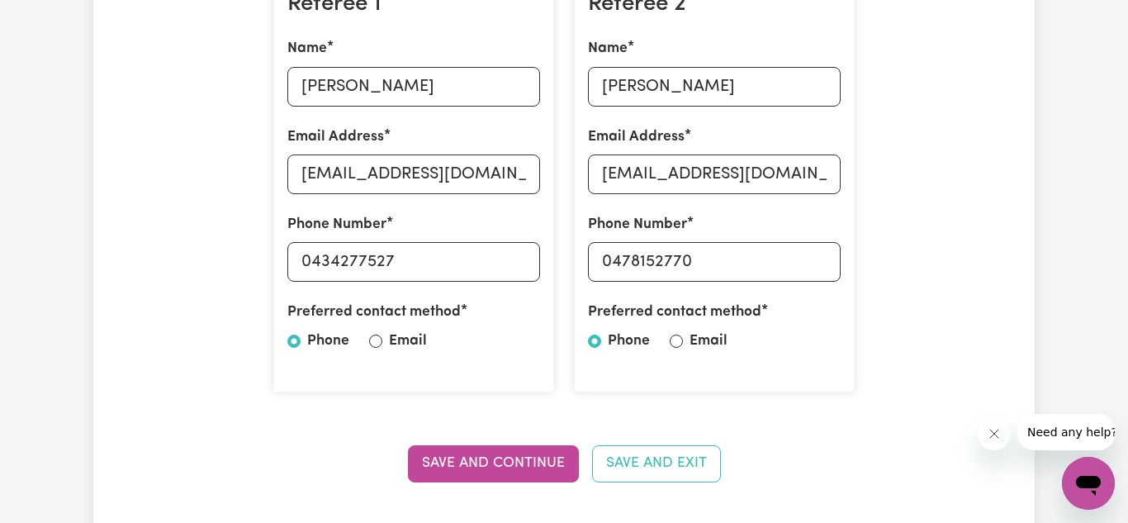
scroll to position [562, 0]
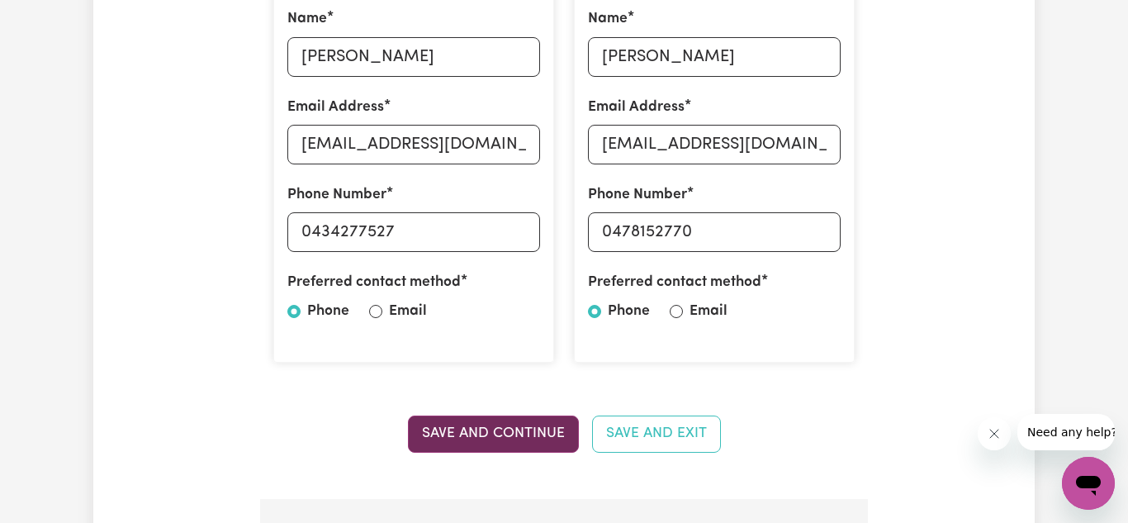
click at [432, 431] on button "Save and Continue" at bounding box center [493, 434] width 171 height 36
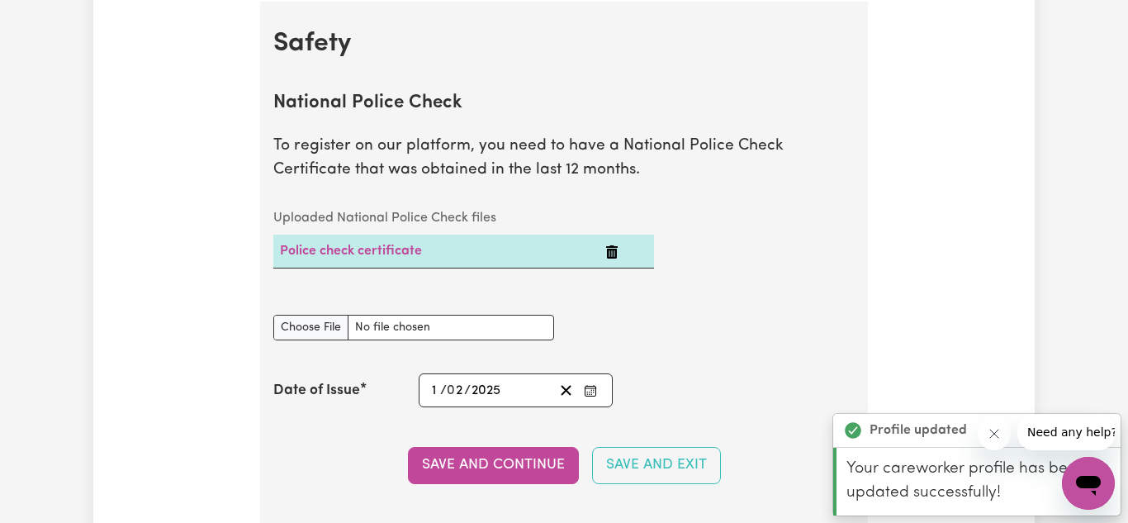
scroll to position [1061, 0]
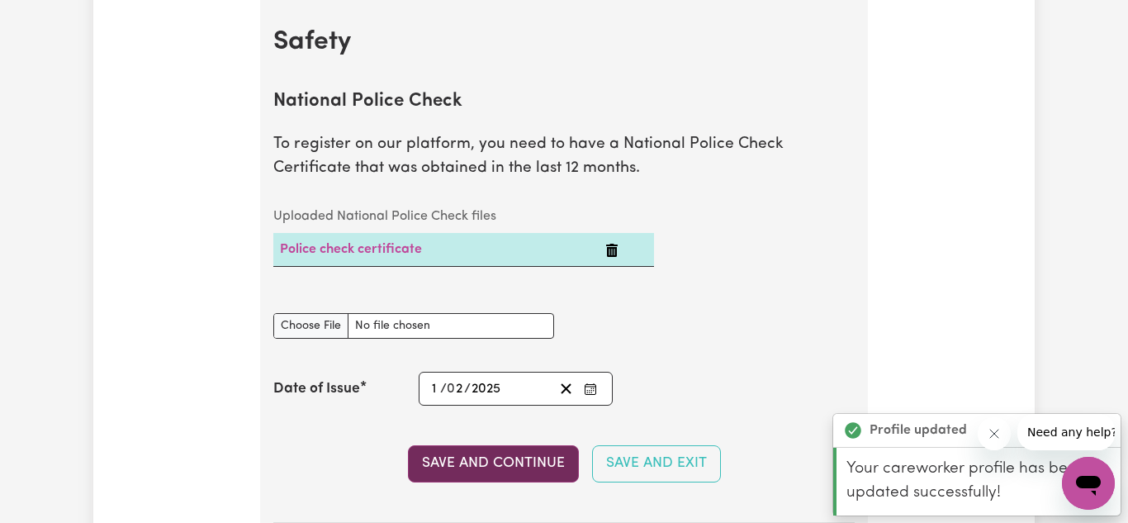
click at [441, 466] on button "Save and Continue" at bounding box center [493, 463] width 171 height 36
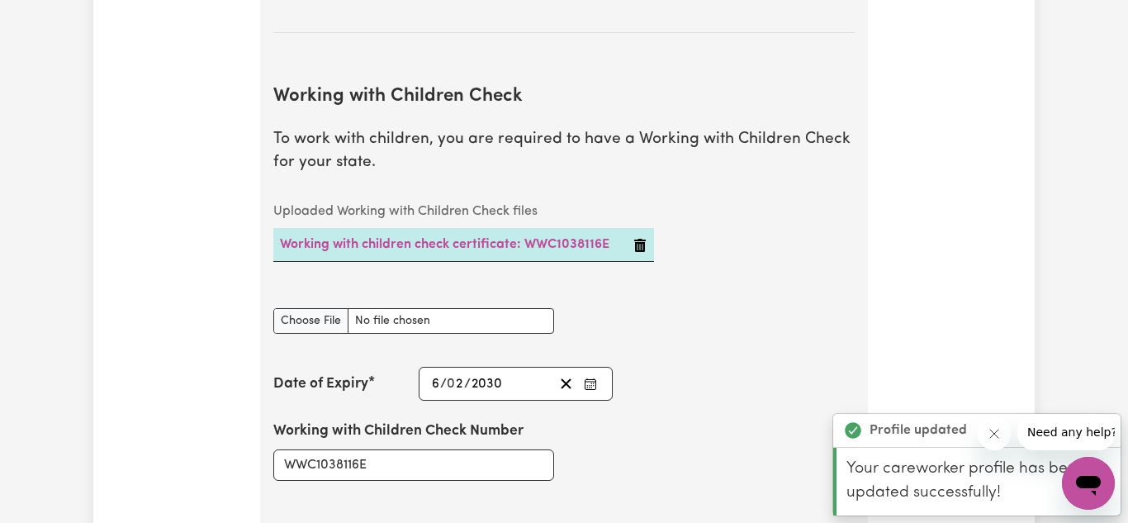
scroll to position [1610, 0]
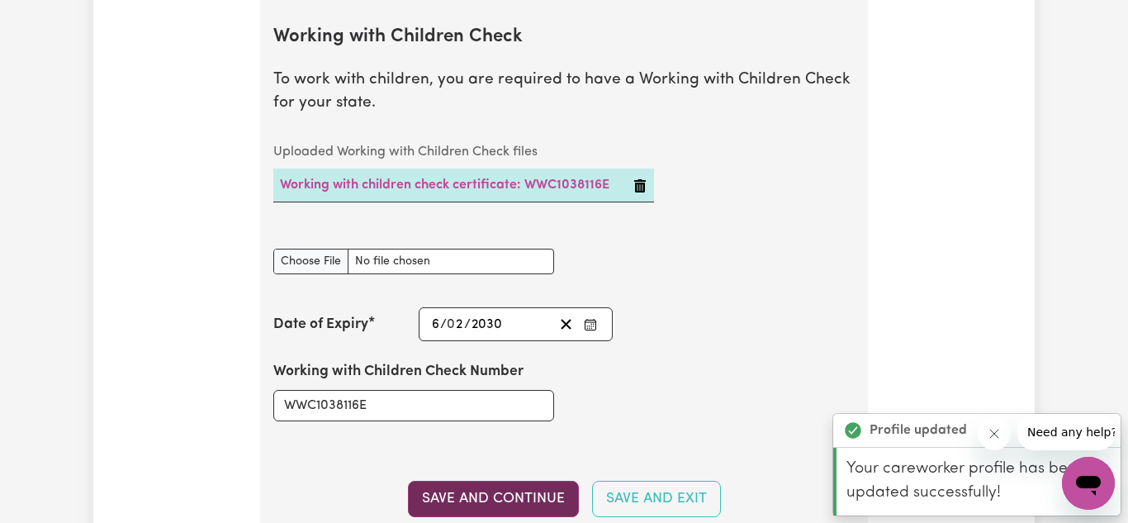
click at [448, 495] on button "Save and Continue" at bounding box center [493, 499] width 171 height 36
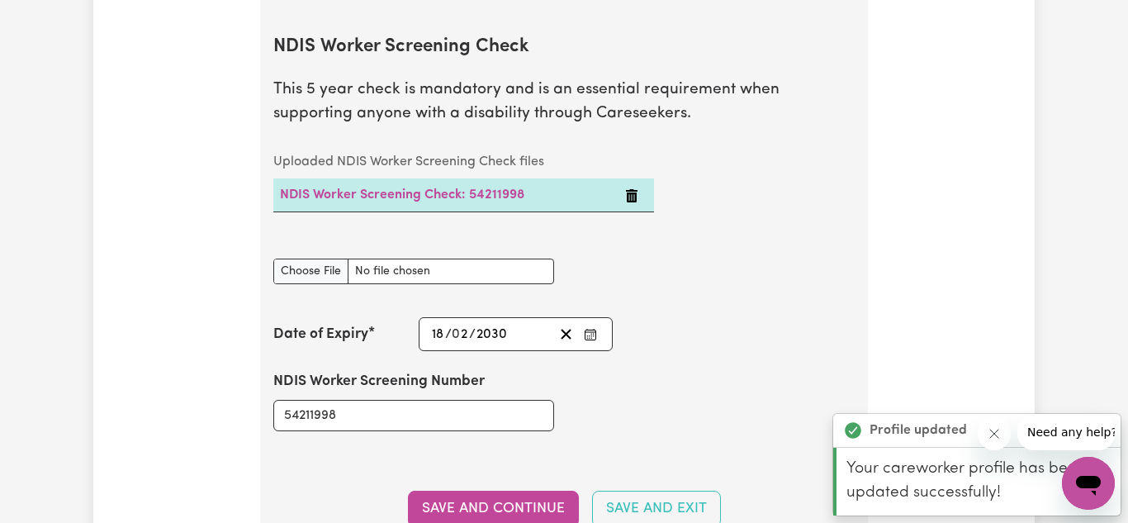
scroll to position [2194, 0]
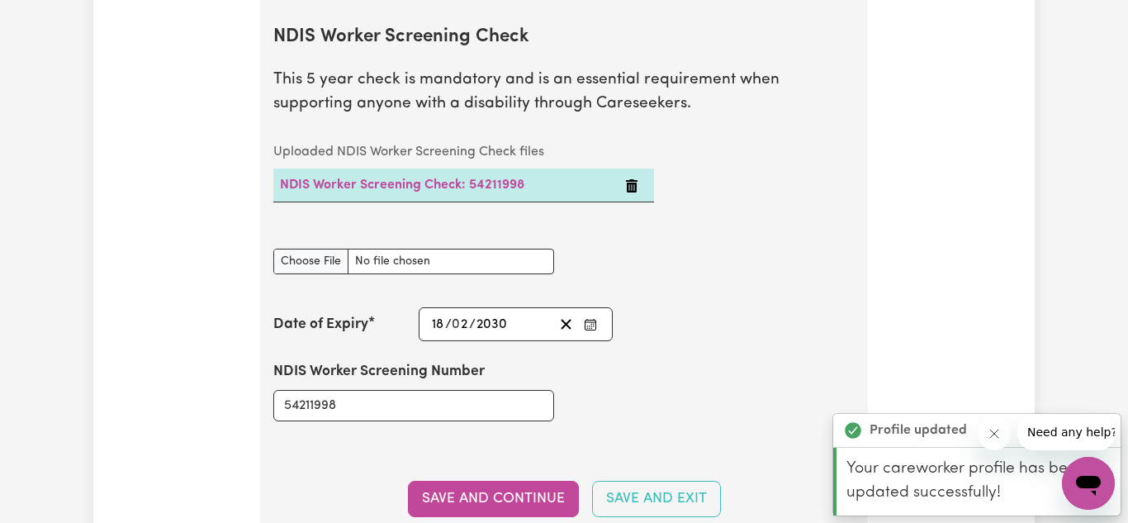
click at [448, 495] on button "Save and Continue" at bounding box center [493, 499] width 171 height 36
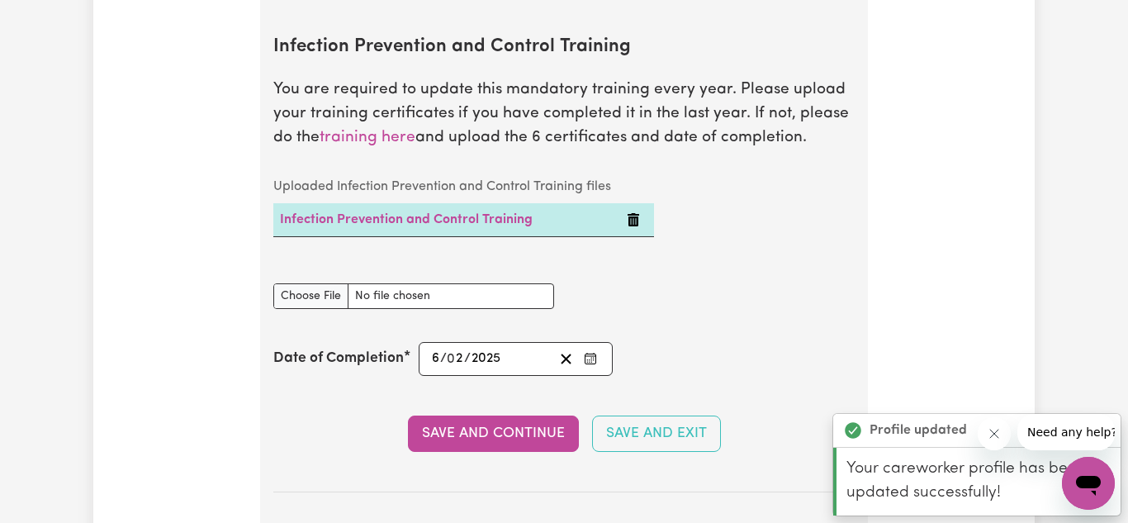
scroll to position [2778, 0]
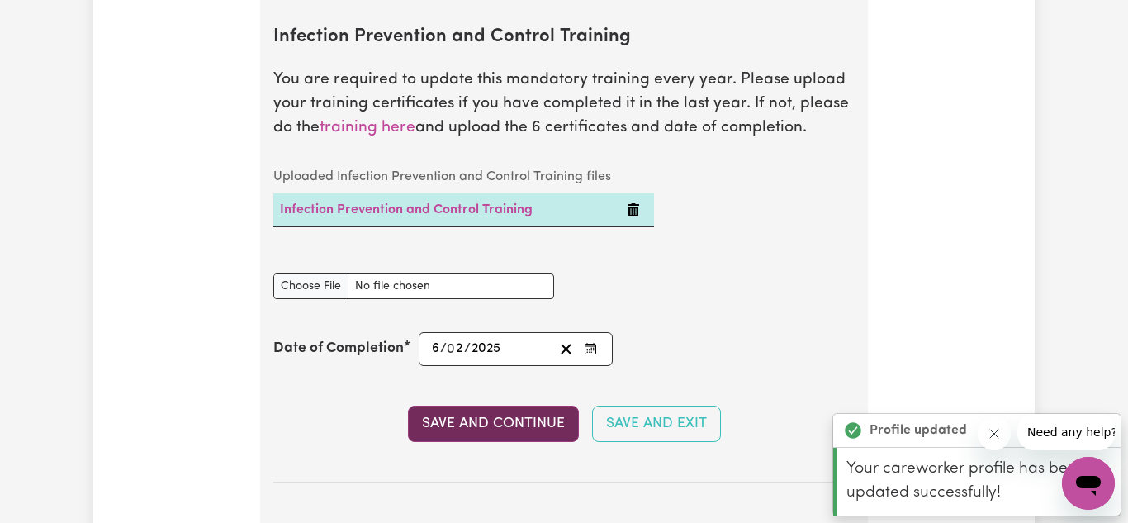
click at [468, 420] on button "Save and Continue" at bounding box center [493, 424] width 171 height 36
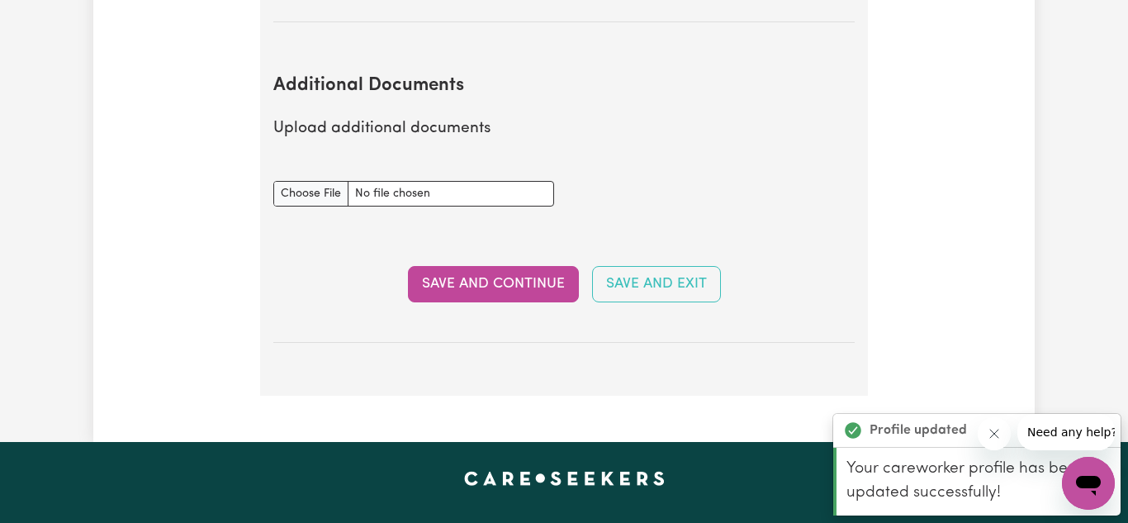
scroll to position [3287, 0]
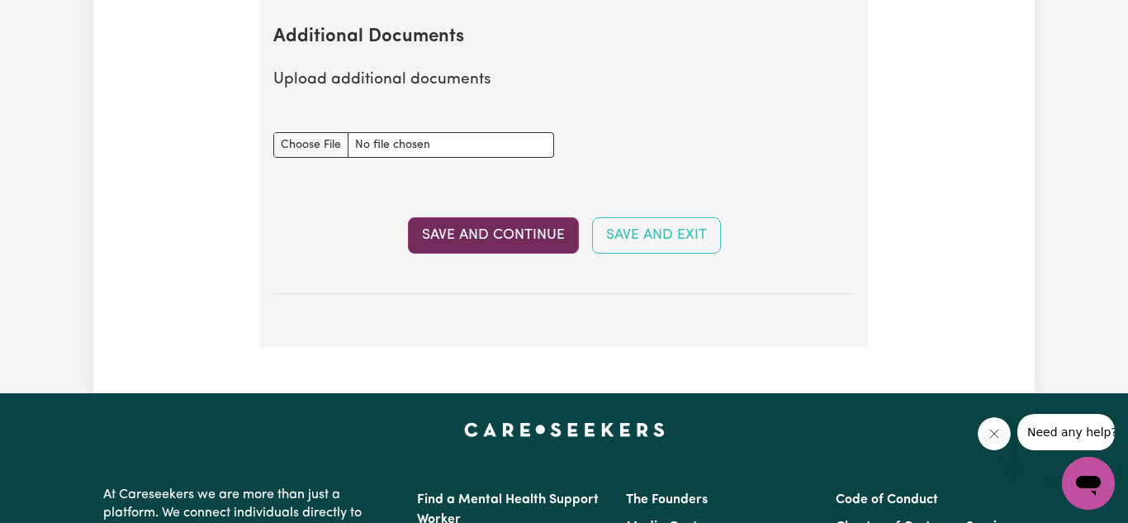
click at [501, 249] on button "Save and Continue" at bounding box center [493, 235] width 171 height 36
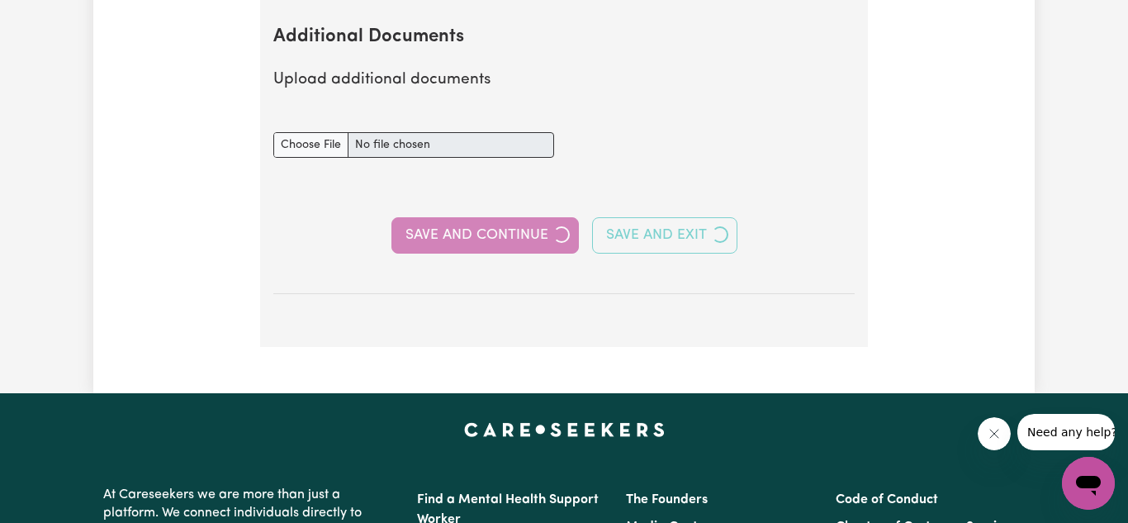
select select "2025"
select select "Certificate III (Individual Support)"
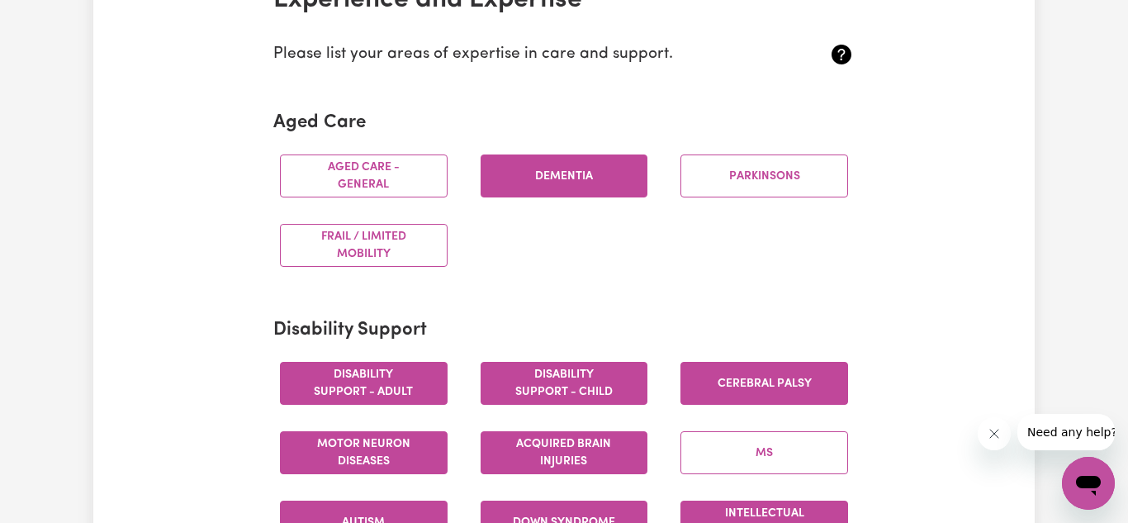
scroll to position [430, 0]
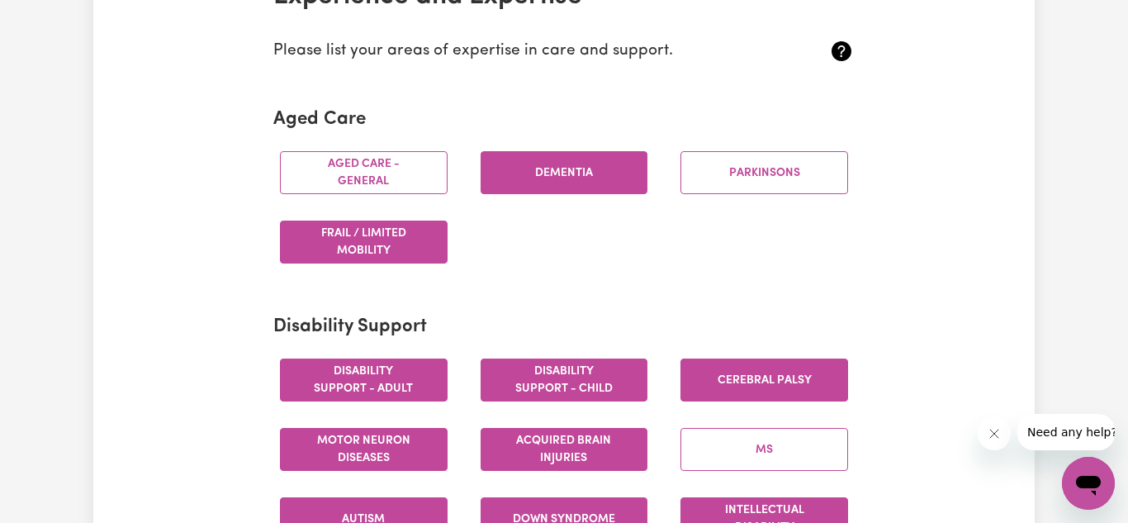
click at [342, 243] on button "Frail / limited mobility" at bounding box center [364, 242] width 168 height 43
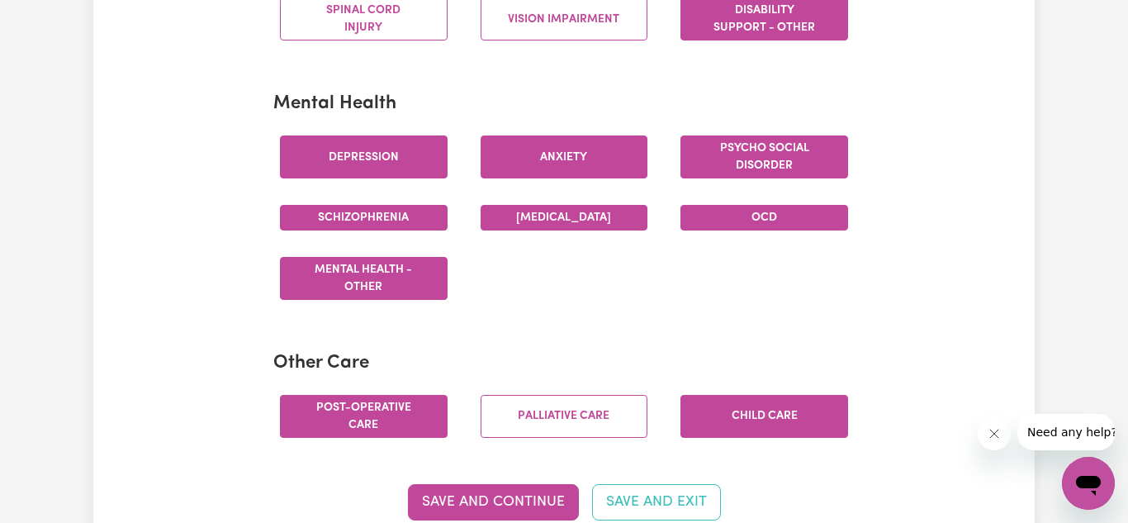
scroll to position [1024, 0]
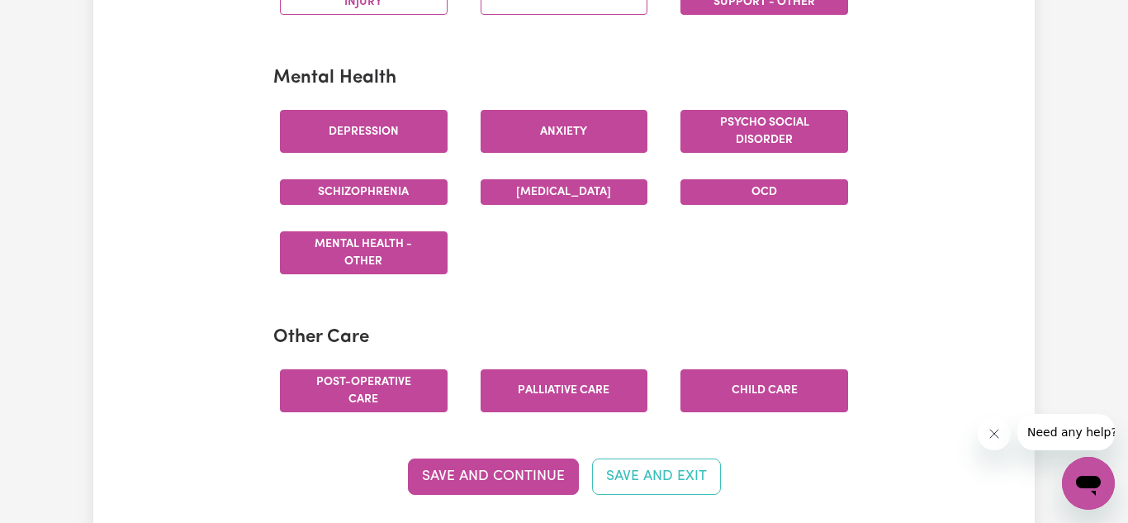
click at [544, 393] on button "Palliative care" at bounding box center [565, 390] width 168 height 43
click at [521, 473] on button "Save and Continue" at bounding box center [493, 476] width 171 height 36
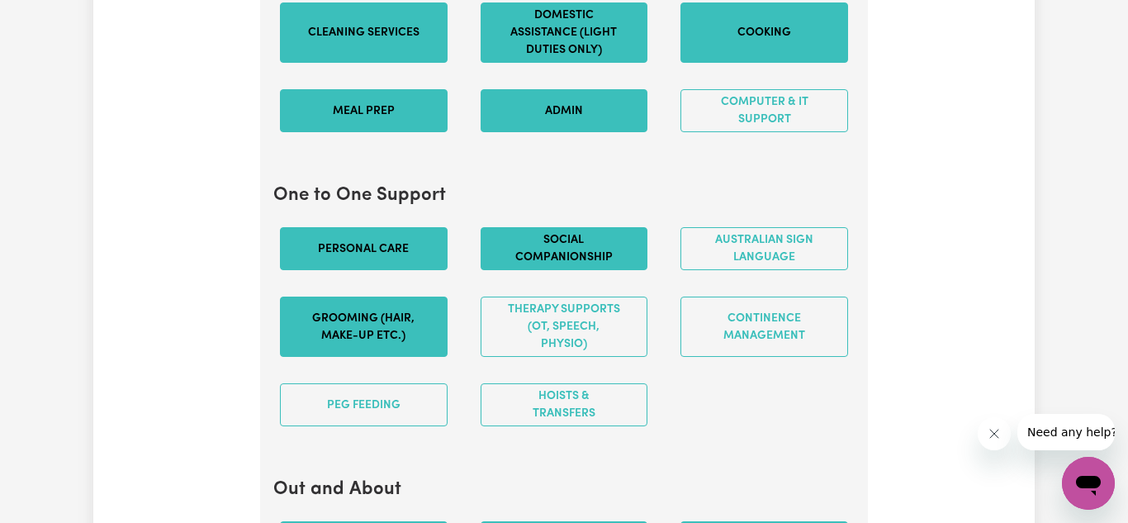
scroll to position [1764, 0]
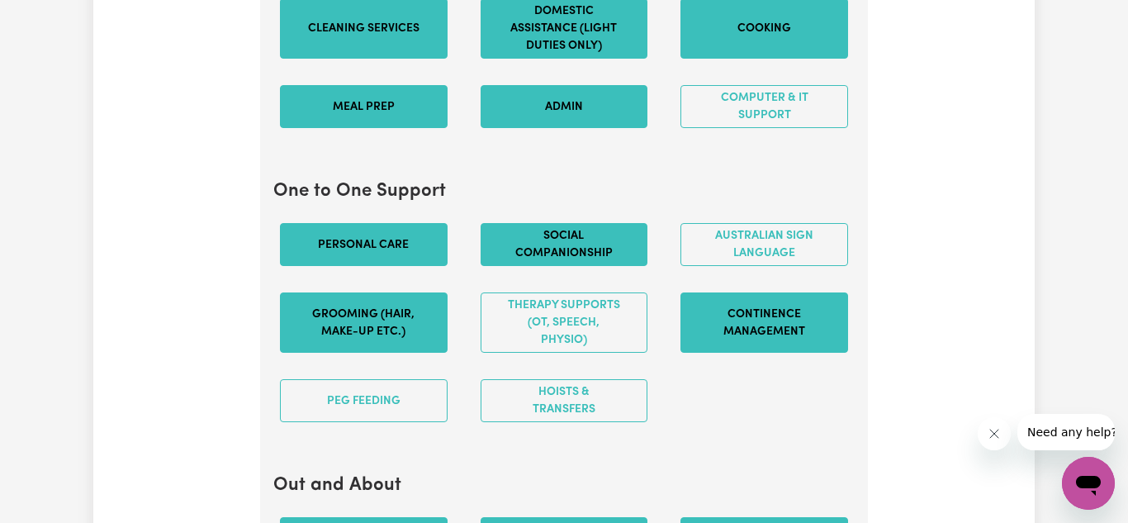
click at [777, 340] on button "Continence management" at bounding box center [765, 322] width 168 height 60
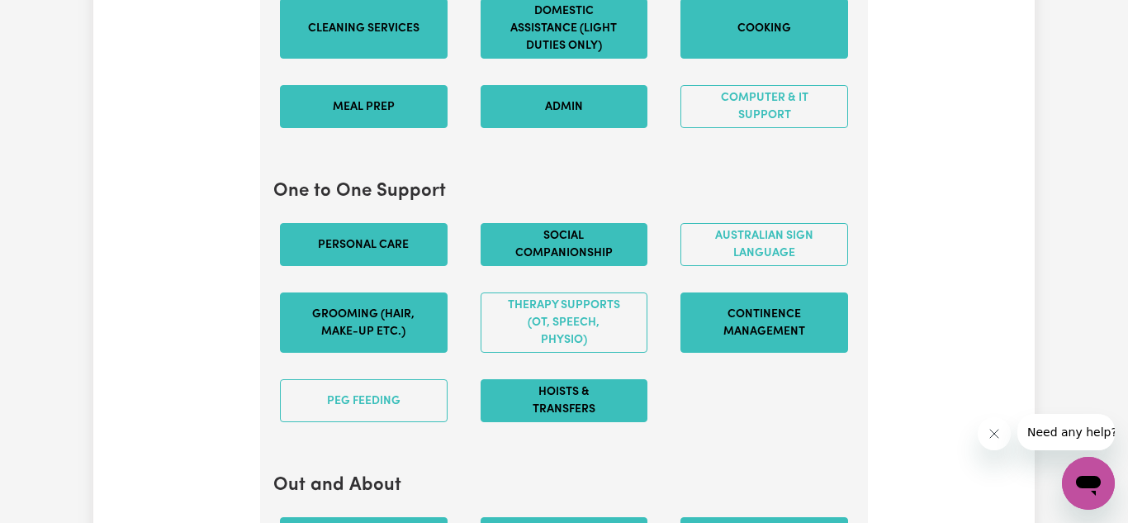
click at [530, 420] on button "Hoists & transfers" at bounding box center [565, 400] width 168 height 43
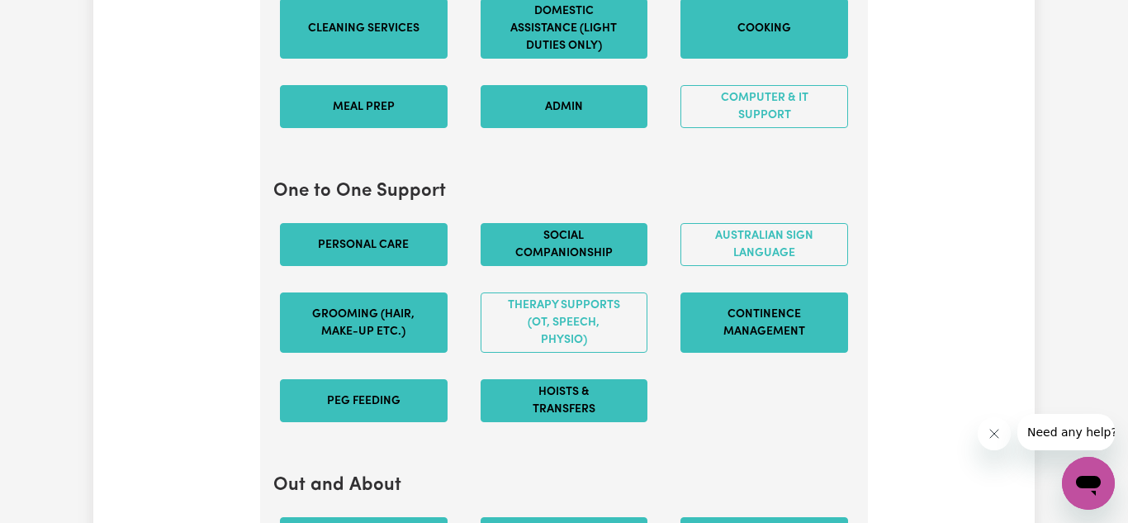
click at [406, 407] on button "PEG feeding" at bounding box center [364, 400] width 168 height 43
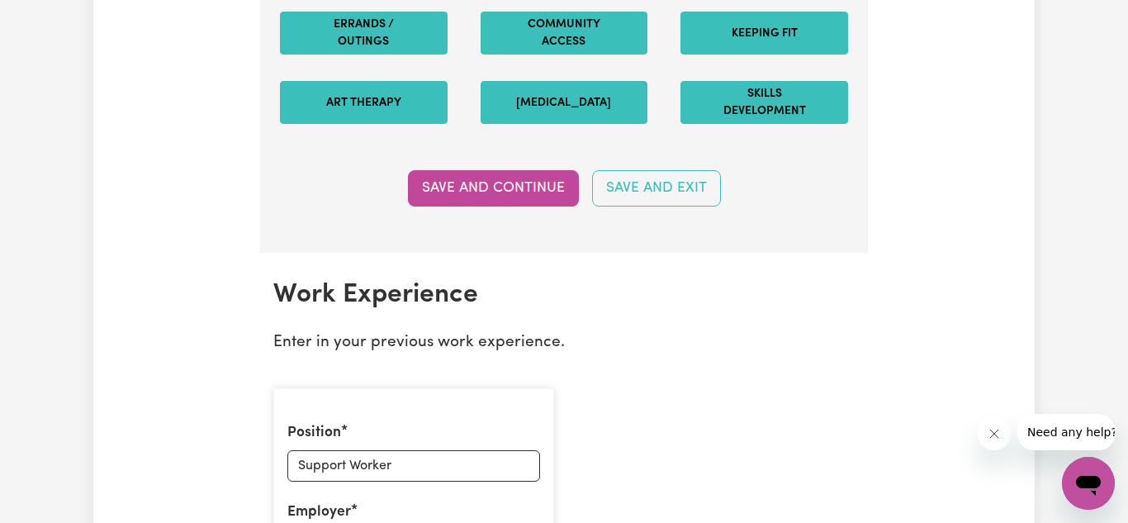
scroll to position [2292, 0]
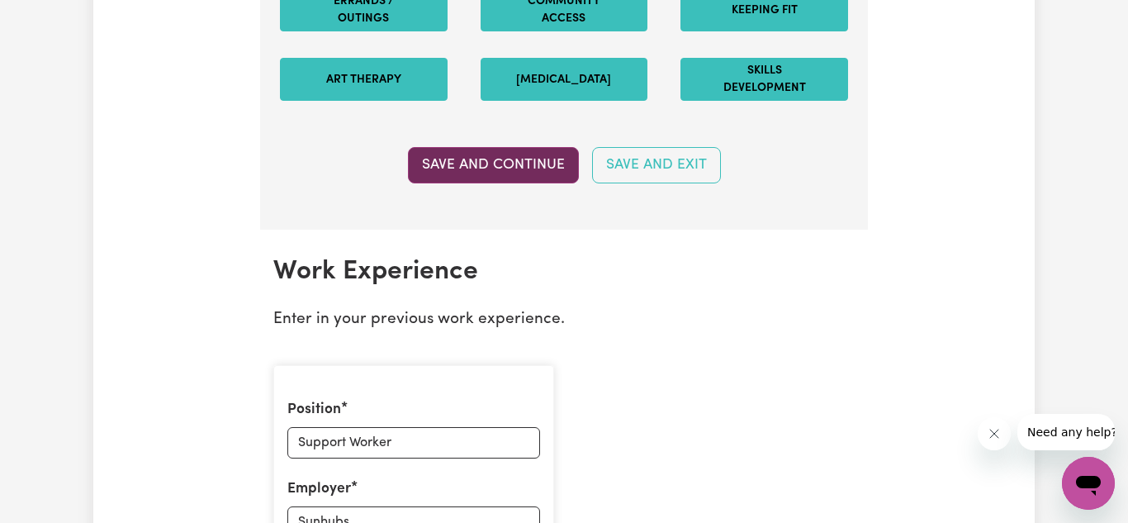
click at [485, 164] on button "Save and Continue" at bounding box center [493, 165] width 171 height 36
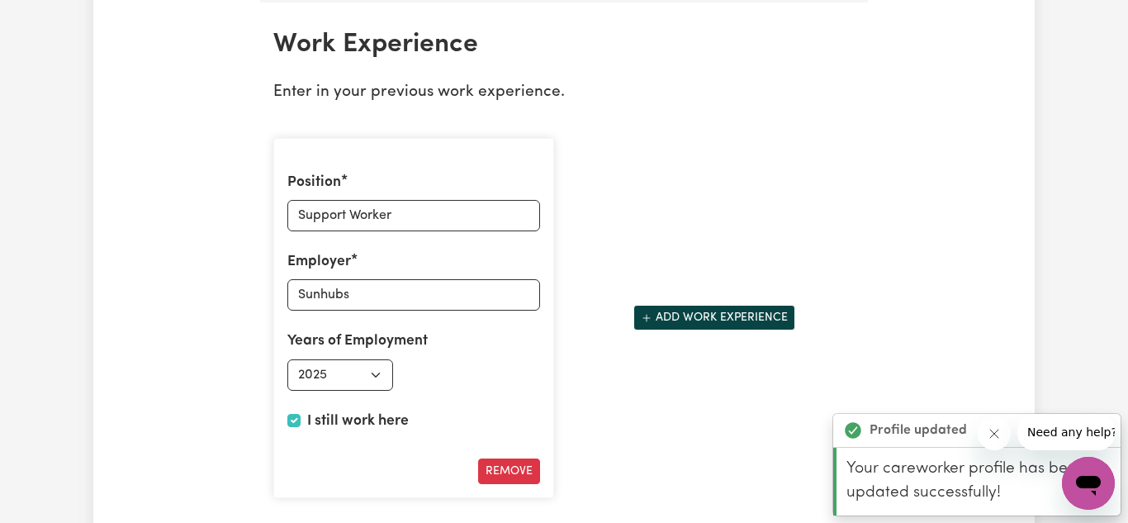
scroll to position [2522, 0]
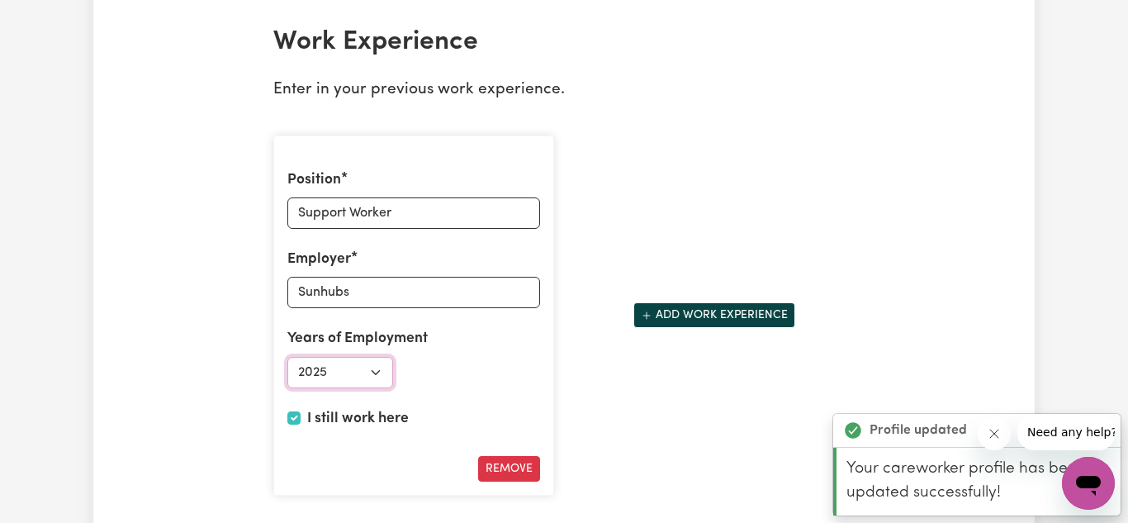
click at [370, 374] on select "Select start year [DATE] 1952 1953 1954 1955 1956 1957 1958 1959 1960 1961 1962…" at bounding box center [340, 372] width 106 height 31
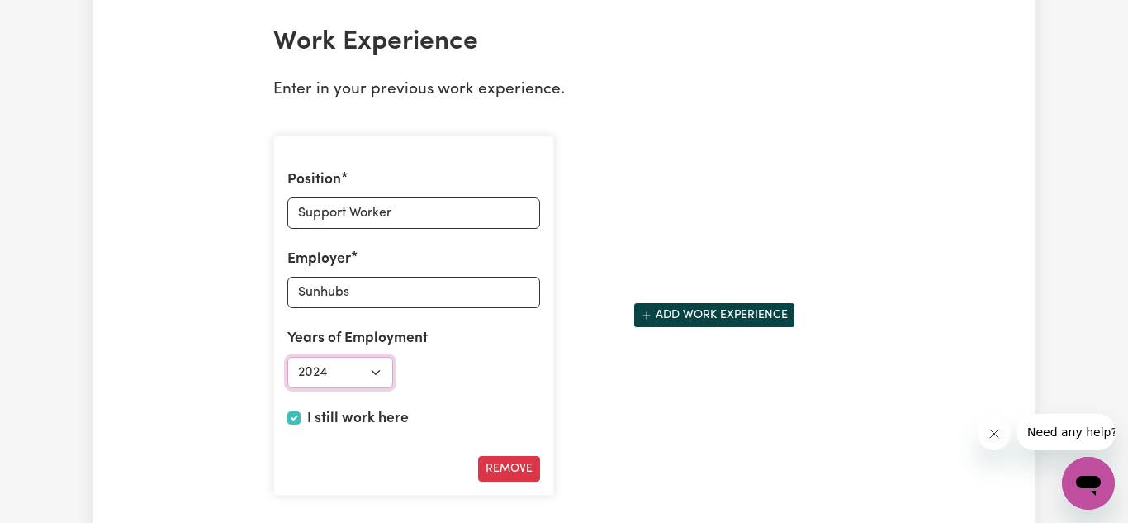
click at [287, 357] on select "Select start year [DATE] 1952 1953 1954 1955 1956 1957 1958 1959 1960 1961 1962…" at bounding box center [340, 372] width 106 height 31
select select "2025"
click at [711, 403] on div "Position Support Worker Employer Sunhubs Years of Employment Employed from Sele…" at bounding box center [564, 315] width 601 height 387
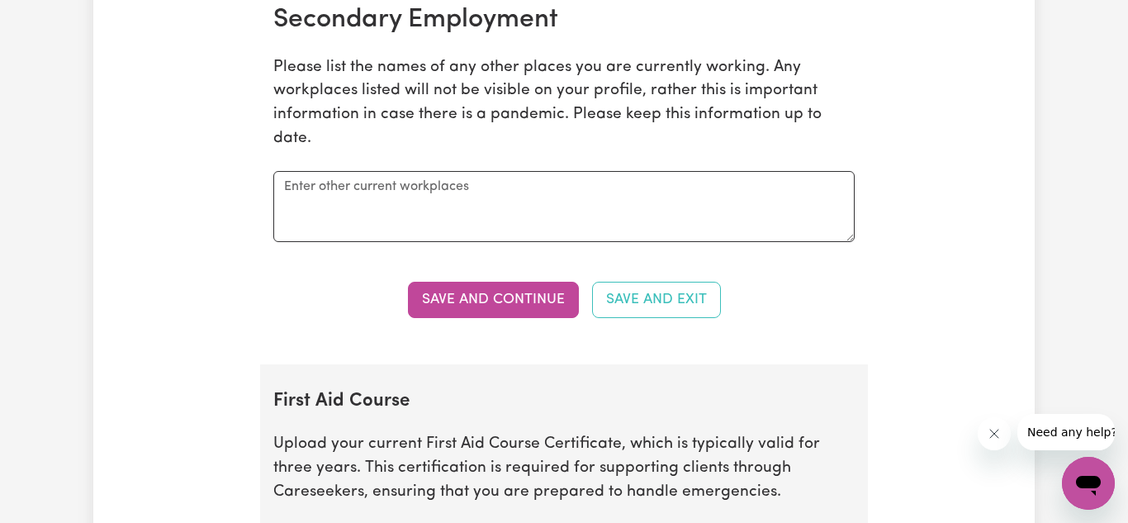
scroll to position [3084, 0]
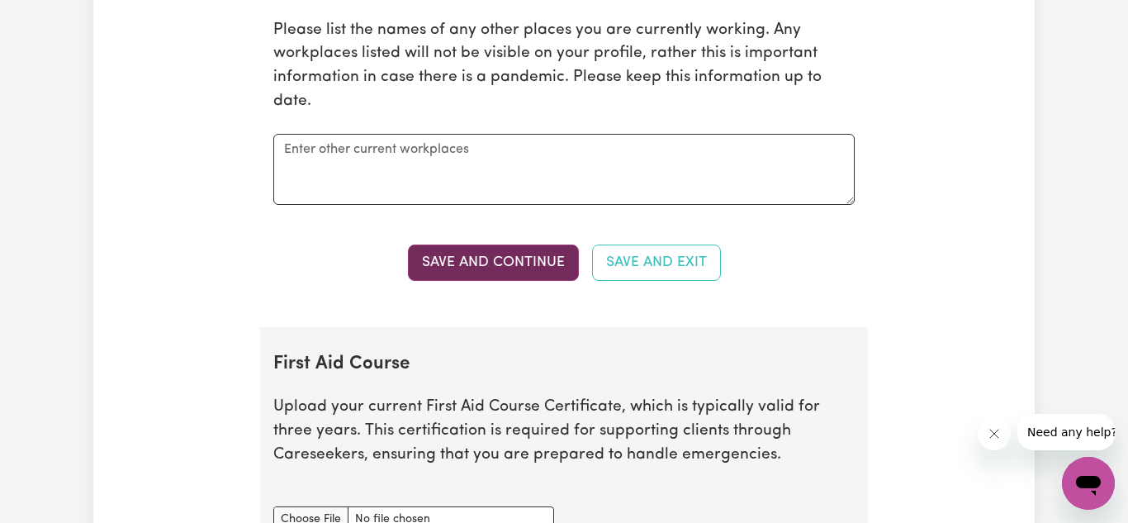
click at [467, 268] on button "Save and Continue" at bounding box center [493, 263] width 171 height 36
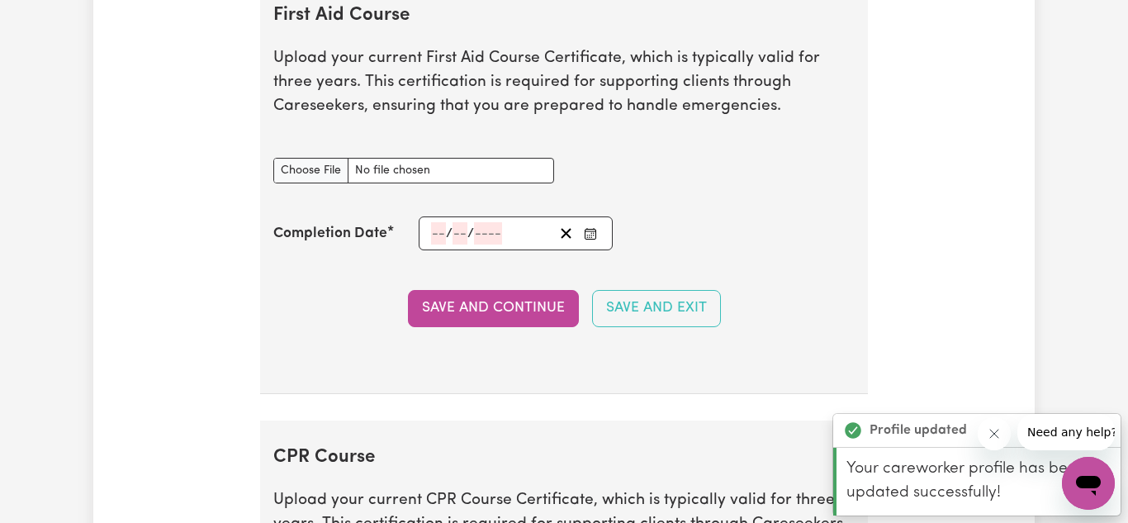
scroll to position [3466, 0]
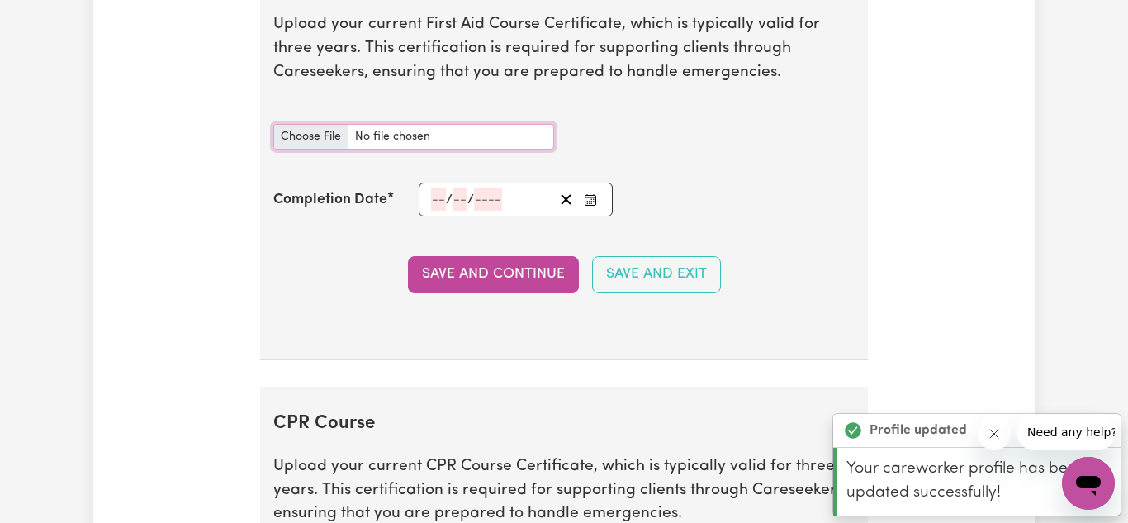
click at [324, 142] on input "First Aid Course document" at bounding box center [413, 137] width 281 height 26
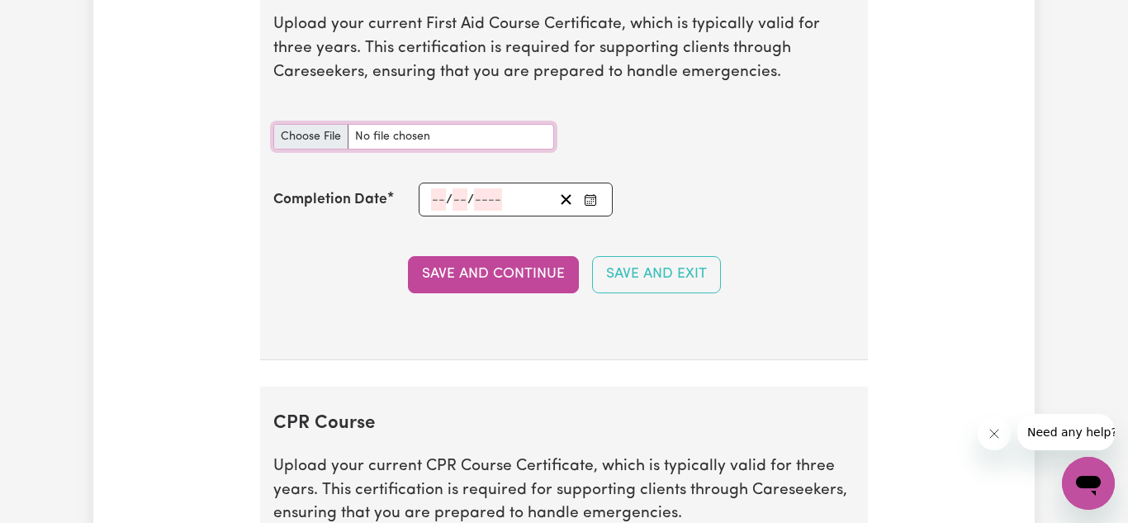
type input "C:\fakepath\certificate_3468283 2.pdf"
click at [440, 196] on div "/ /" at bounding box center [516, 200] width 194 height 34
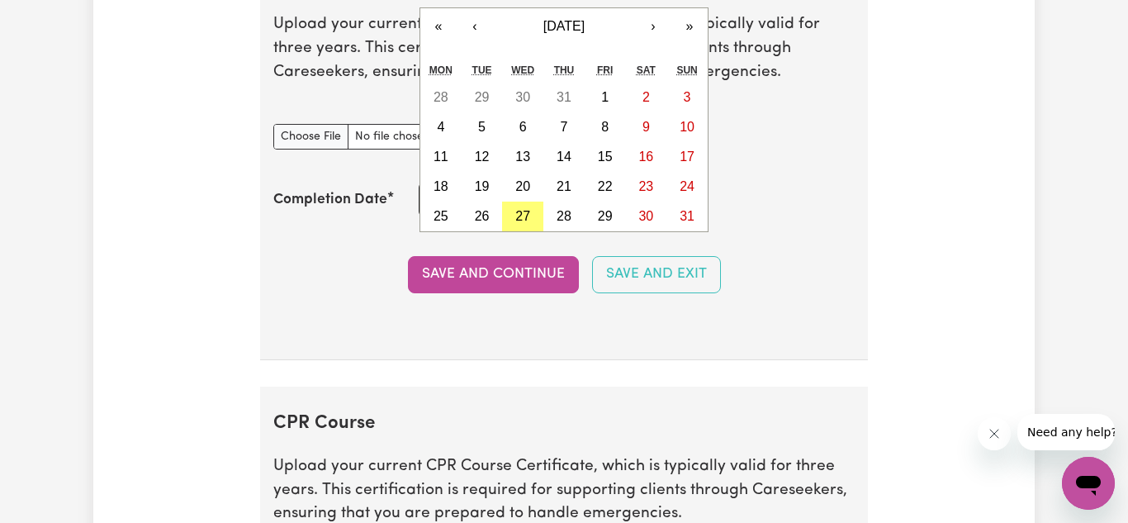
type input "03"
click at [480, 33] on button "‹" at bounding box center [475, 26] width 36 height 36
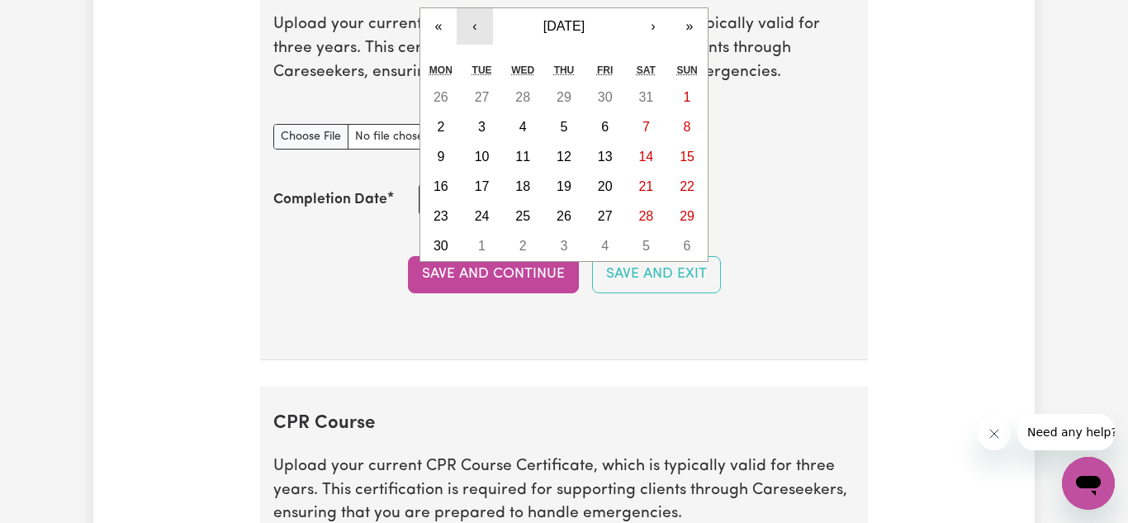
click at [480, 33] on button "‹" at bounding box center [475, 26] width 36 height 36
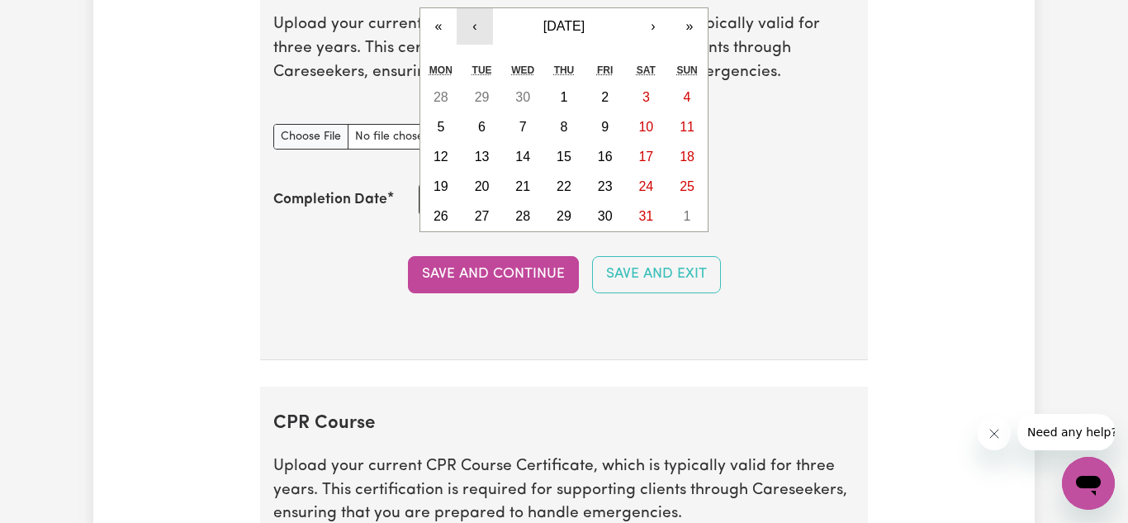
click at [480, 33] on button "‹" at bounding box center [475, 26] width 36 height 36
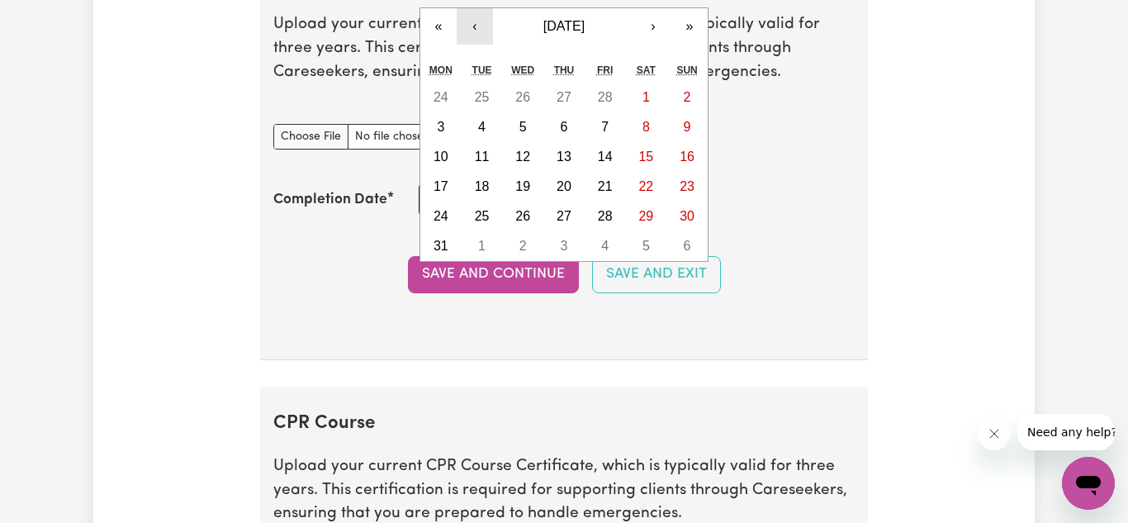
click at [480, 33] on button "‹" at bounding box center [475, 26] width 36 height 36
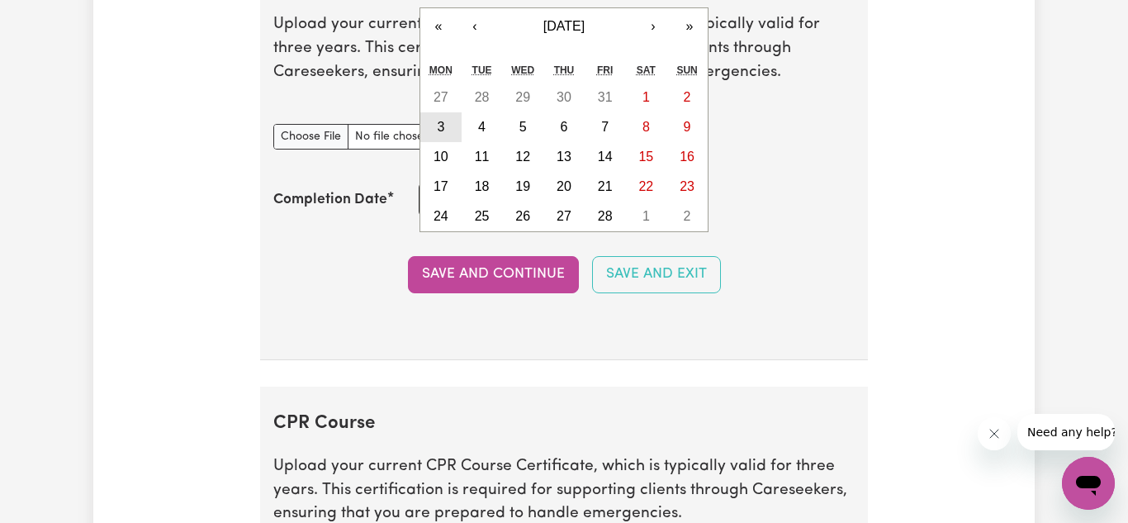
click at [445, 127] on button "3" at bounding box center [440, 127] width 41 height 30
type input "[DATE]"
type input "3"
type input "2"
type input "2025"
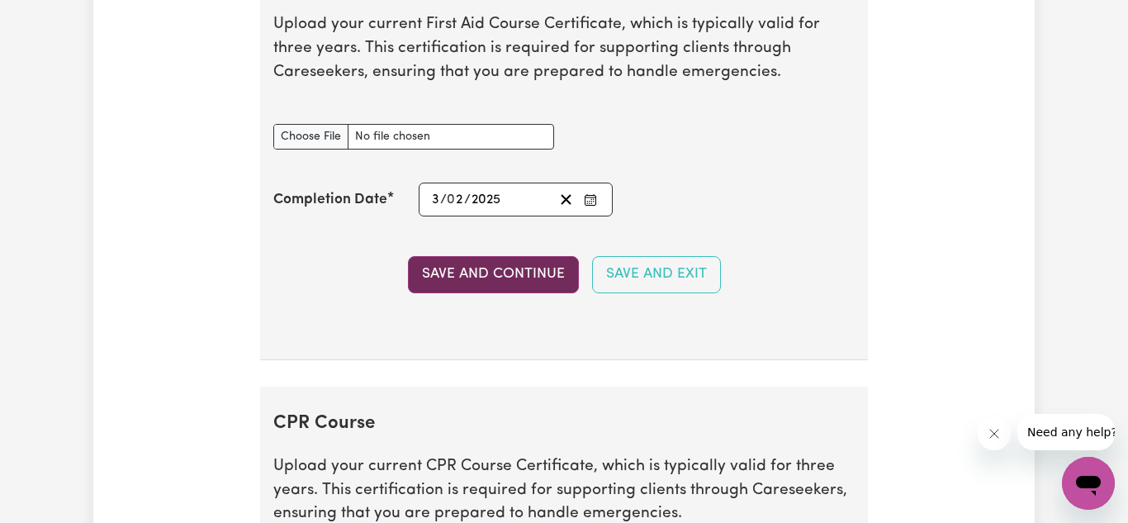
click at [470, 273] on button "Save and Continue" at bounding box center [493, 274] width 171 height 36
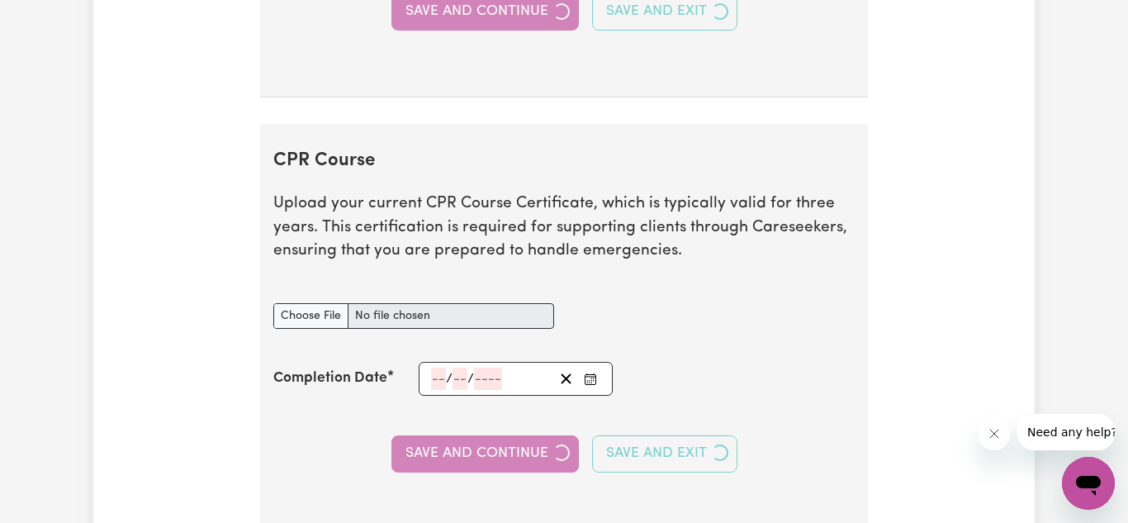
scroll to position [3764, 0]
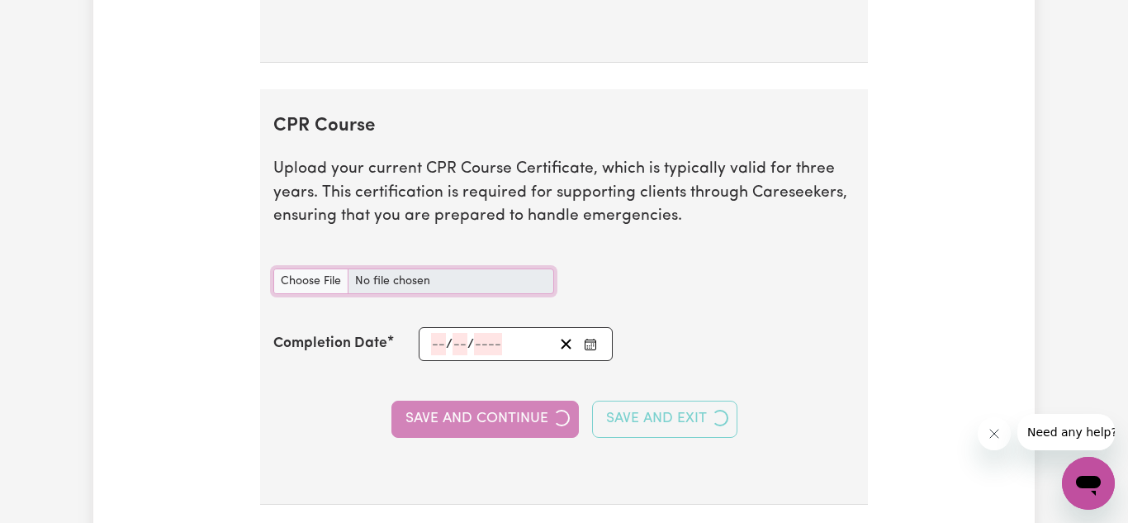
click at [304, 290] on input "CPR Course document" at bounding box center [413, 281] width 281 height 26
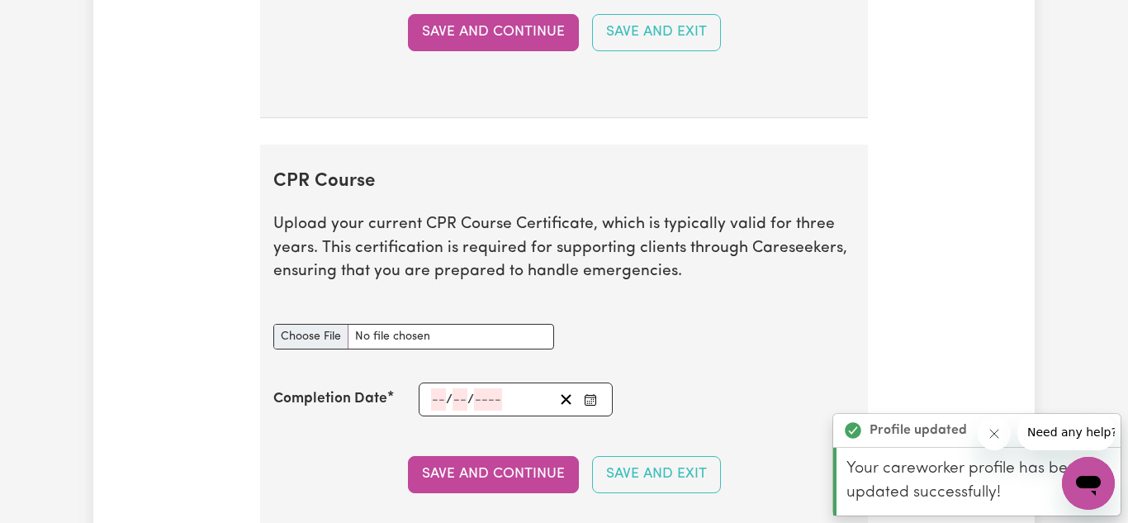
scroll to position [3946, 0]
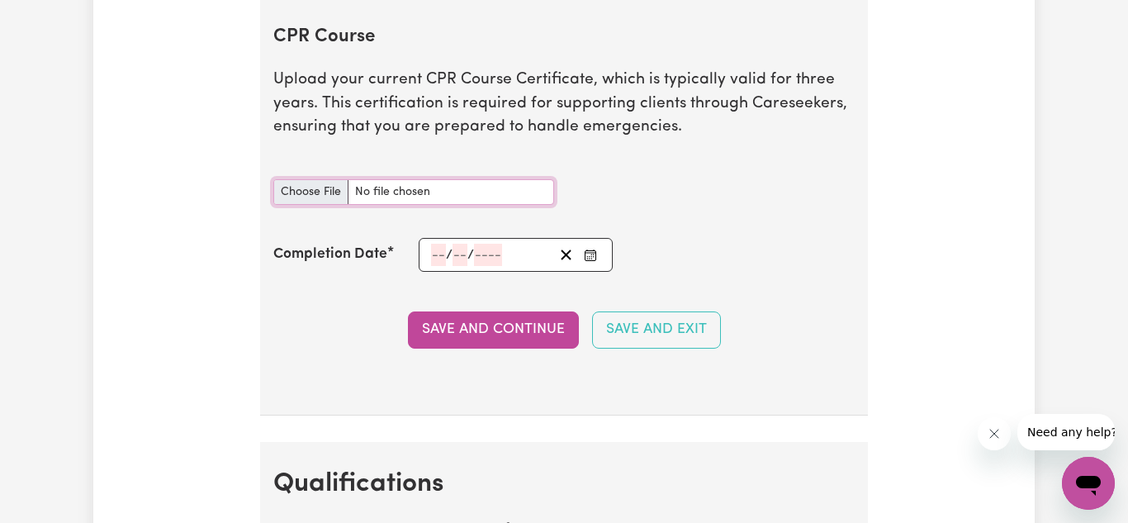
type input "C:\fakepath\certificate_3468283 2.pdf"
click at [436, 258] on input "number" at bounding box center [438, 255] width 15 height 22
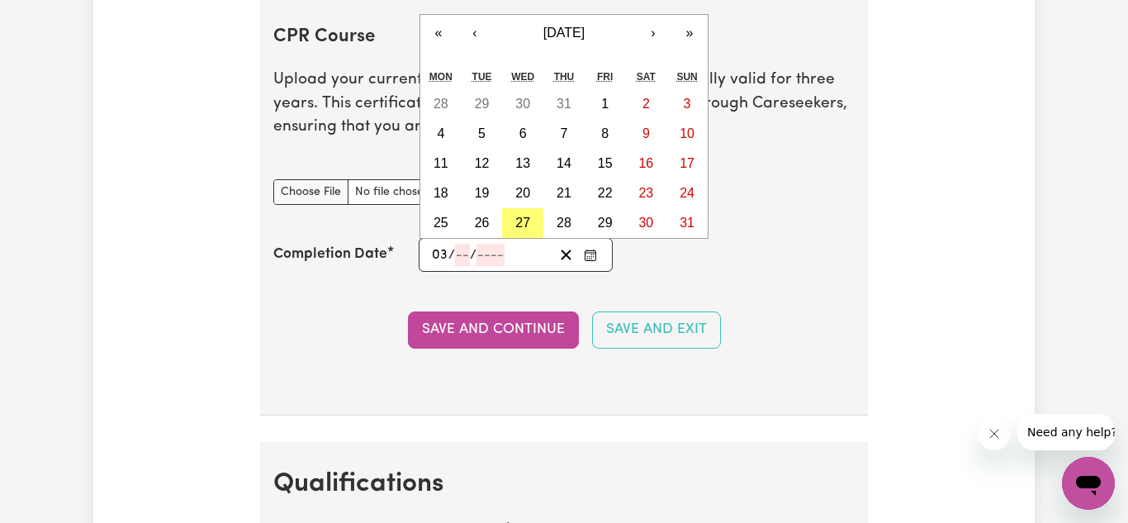
type input "03"
type input "02"
type input "202"
type input "[DATE]"
type input "3"
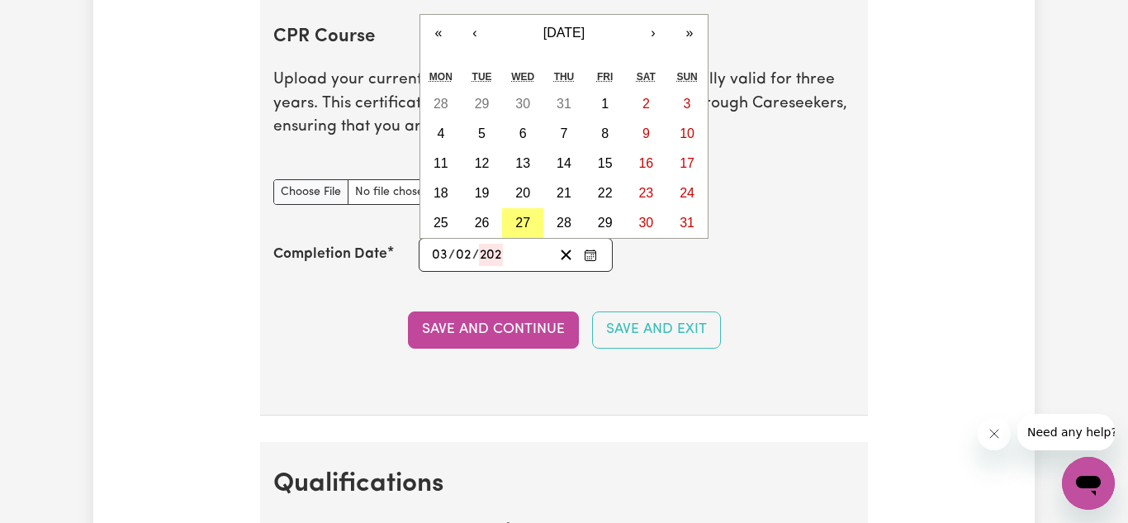
type input "2"
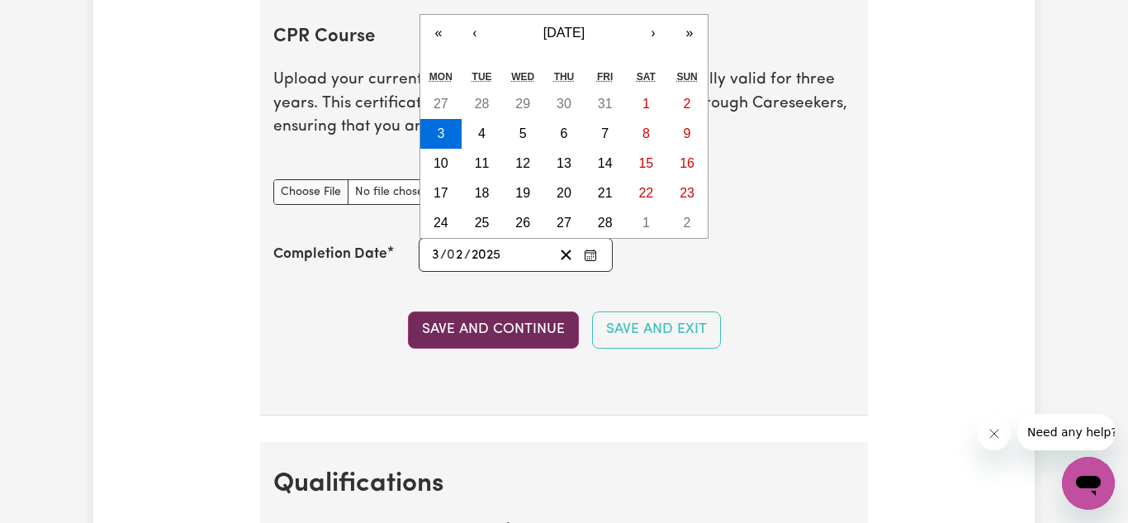
type input "2025"
click at [450, 331] on button "Save and Continue" at bounding box center [493, 329] width 171 height 36
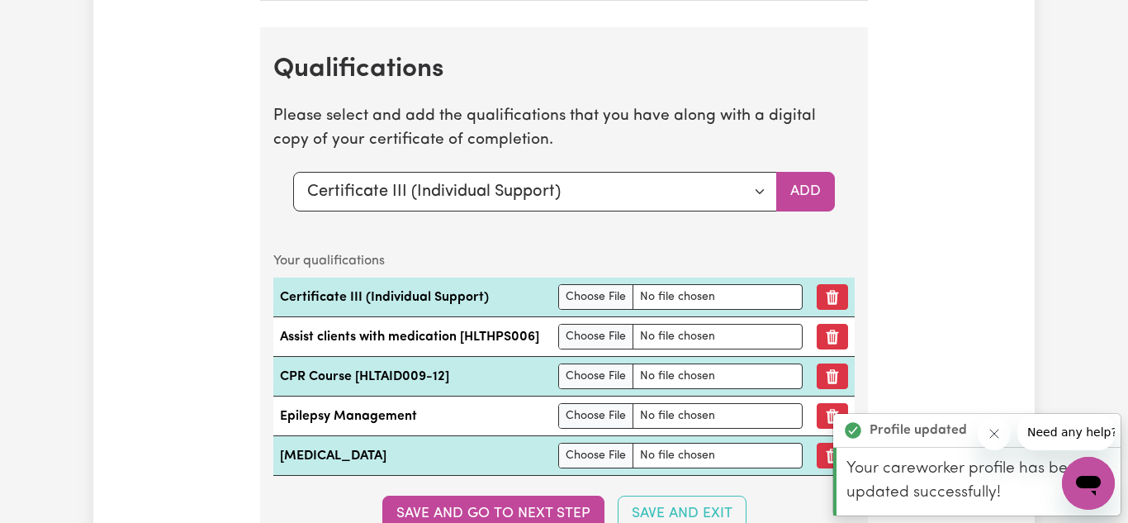
scroll to position [4487, 0]
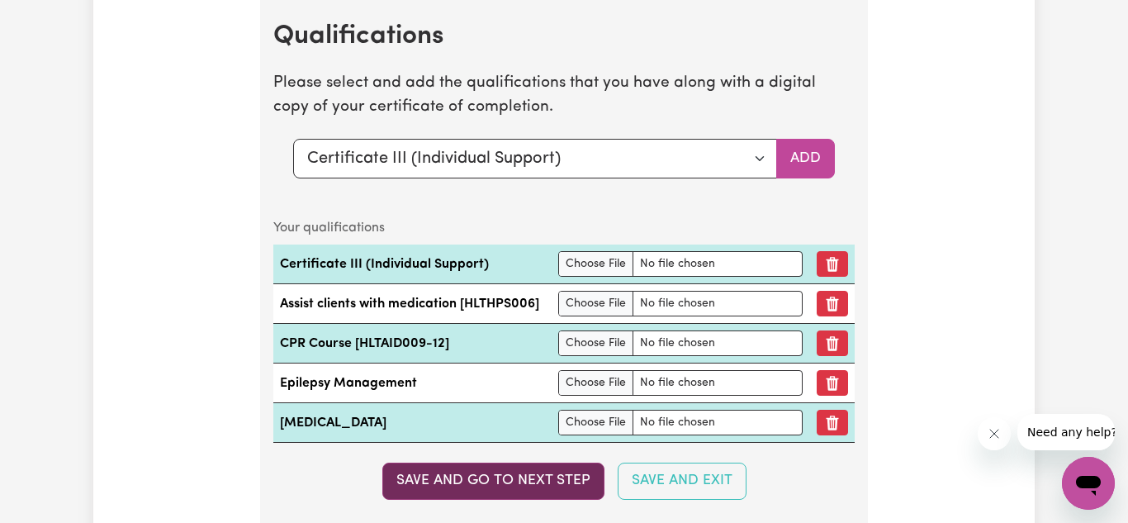
click at [512, 499] on button "Save and go to next step" at bounding box center [493, 481] width 222 height 36
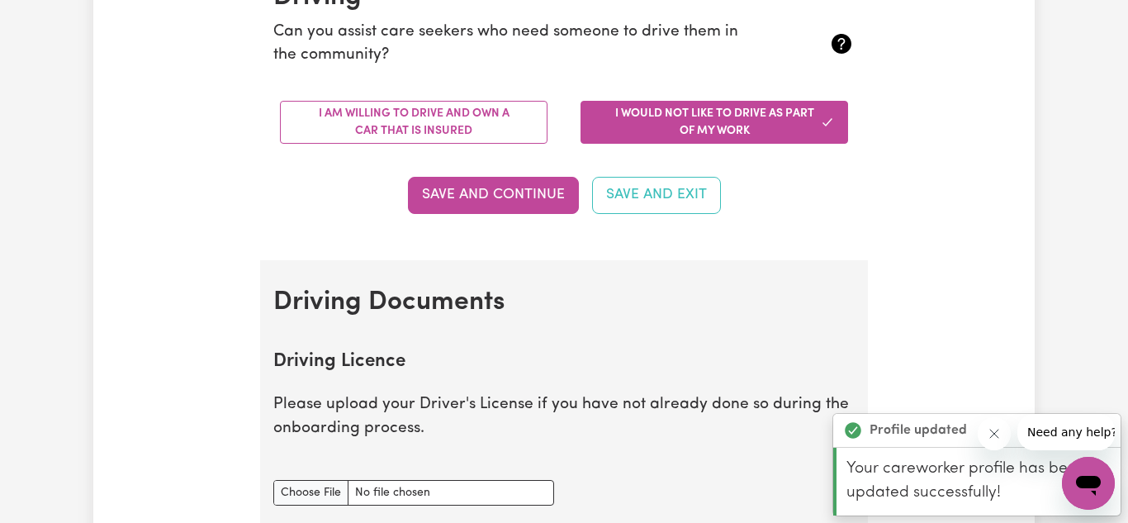
scroll to position [430, 0]
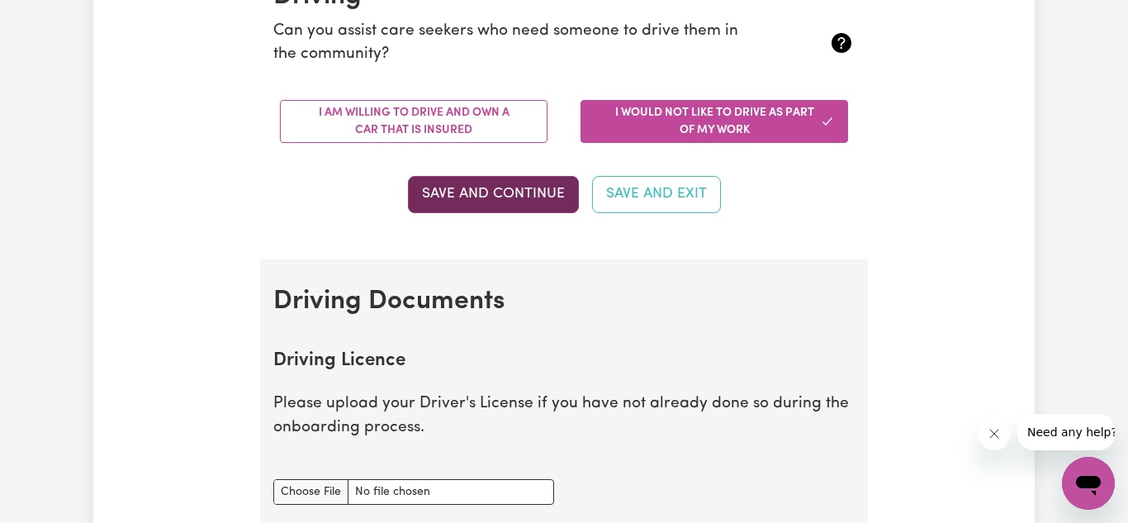
click at [519, 188] on button "Save and Continue" at bounding box center [493, 194] width 171 height 36
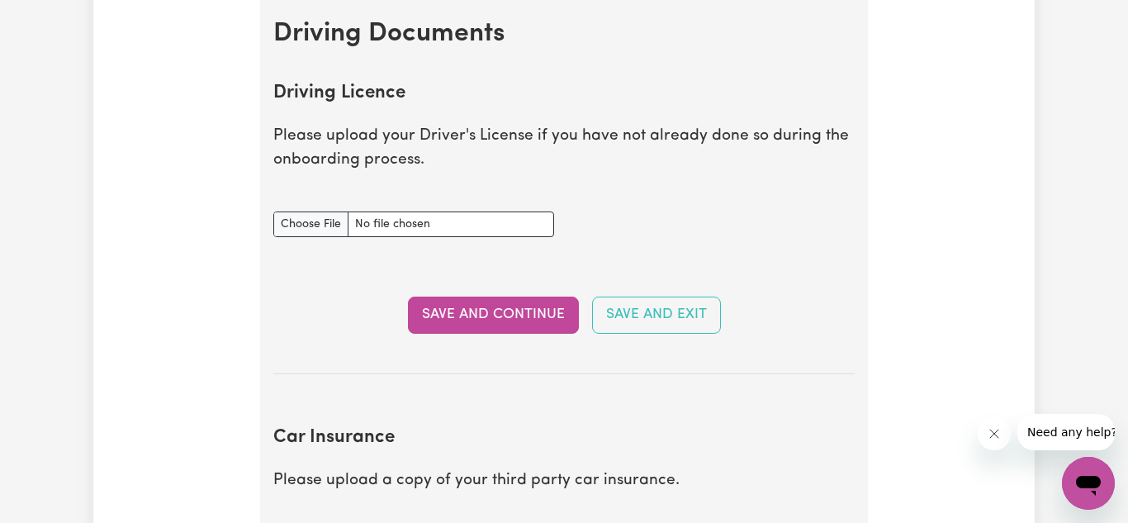
scroll to position [696, 0]
click at [285, 229] on input "Driving Licence document" at bounding box center [413, 225] width 281 height 26
click at [334, 230] on input "Driving Licence document" at bounding box center [413, 225] width 281 height 26
type input "C:\fakepath\IMG_6259.jpg"
click at [508, 321] on button "Save and Continue" at bounding box center [493, 315] width 171 height 36
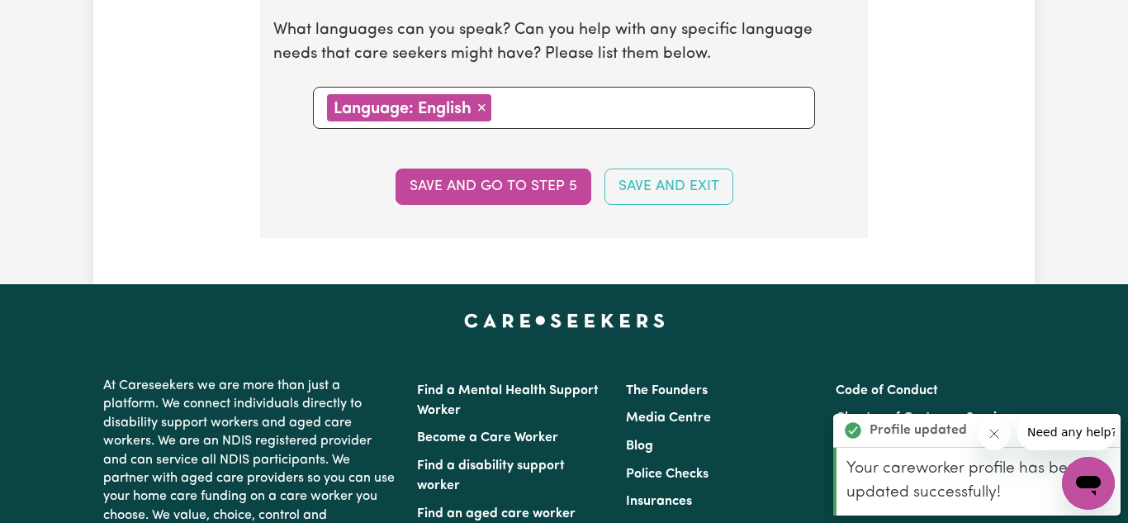
scroll to position [1891, 0]
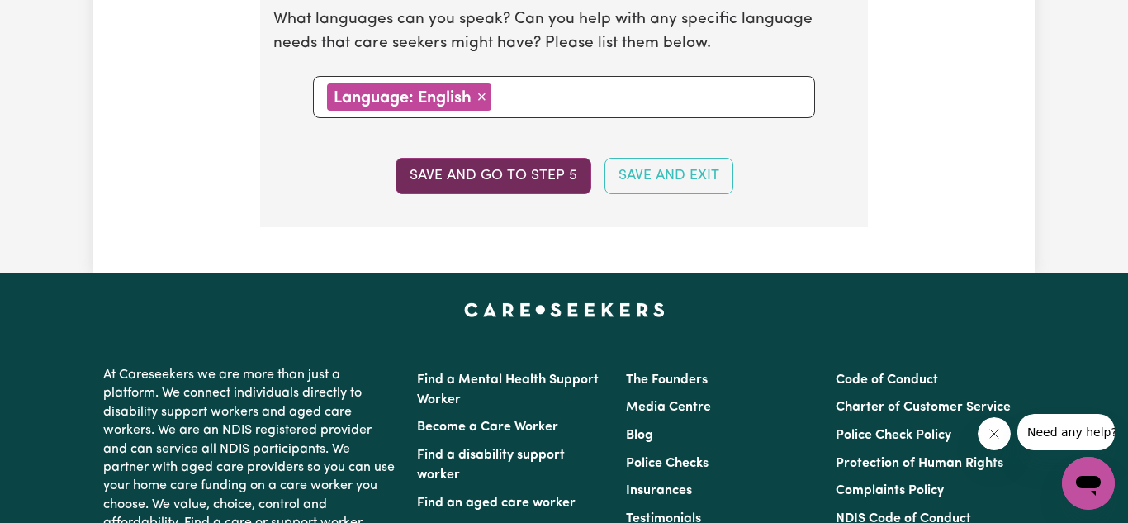
click at [476, 176] on button "Save and go to step 5" at bounding box center [494, 176] width 196 height 36
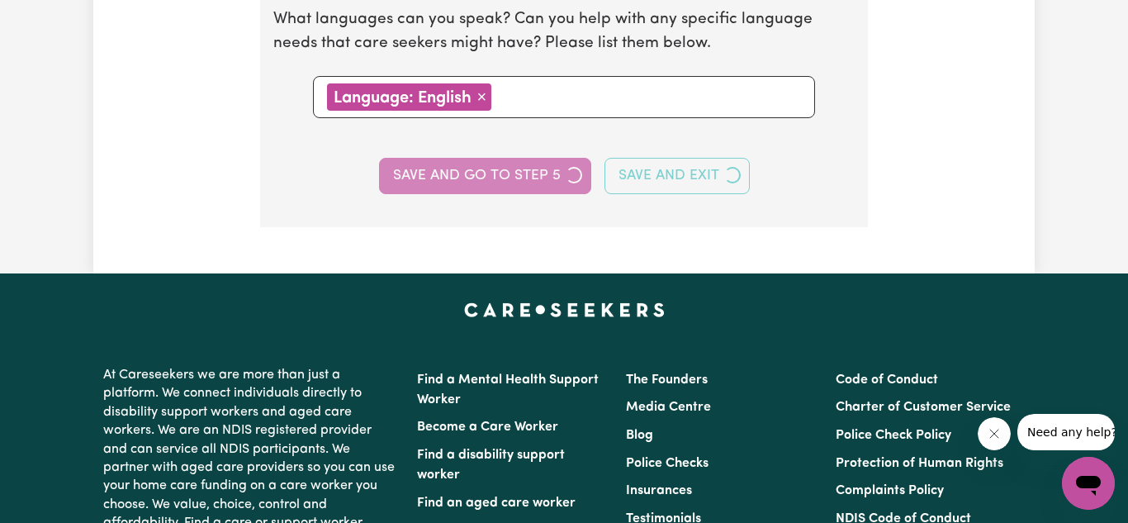
select select "I am providing services through another platform"
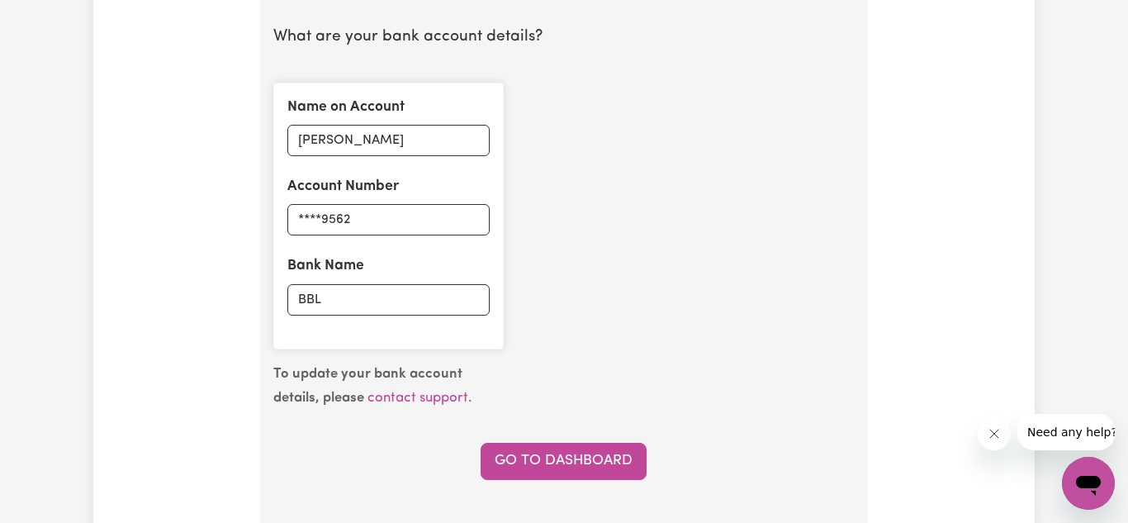
scroll to position [1190, 0]
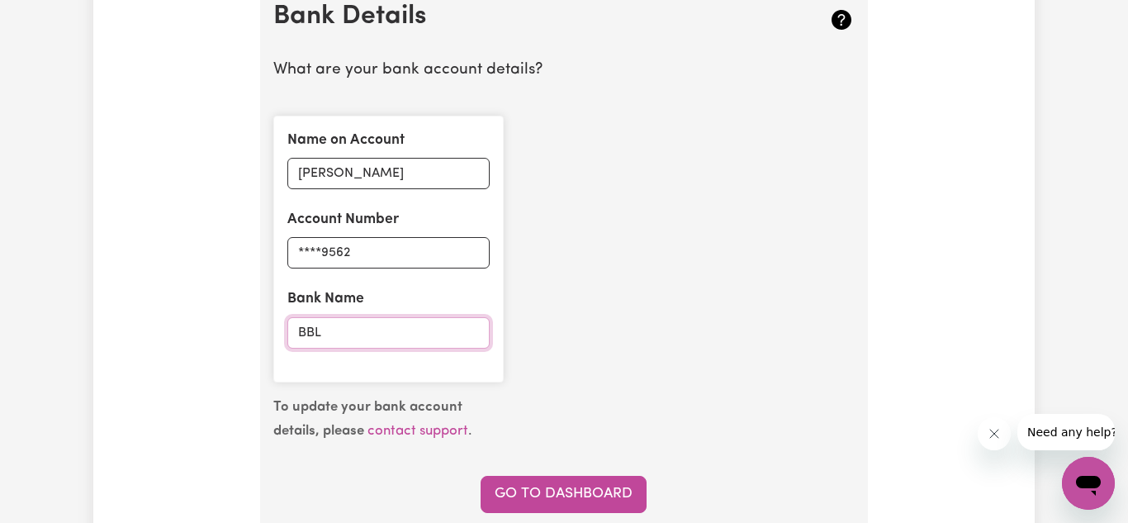
click at [374, 327] on input "BBL" at bounding box center [388, 332] width 202 height 31
click at [409, 245] on input "****9562" at bounding box center [388, 252] width 202 height 31
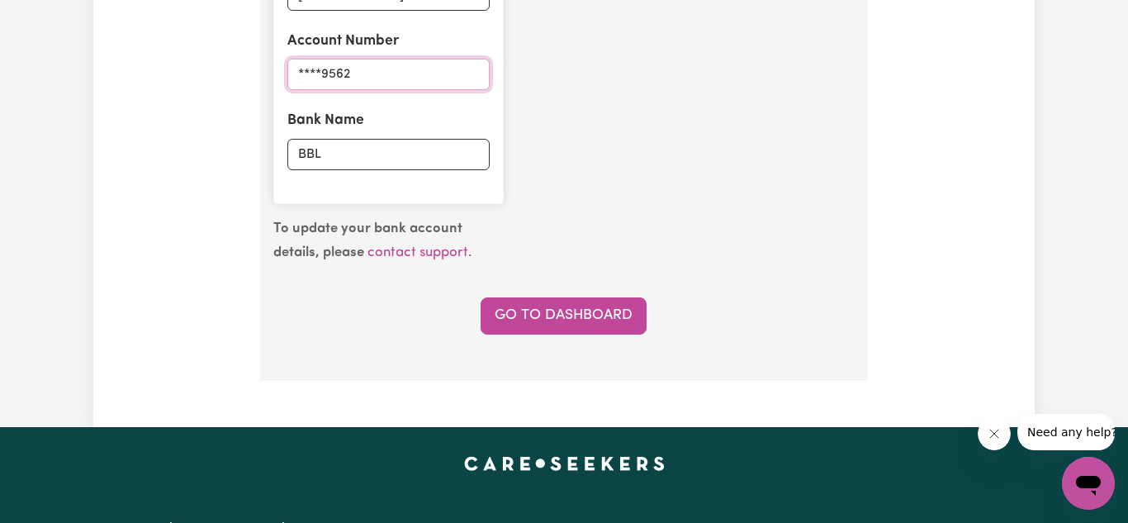
scroll to position [1388, 0]
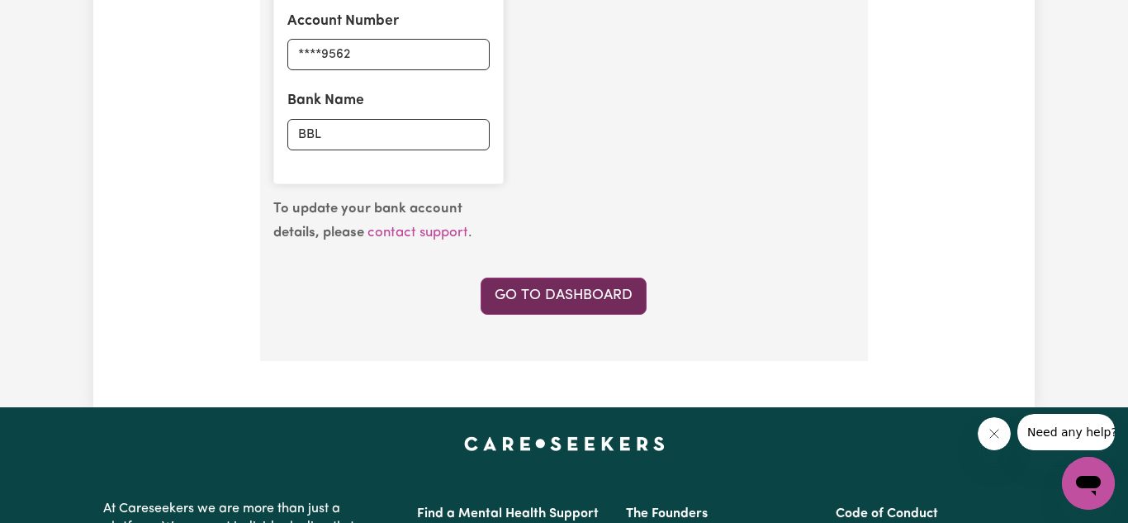
click at [524, 297] on link "Go to Dashboard" at bounding box center [564, 296] width 166 height 36
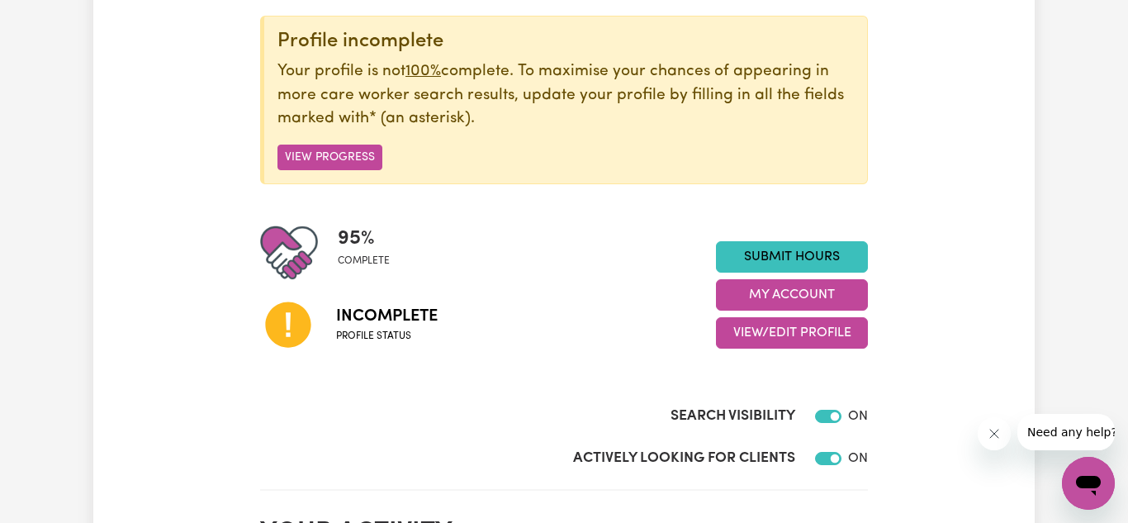
scroll to position [231, 0]
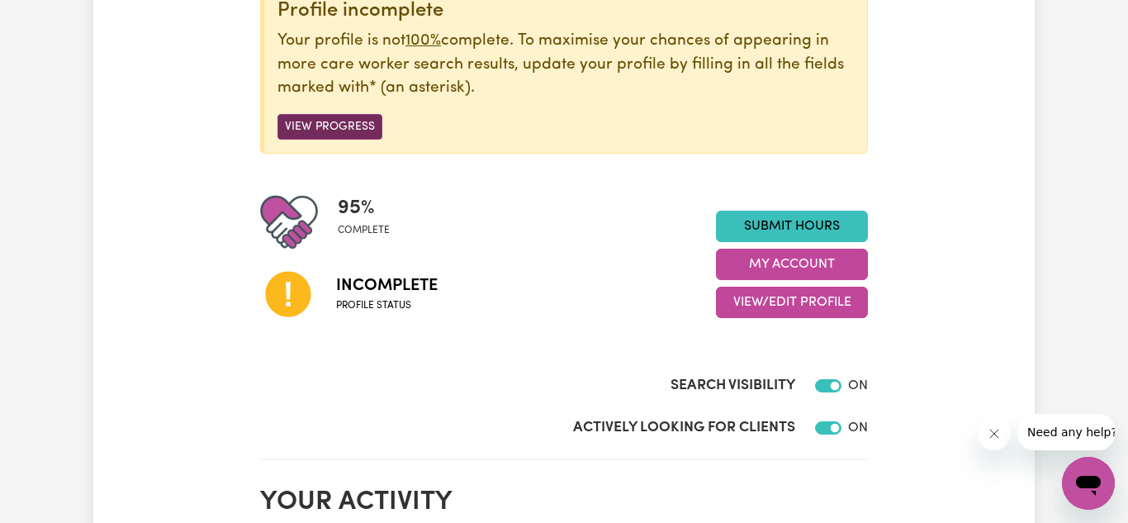
click at [376, 134] on button "View Progress" at bounding box center [330, 127] width 105 height 26
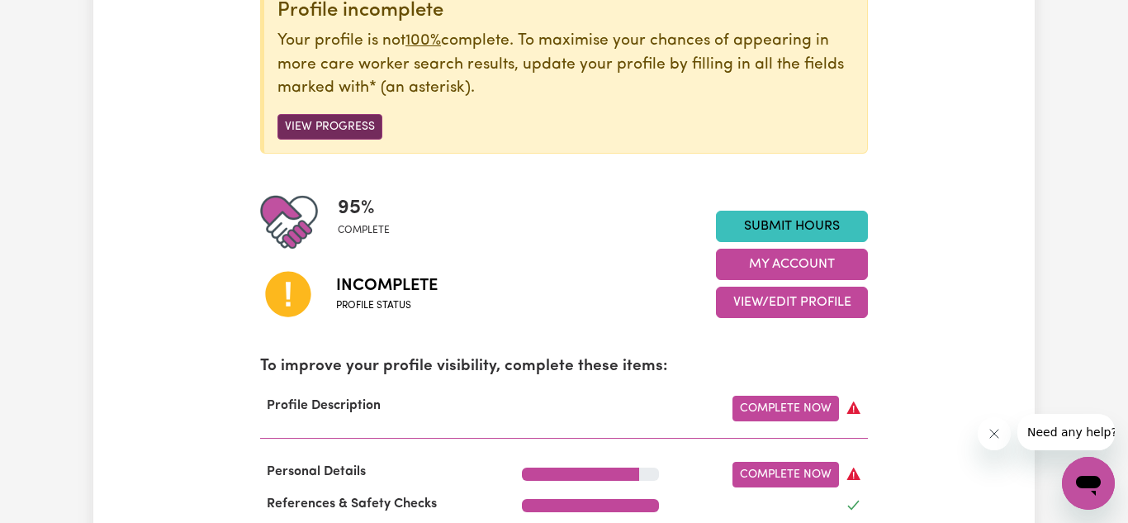
click at [376, 134] on button "View Progress" at bounding box center [330, 127] width 105 height 26
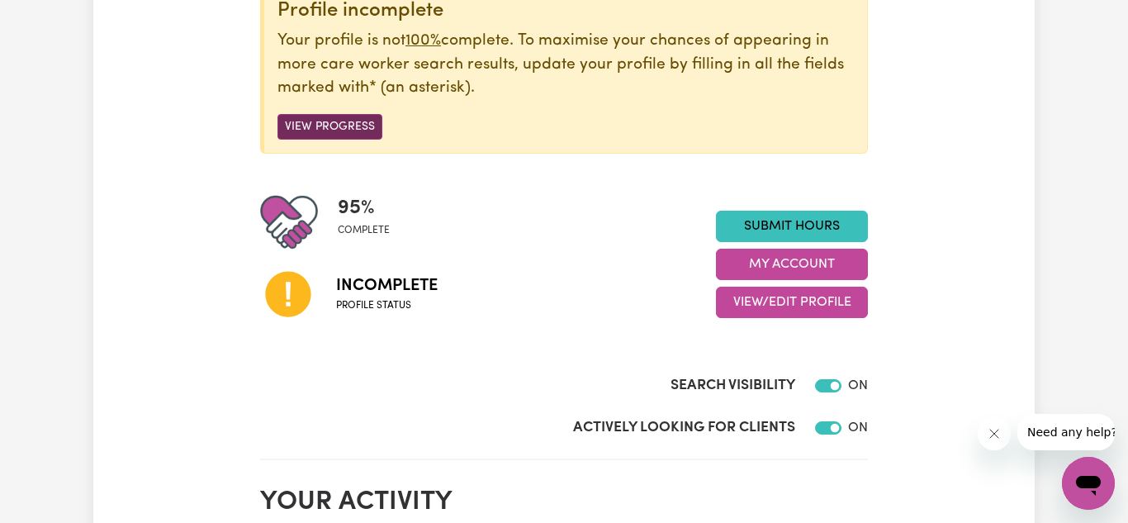
click at [330, 128] on button "View Progress" at bounding box center [330, 127] width 105 height 26
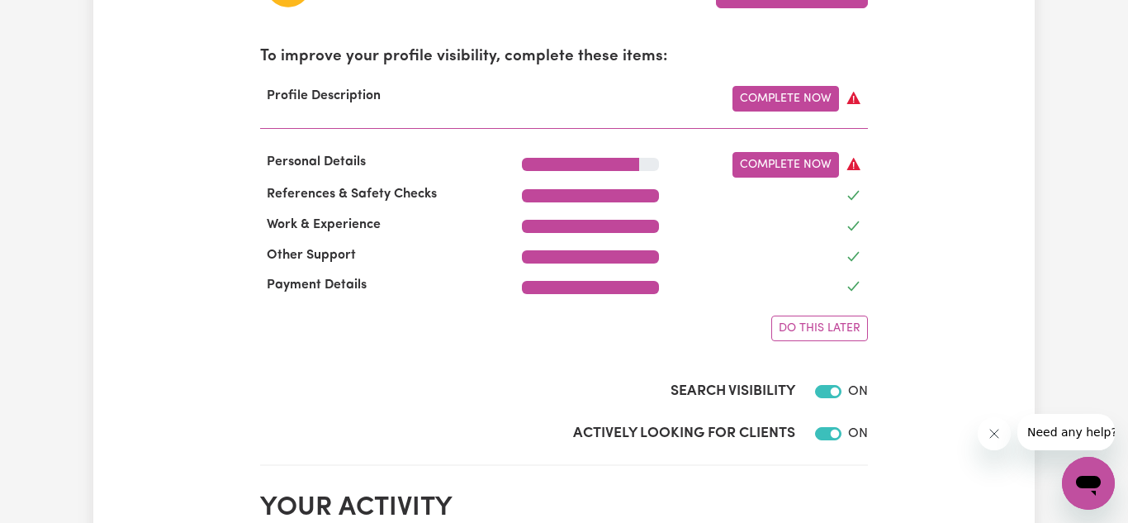
scroll to position [595, 0]
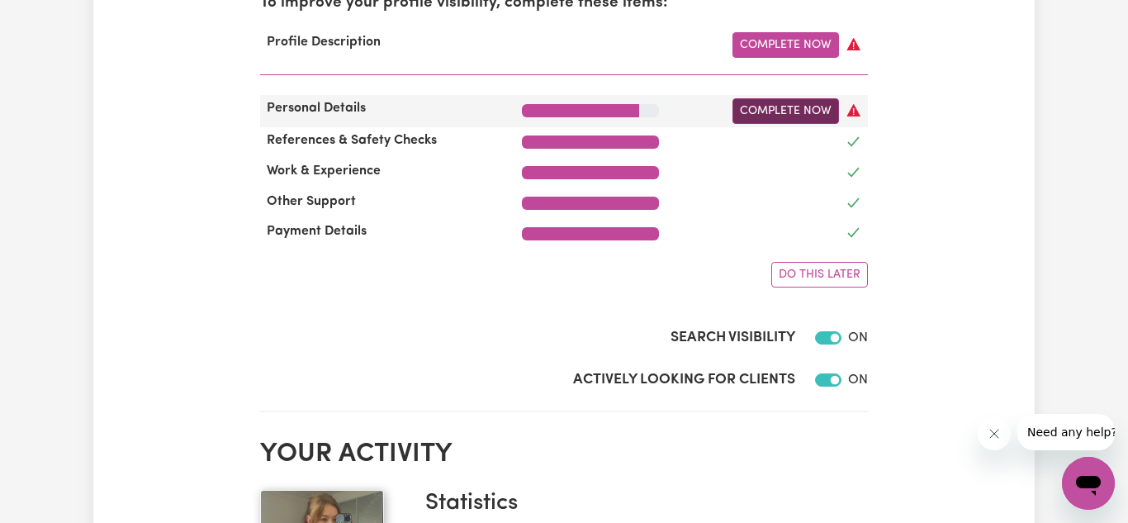
click at [787, 113] on link "Complete Now" at bounding box center [786, 111] width 107 height 26
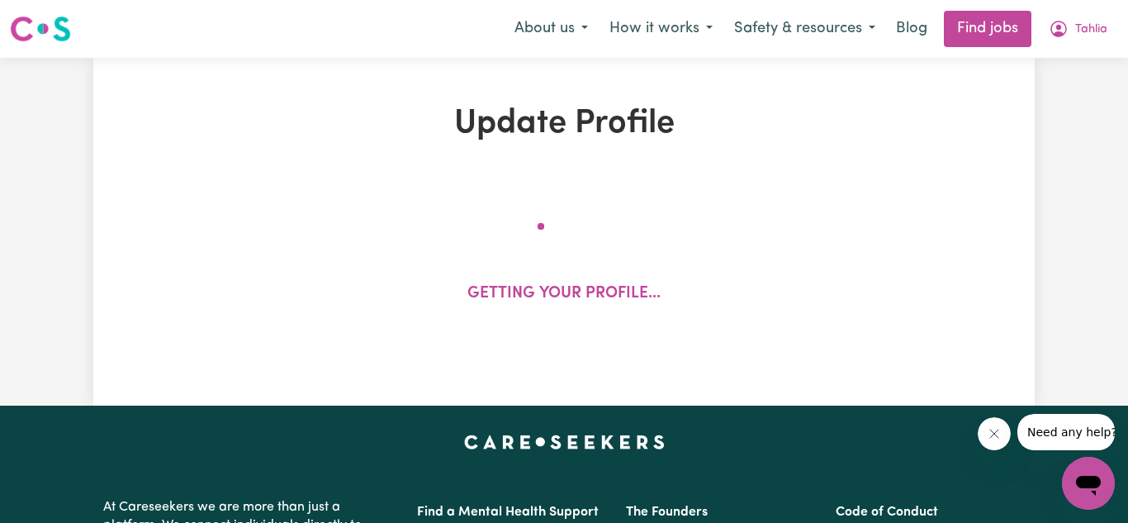
select select "[DEMOGRAPHIC_DATA]"
select select "[DEMOGRAPHIC_DATA] Citizen"
select select "Studying a healthcare related degree or qualification"
select select "70"
select select "98"
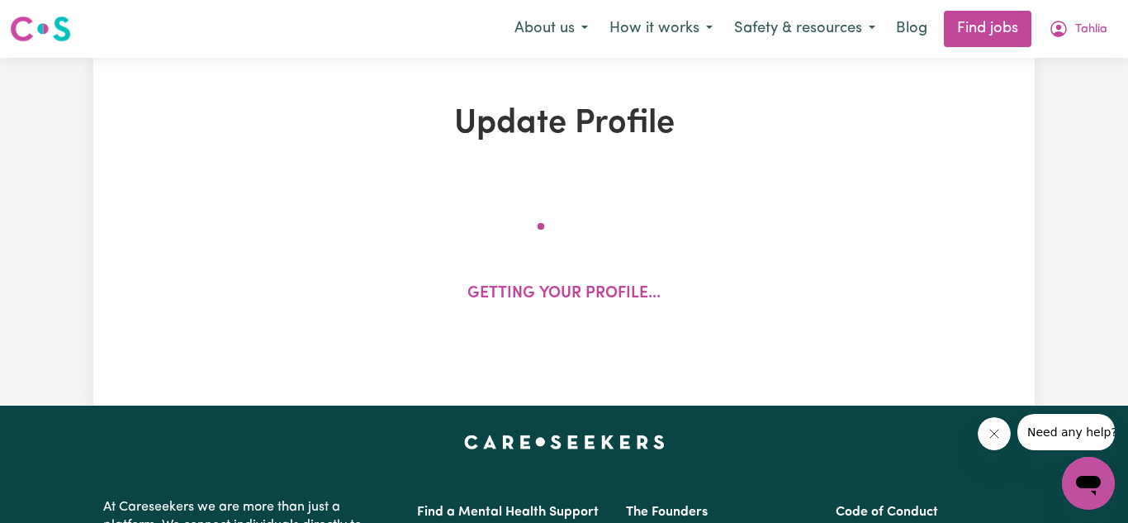
select select "127"
select select "156"
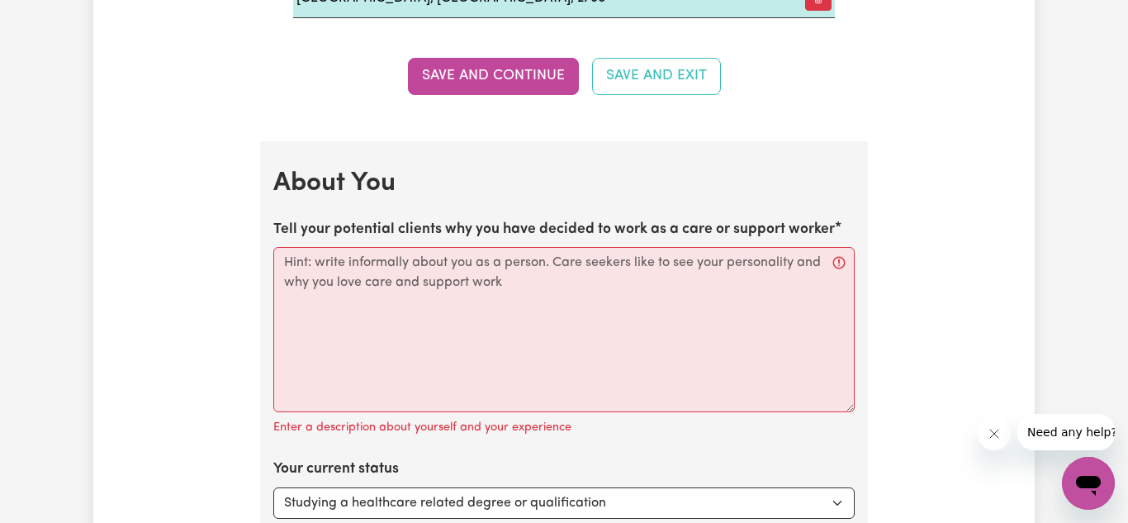
scroll to position [2346, 0]
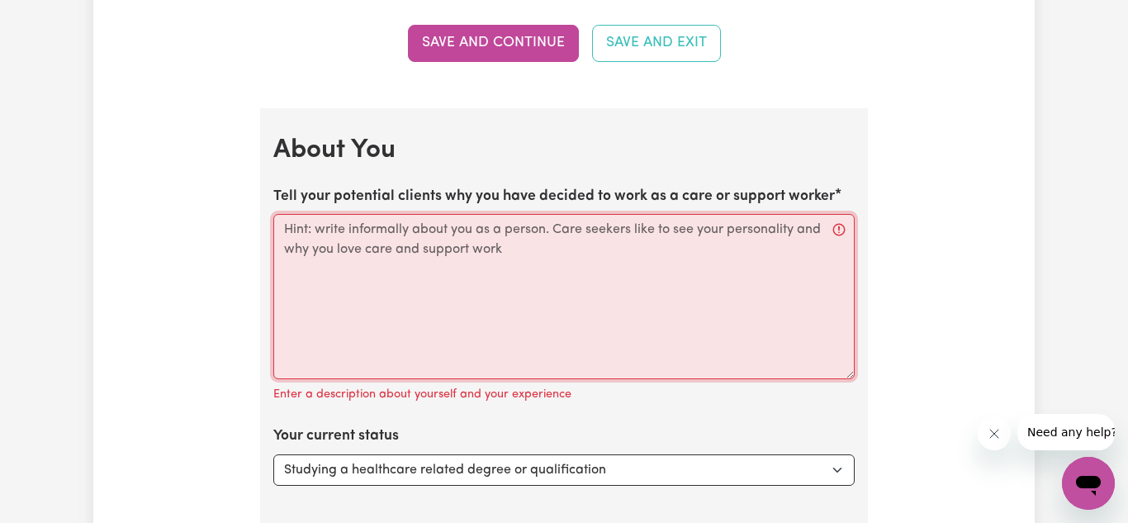
click at [542, 275] on textarea "Tell your potential clients why you have decided to work as a care or support w…" at bounding box center [564, 296] width 582 height 165
paste textarea "Dedicated and empathetic support worker with 2 years of experience empowering i…"
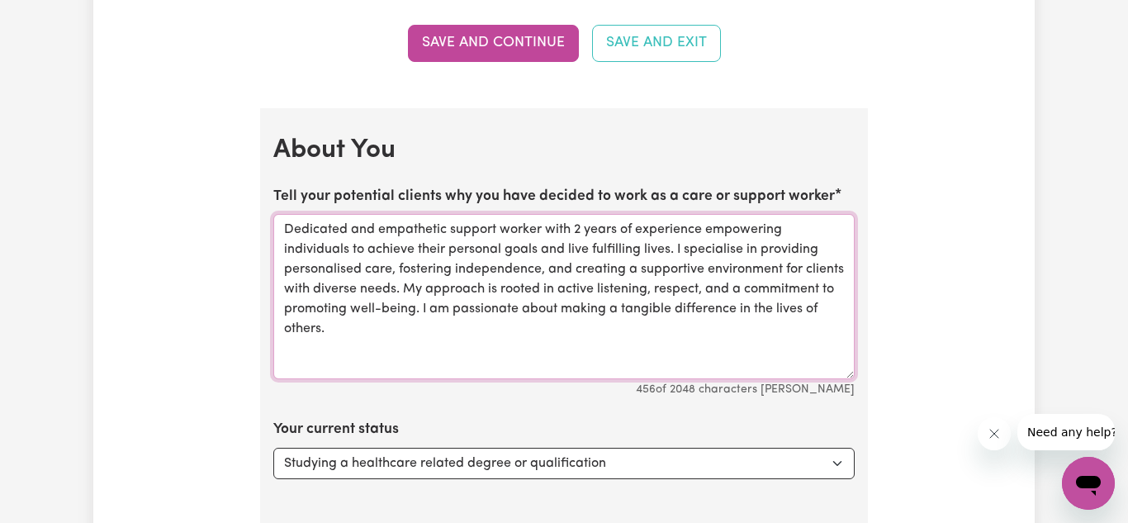
type textarea "Dedicated and empathetic support worker with 2 years of experience empowering i…"
click at [952, 387] on div "Update Profile 1 2 3 4 5 Step 1 : Personal Details Let potential clients know w…" at bounding box center [564, 29] width 942 height 4543
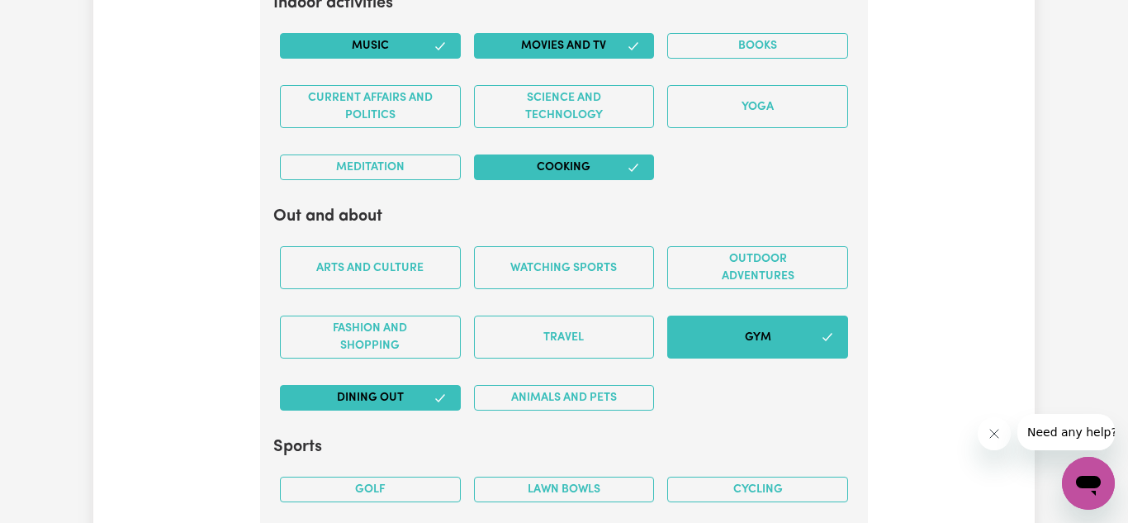
scroll to position [3337, 0]
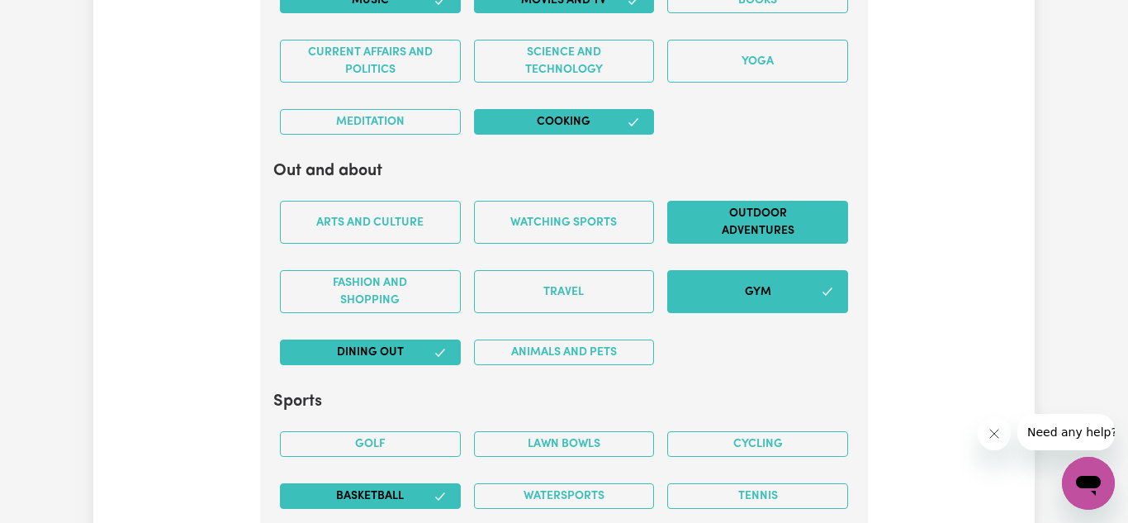
click at [776, 216] on button "Outdoor adventures" at bounding box center [757, 222] width 181 height 43
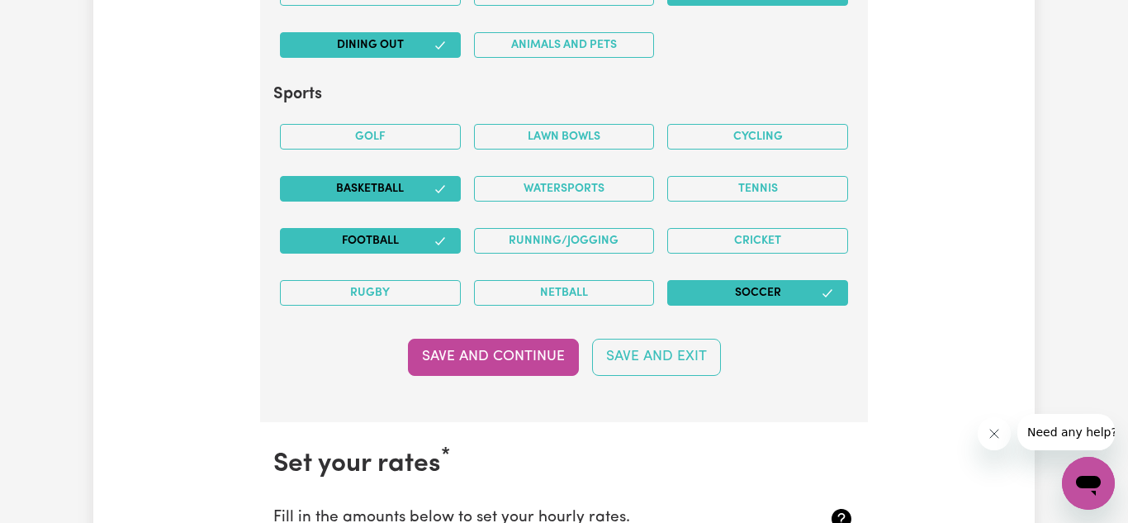
scroll to position [3668, 0]
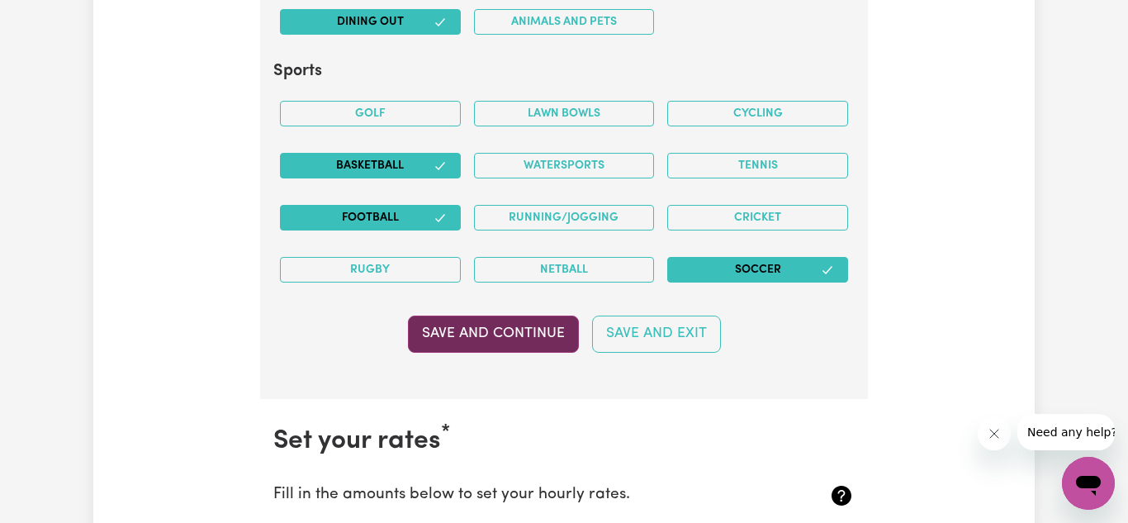
click at [525, 332] on button "Save and Continue" at bounding box center [493, 334] width 171 height 36
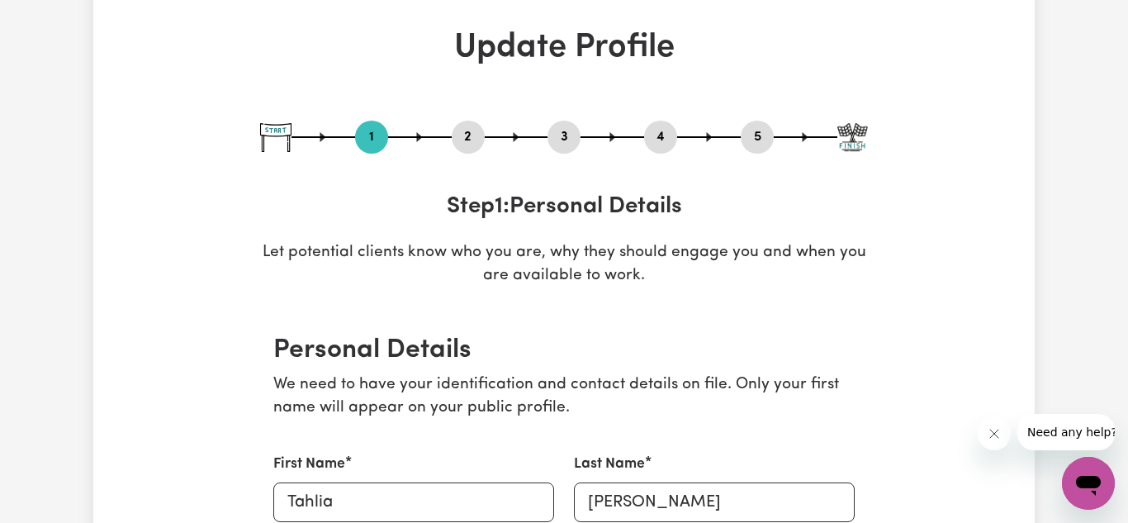
scroll to position [0, 0]
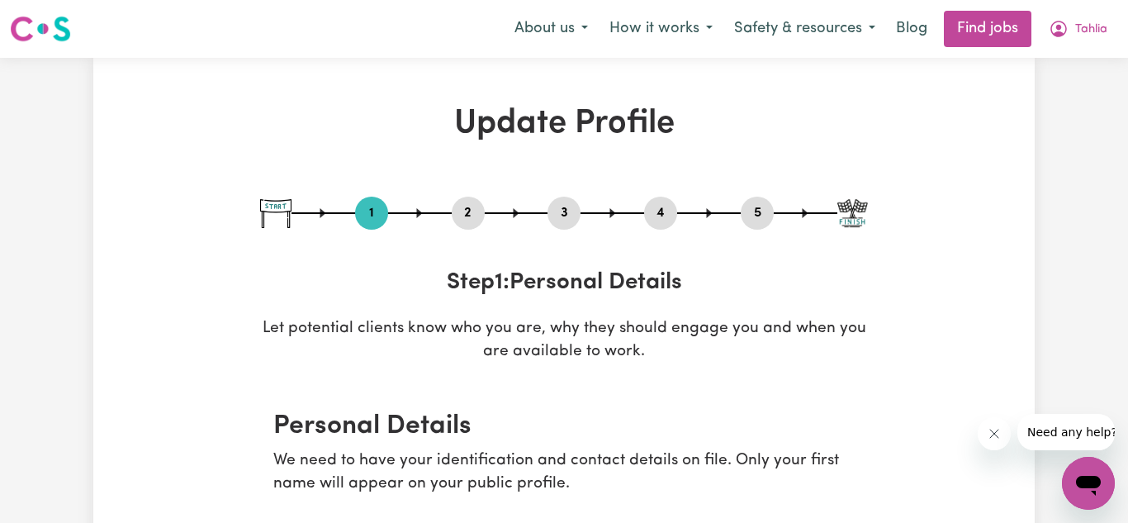
click at [27, 22] on img at bounding box center [40, 29] width 61 height 30
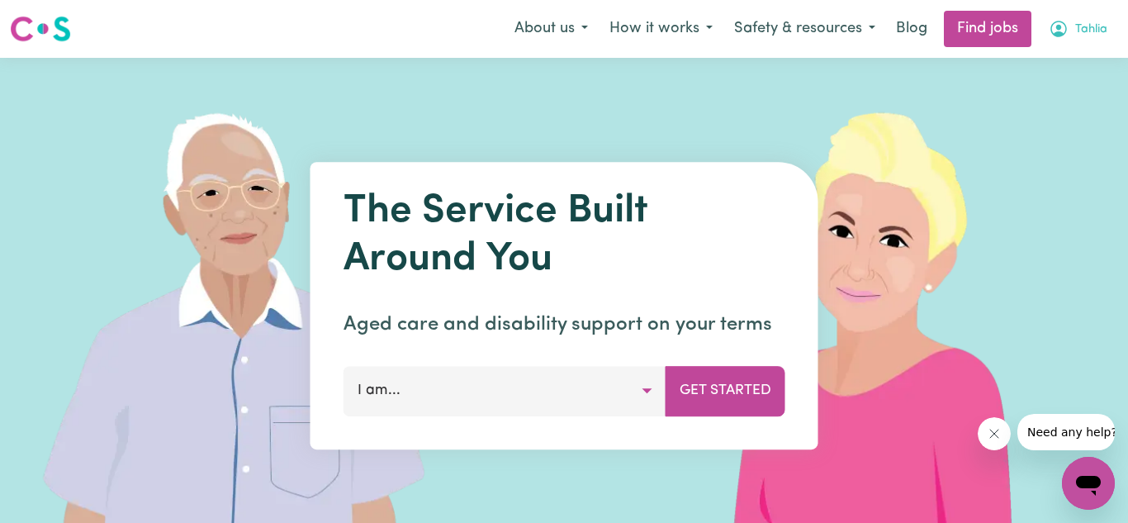
click at [1073, 30] on button "Tahlia" at bounding box center [1078, 29] width 80 height 35
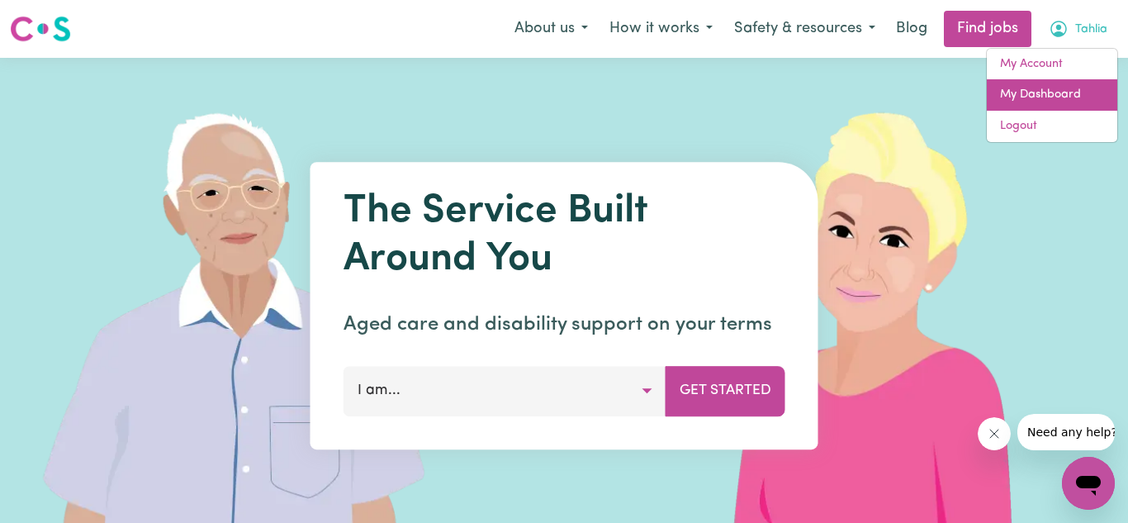
click at [1047, 93] on link "My Dashboard" at bounding box center [1052, 94] width 131 height 31
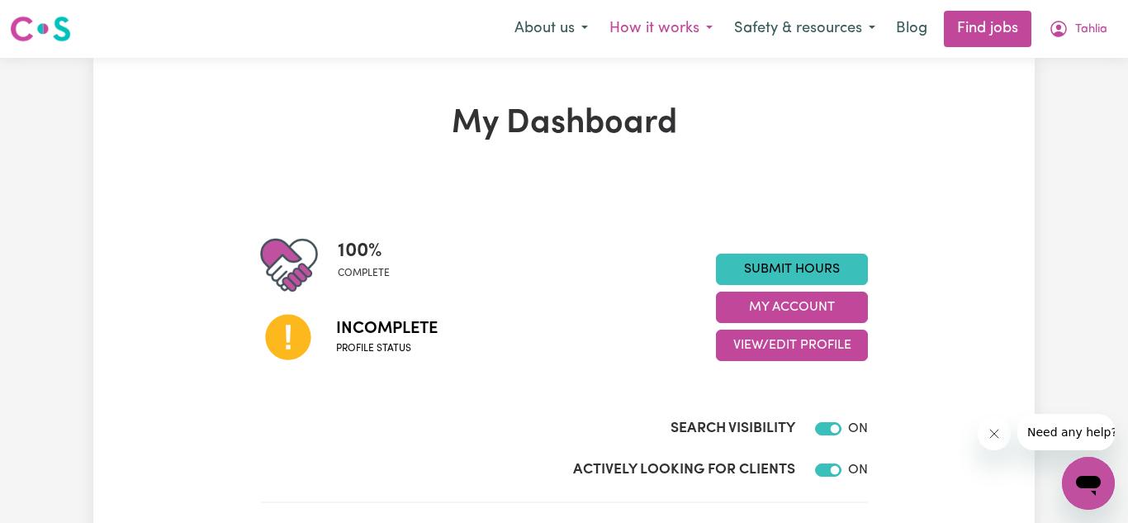
click at [660, 26] on button "How it works" at bounding box center [661, 29] width 125 height 35
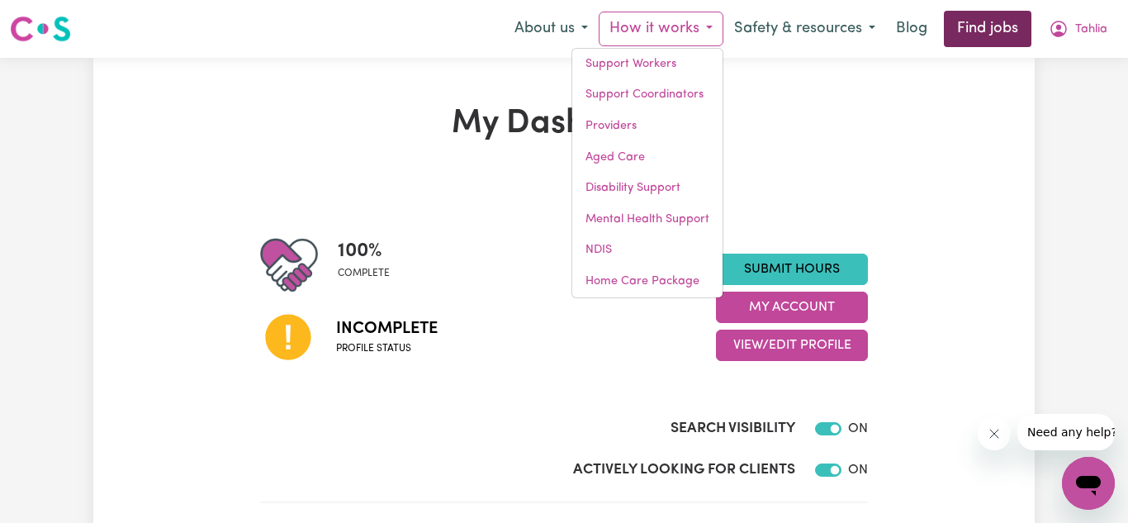
click at [990, 26] on link "Find jobs" at bounding box center [988, 29] width 88 height 36
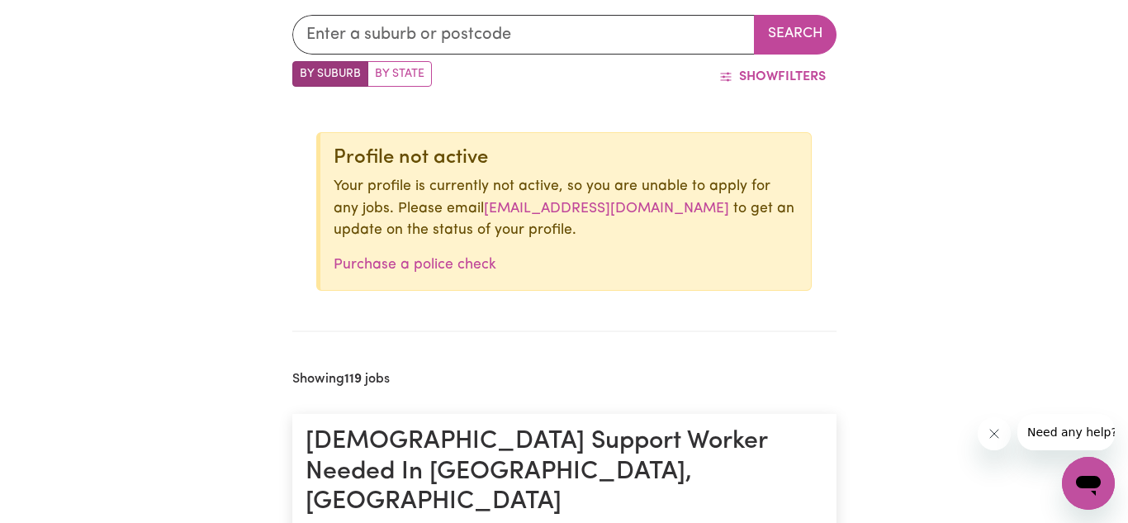
scroll to position [507, 0]
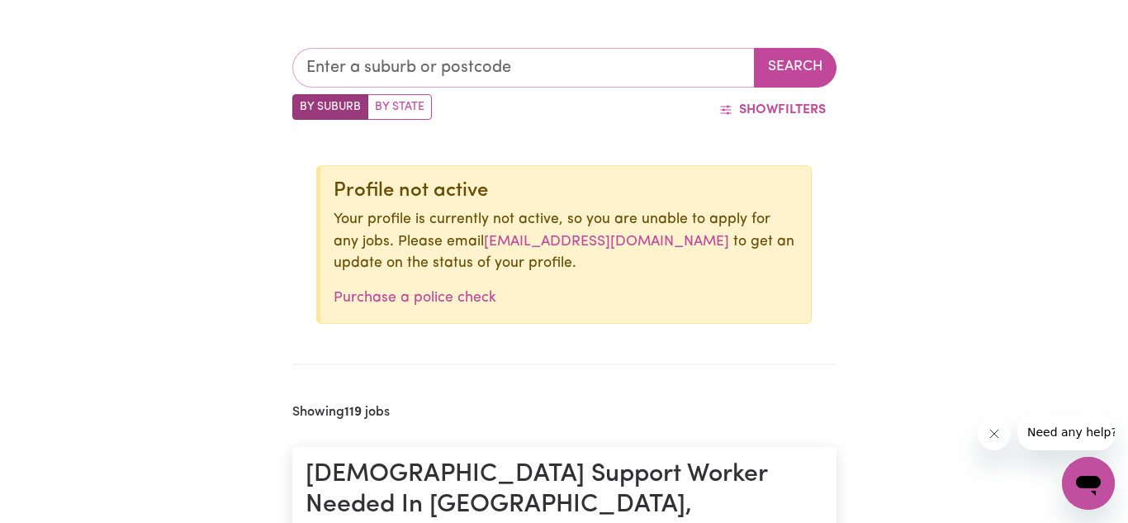
click at [382, 50] on input "text" at bounding box center [523, 68] width 463 height 40
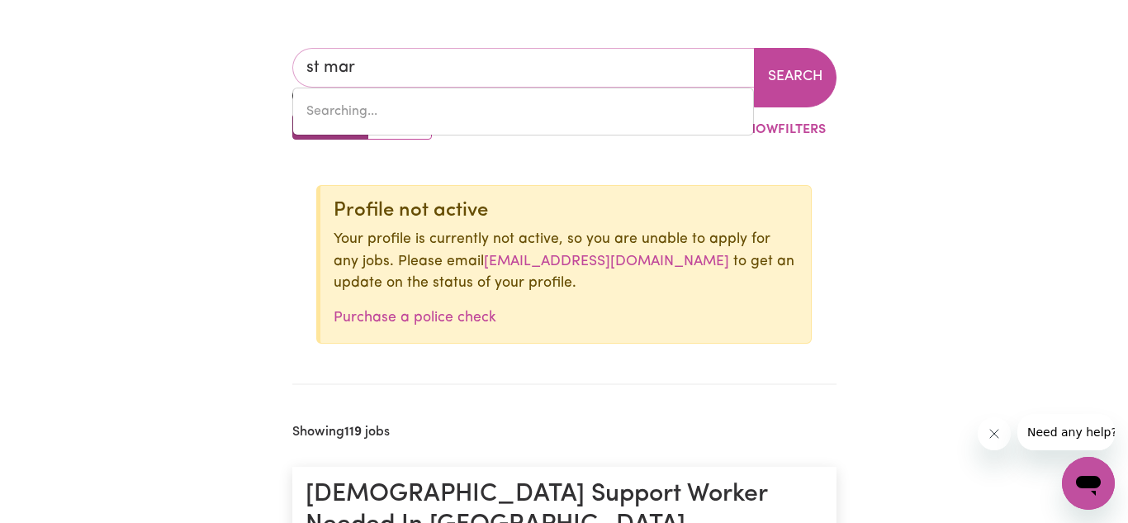
type input "st [PERSON_NAME]"
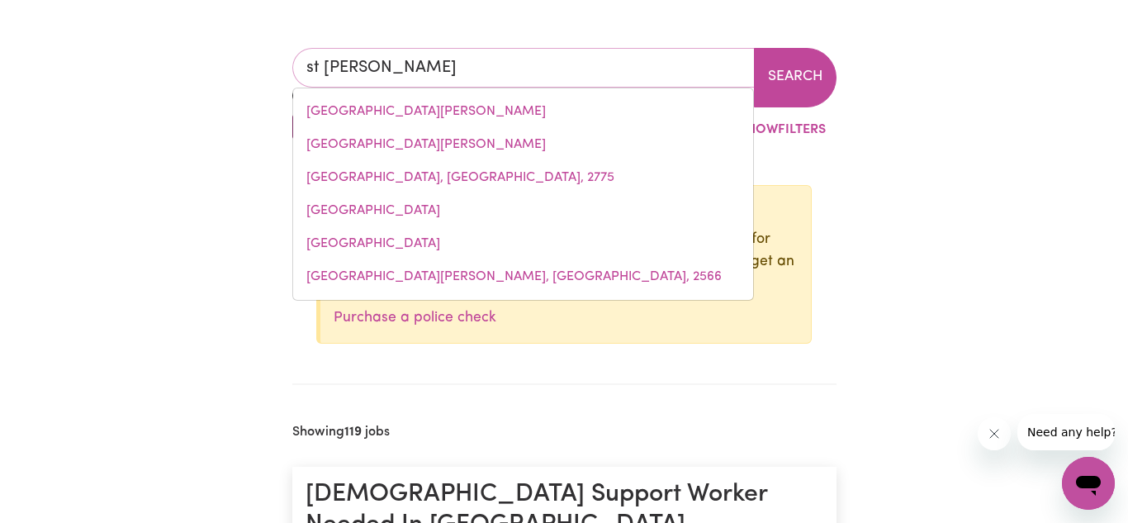
type input "[GEOGRAPHIC_DATA][PERSON_NAME]"
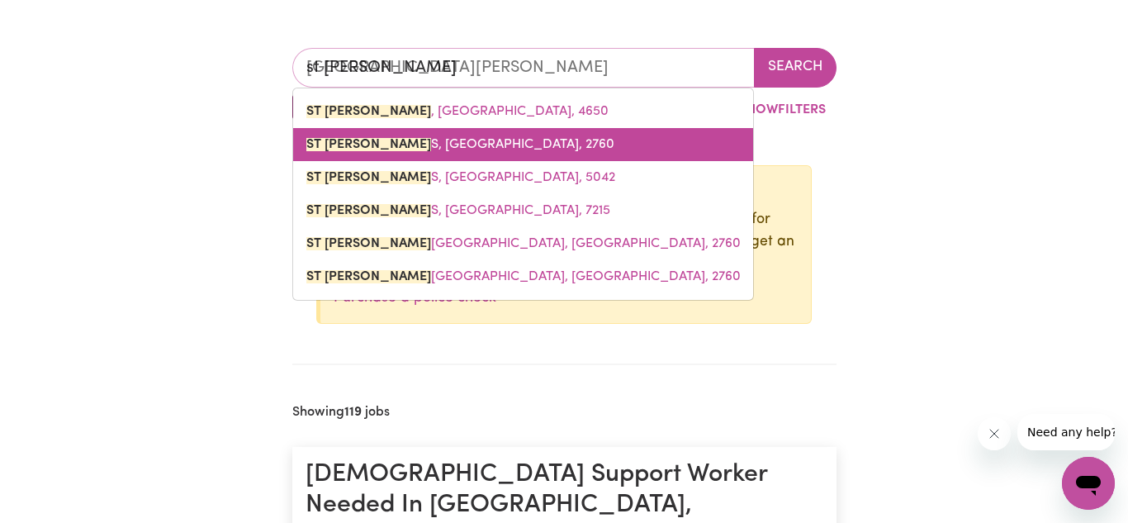
click at [364, 145] on span "[GEOGRAPHIC_DATA][PERSON_NAME], 2760" at bounding box center [460, 144] width 308 height 13
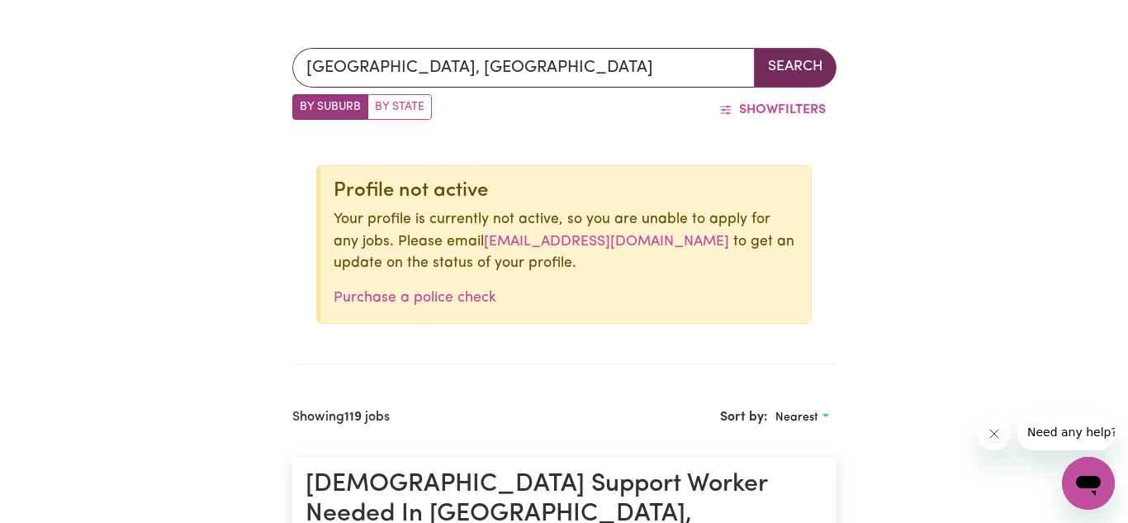
click at [798, 56] on button "Search" at bounding box center [795, 68] width 83 height 40
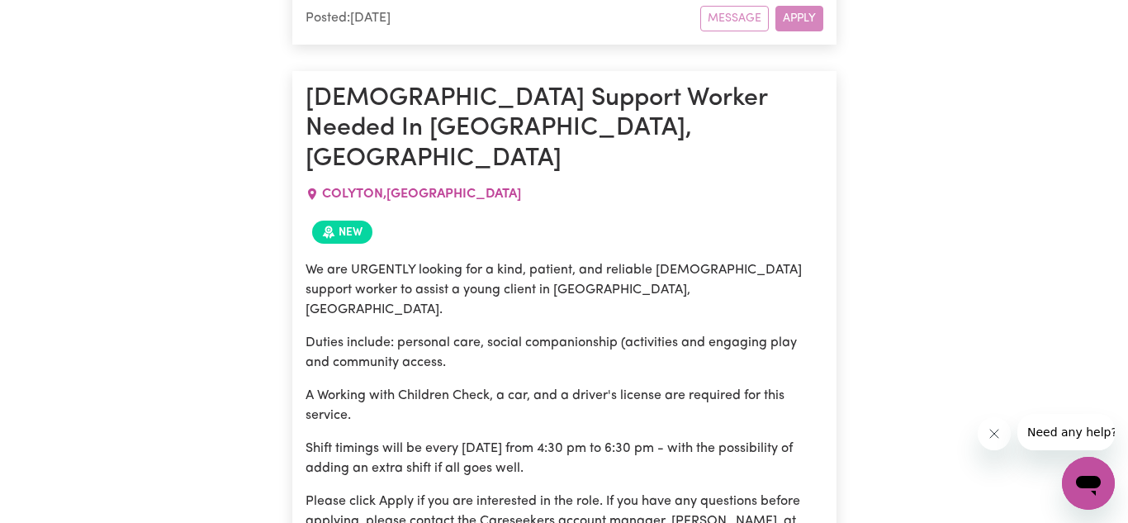
scroll to position [2060, 0]
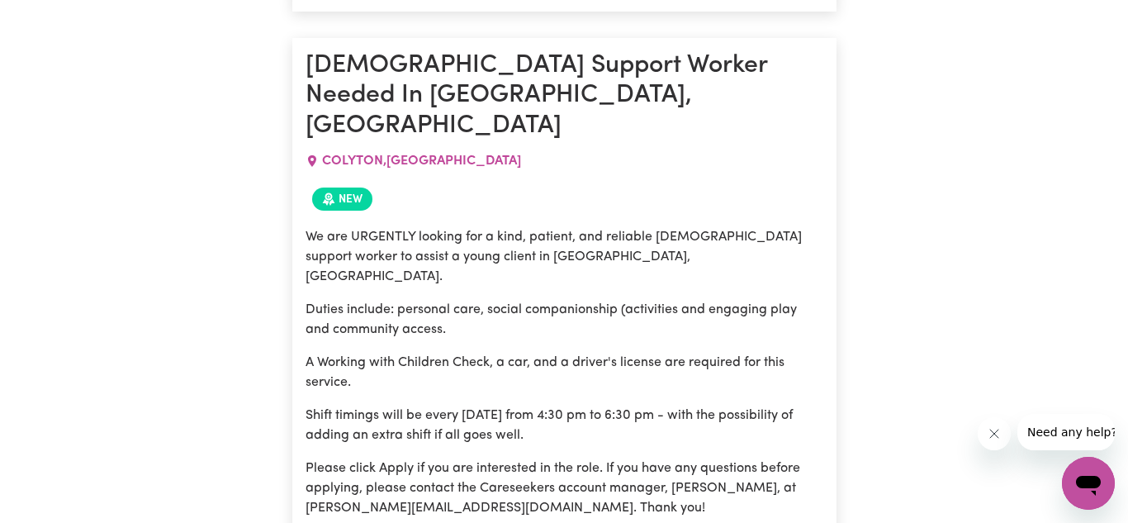
click at [640, 227] on div "We are URGENTLY looking for a kind, patient, and reliable [DEMOGRAPHIC_DATA] su…" at bounding box center [565, 372] width 518 height 291
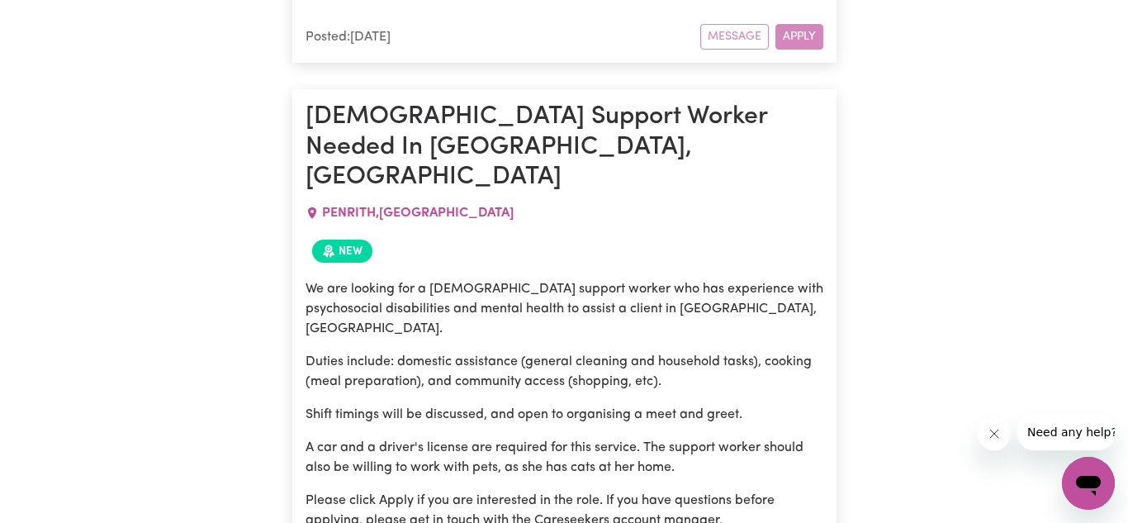
scroll to position [6158, 0]
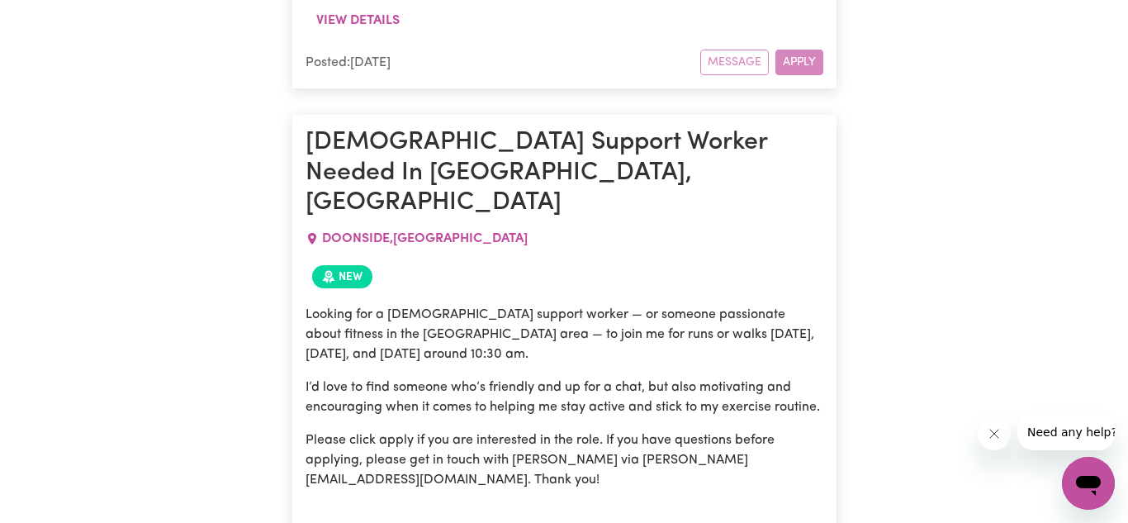
scroll to position [7744, 0]
